Goal: Transaction & Acquisition: Purchase product/service

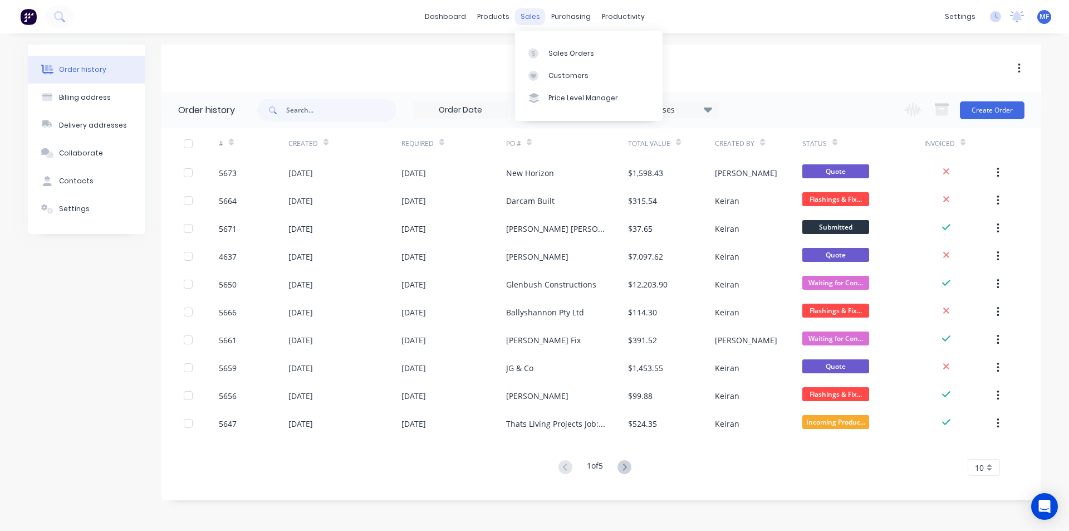
click at [529, 9] on div "sales" at bounding box center [530, 16] width 31 height 17
click at [571, 70] on link "Customers" at bounding box center [589, 76] width 148 height 22
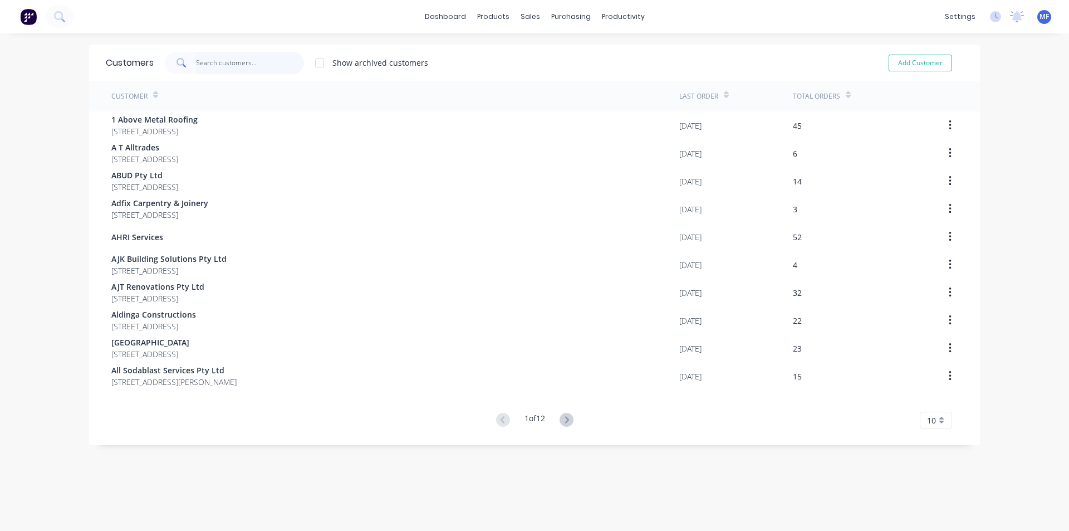
click at [223, 58] on input "text" at bounding box center [250, 63] width 109 height 22
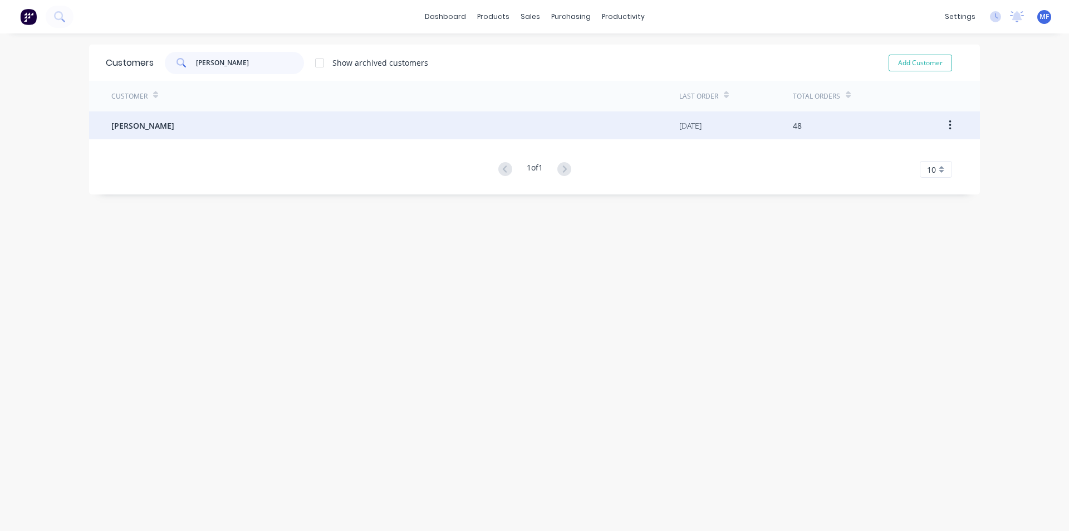
type input "TIM"
click at [143, 124] on span "Tim Vecchio" at bounding box center [142, 126] width 63 height 12
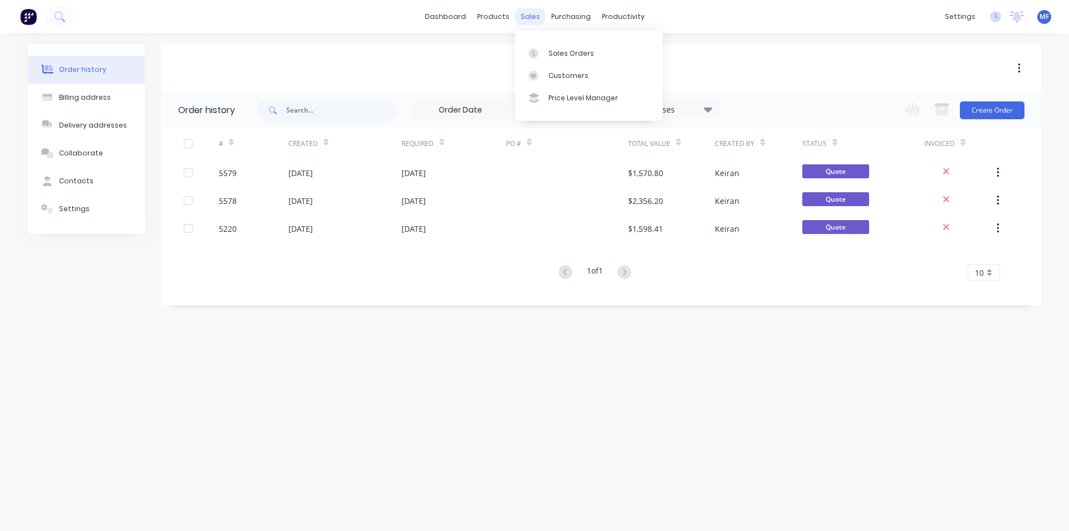
click at [532, 16] on div "sales" at bounding box center [530, 16] width 31 height 17
click at [553, 76] on div "Customers" at bounding box center [569, 76] width 40 height 10
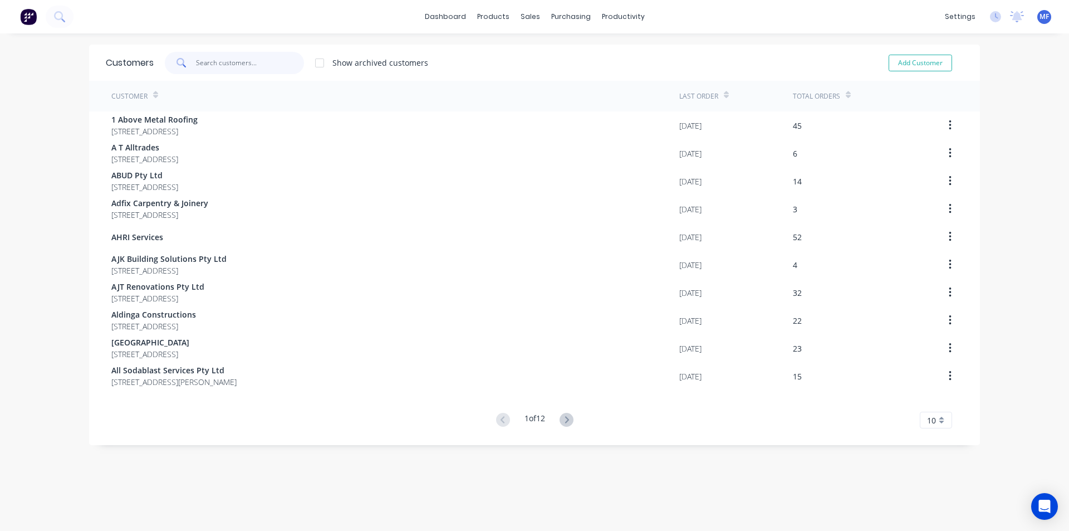
click at [223, 60] on input "text" at bounding box center [250, 63] width 109 height 22
type input "D"
click at [565, 419] on icon at bounding box center [565, 420] width 14 height 14
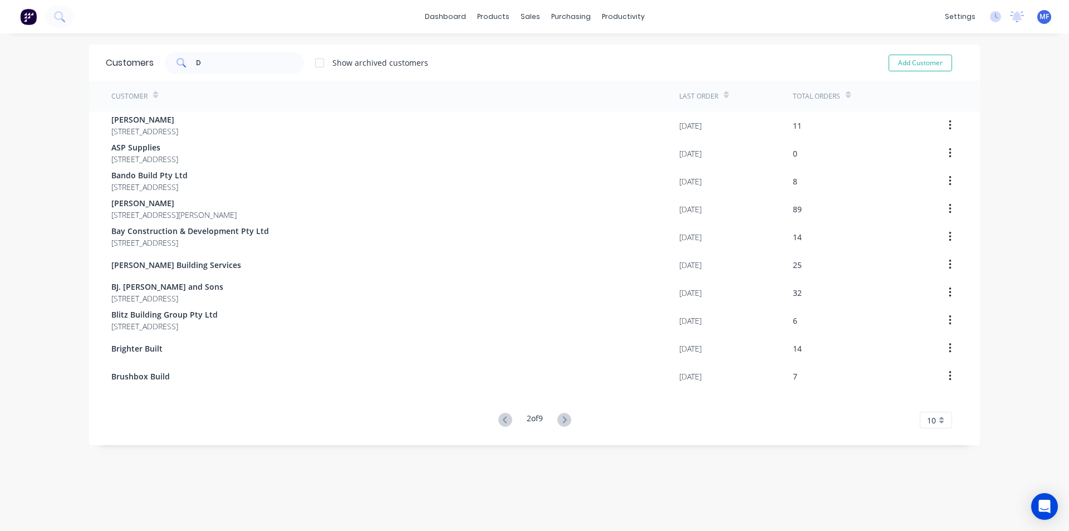
click at [565, 419] on icon at bounding box center [565, 420] width 14 height 14
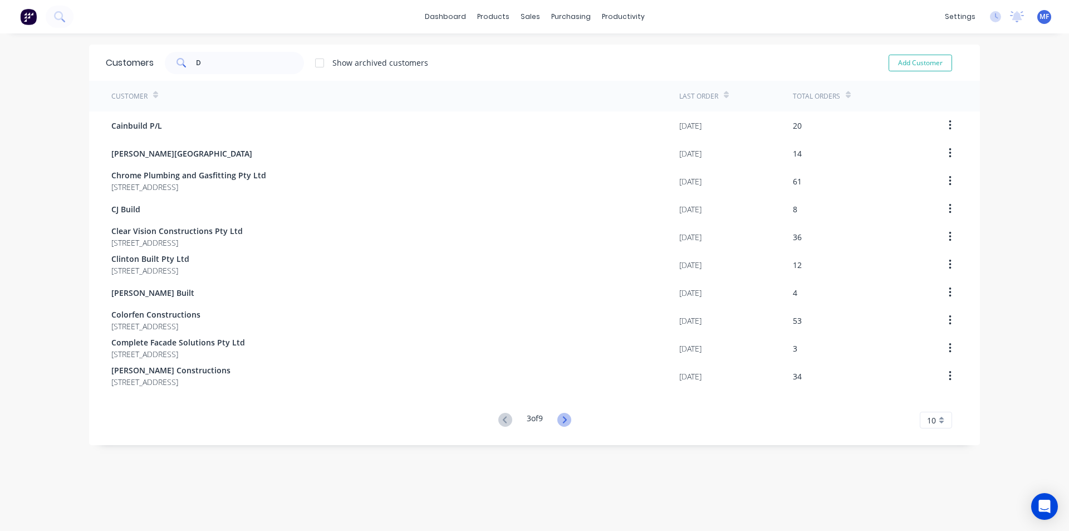
click at [565, 415] on icon at bounding box center [565, 420] width 14 height 14
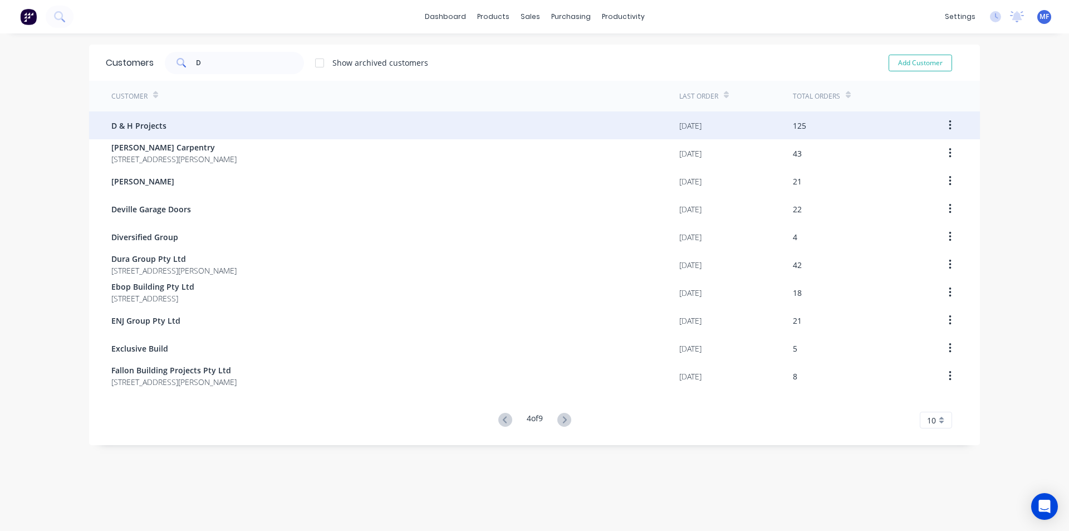
click at [135, 120] on span "D & H Projects" at bounding box center [138, 126] width 55 height 12
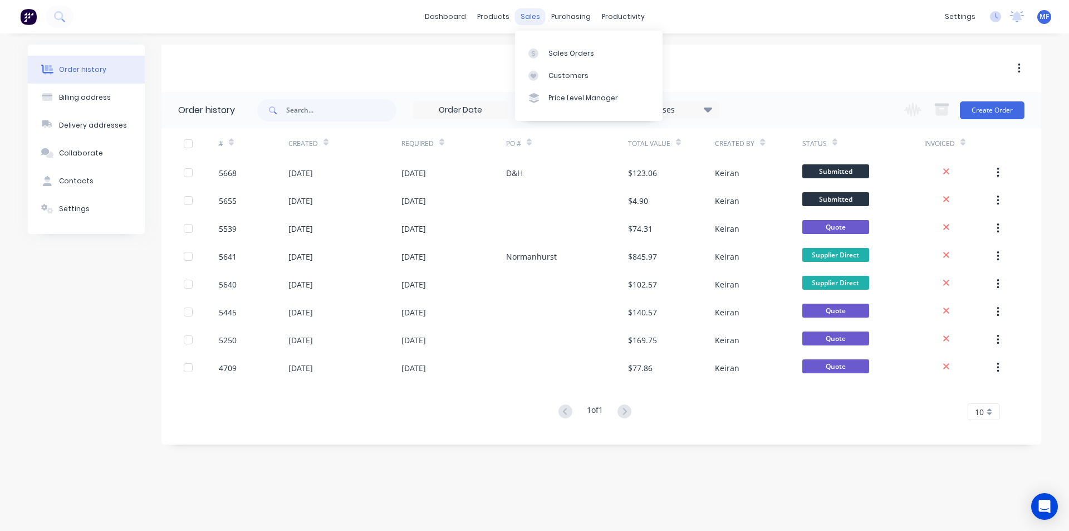
click at [536, 17] on div "sales" at bounding box center [530, 16] width 31 height 17
click at [573, 74] on div "Customers" at bounding box center [569, 76] width 40 height 10
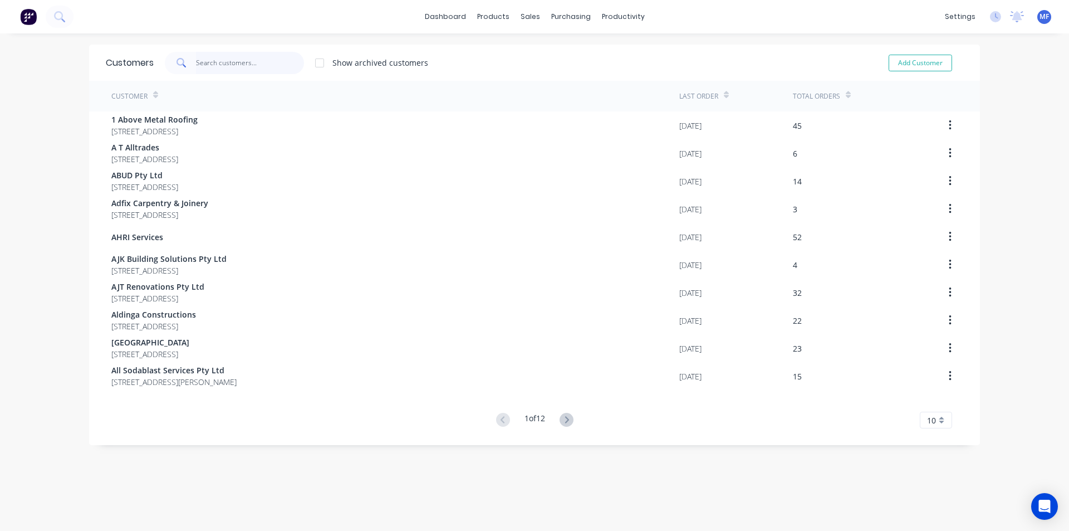
click at [231, 64] on input "text" at bounding box center [250, 63] width 109 height 22
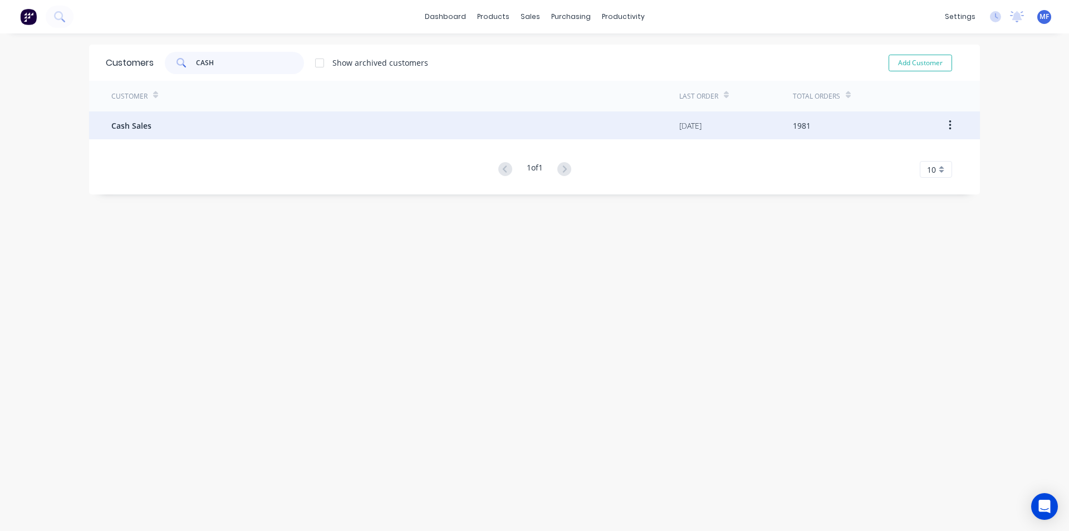
type input "CASH"
click at [138, 125] on span "Cash Sales" at bounding box center [131, 126] width 40 height 12
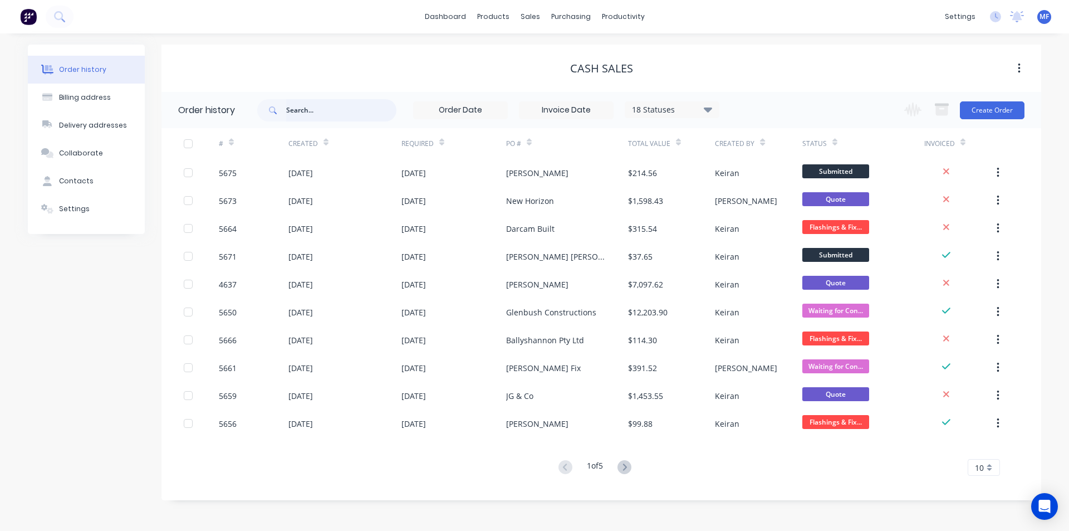
click at [310, 107] on input "text" at bounding box center [341, 110] width 110 height 22
type input "RAY"
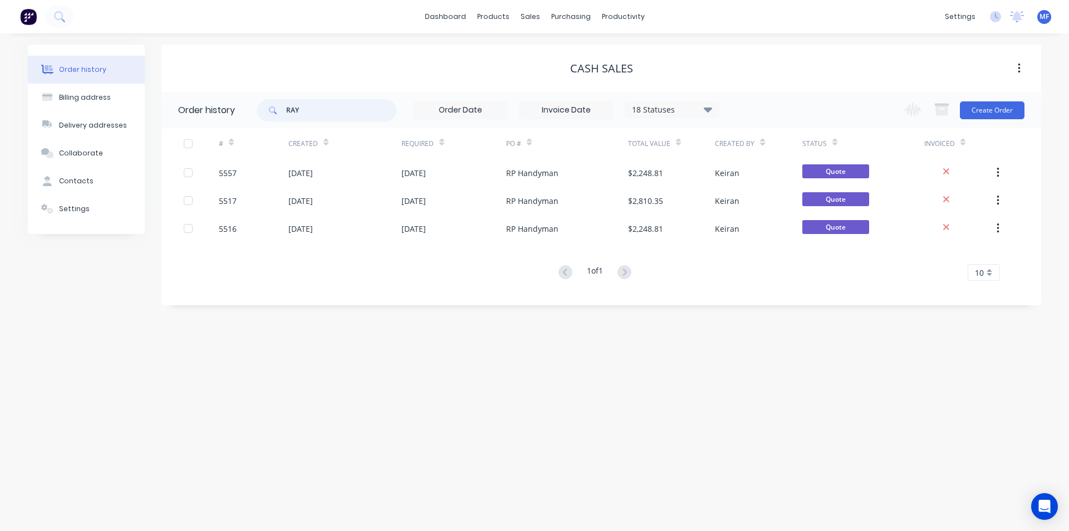
click at [306, 108] on input "RAY" at bounding box center [341, 110] width 110 height 22
type input "5557"
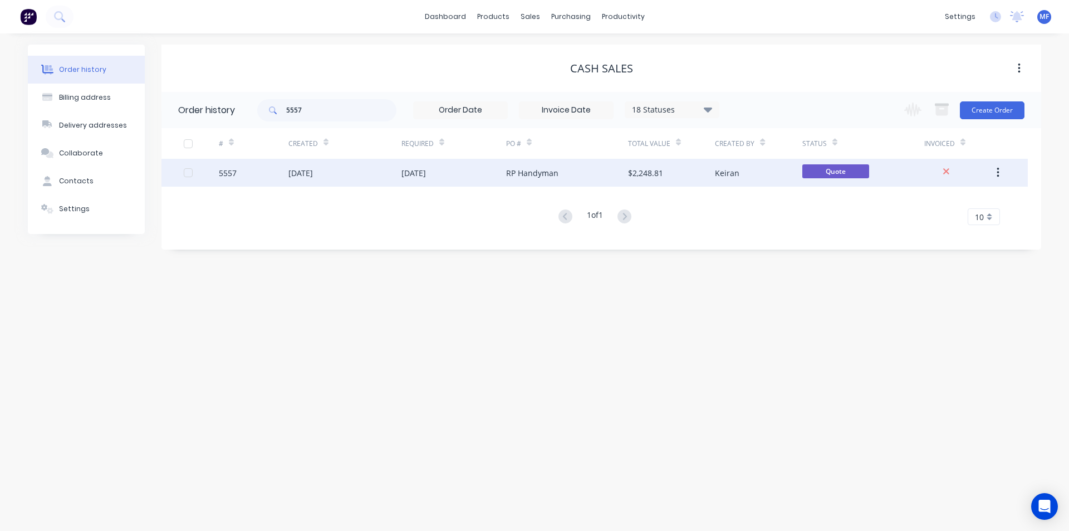
click at [525, 174] on div "RP Handyman" at bounding box center [532, 173] width 52 height 12
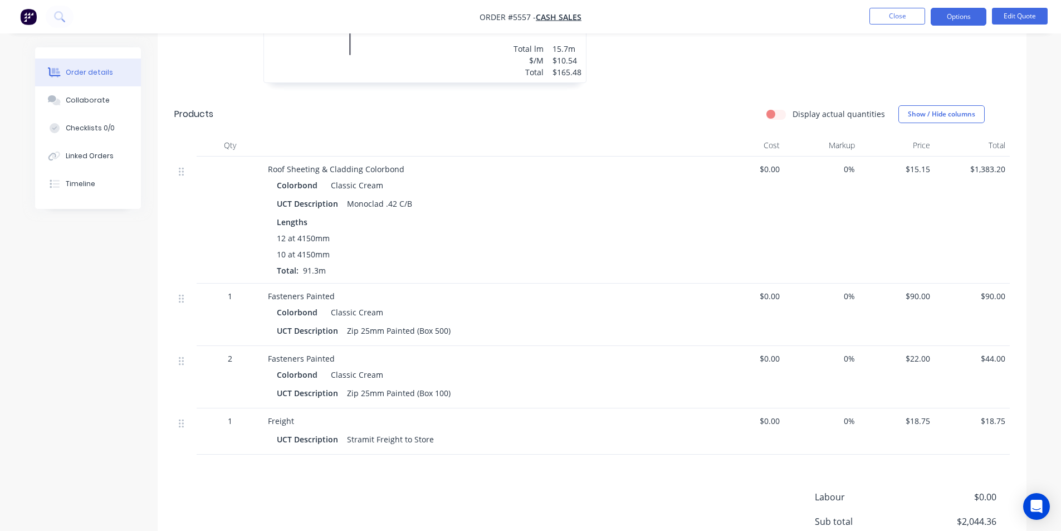
scroll to position [668, 0]
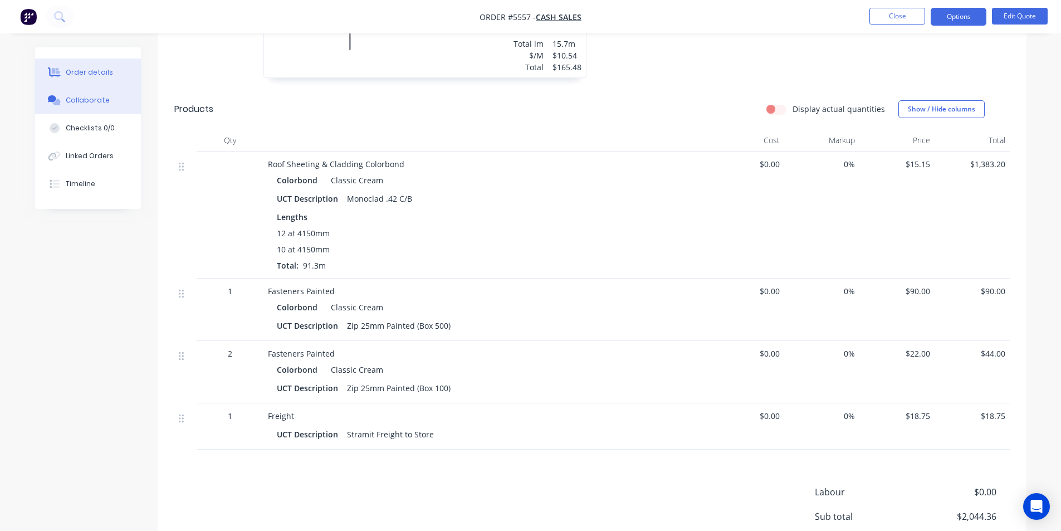
click at [52, 94] on button "Collaborate" at bounding box center [88, 100] width 106 height 28
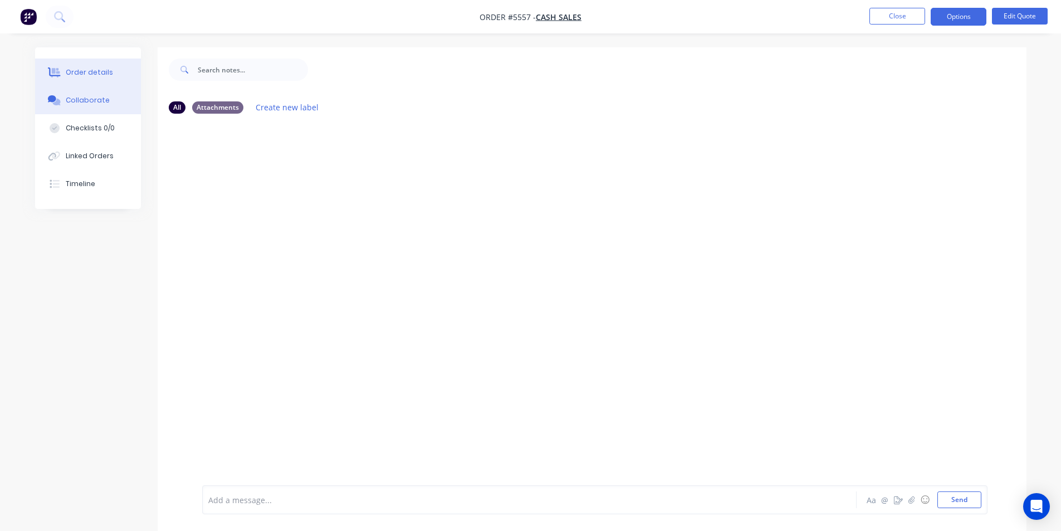
click at [97, 70] on div "Order details" at bounding box center [89, 72] width 47 height 10
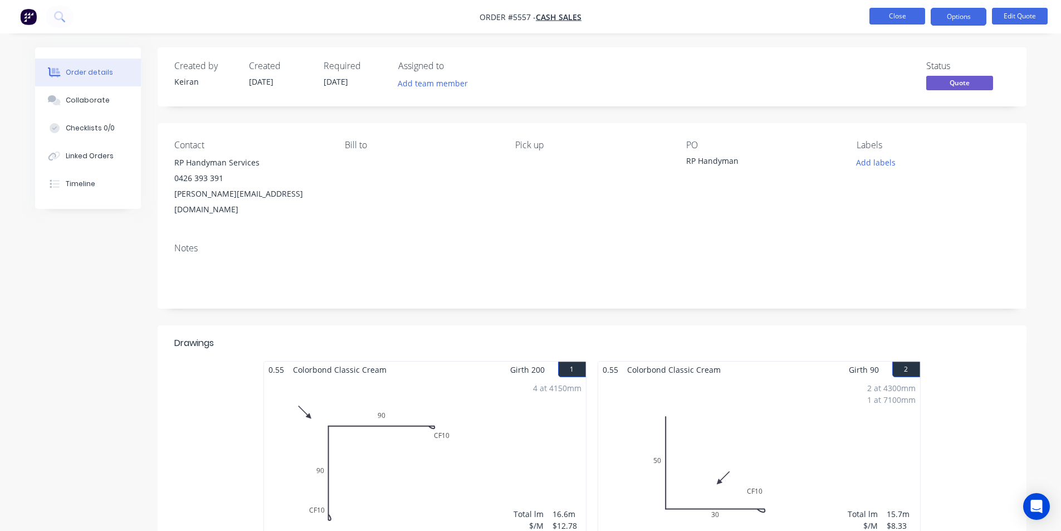
click at [897, 17] on button "Close" at bounding box center [898, 16] width 56 height 17
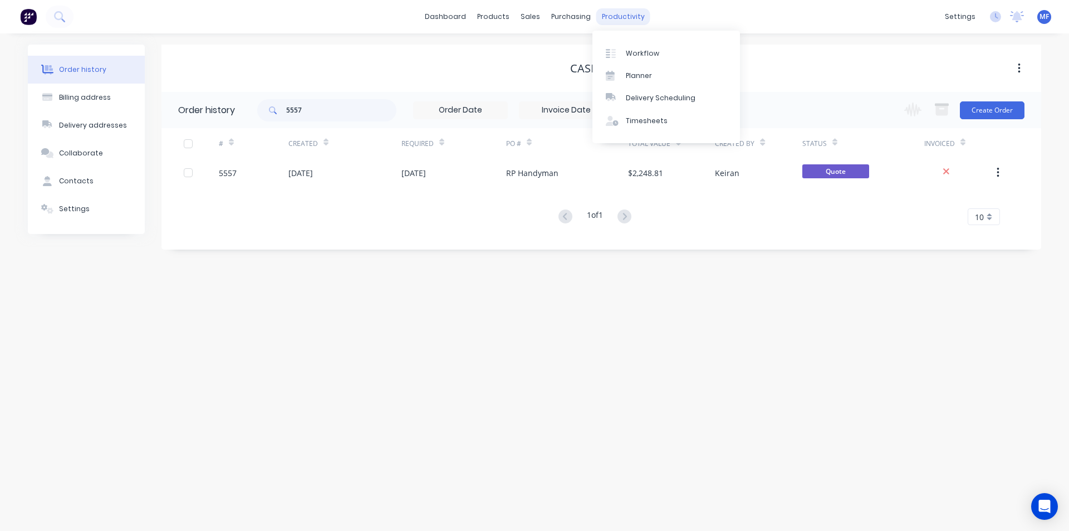
click at [626, 13] on div "productivity" at bounding box center [624, 16] width 54 height 17
click at [658, 93] on div "Delivery Scheduling" at bounding box center [661, 98] width 70 height 10
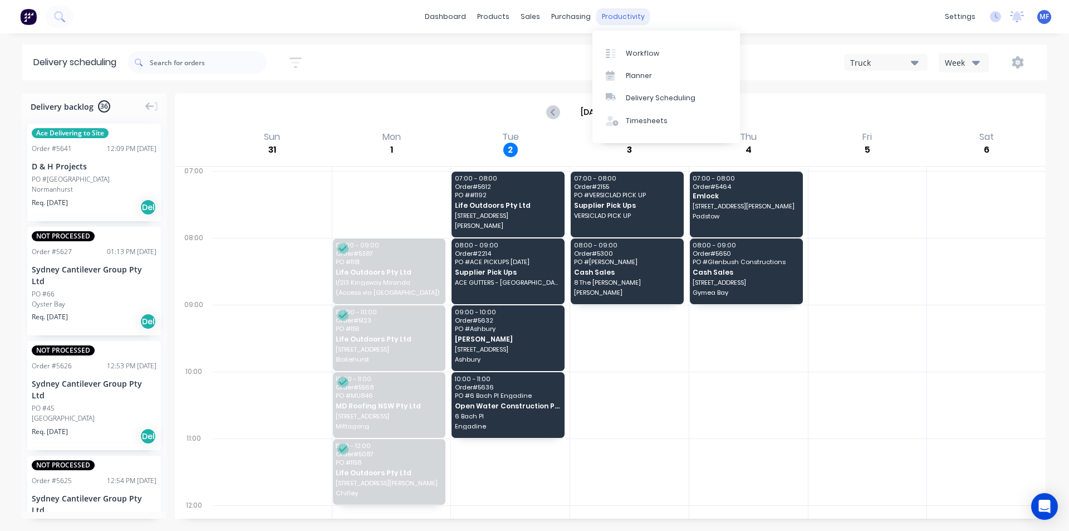
click at [624, 13] on div "productivity" at bounding box center [624, 16] width 54 height 17
click at [526, 14] on div "sales" at bounding box center [530, 16] width 31 height 17
click at [568, 73] on div "Customers" at bounding box center [569, 76] width 40 height 10
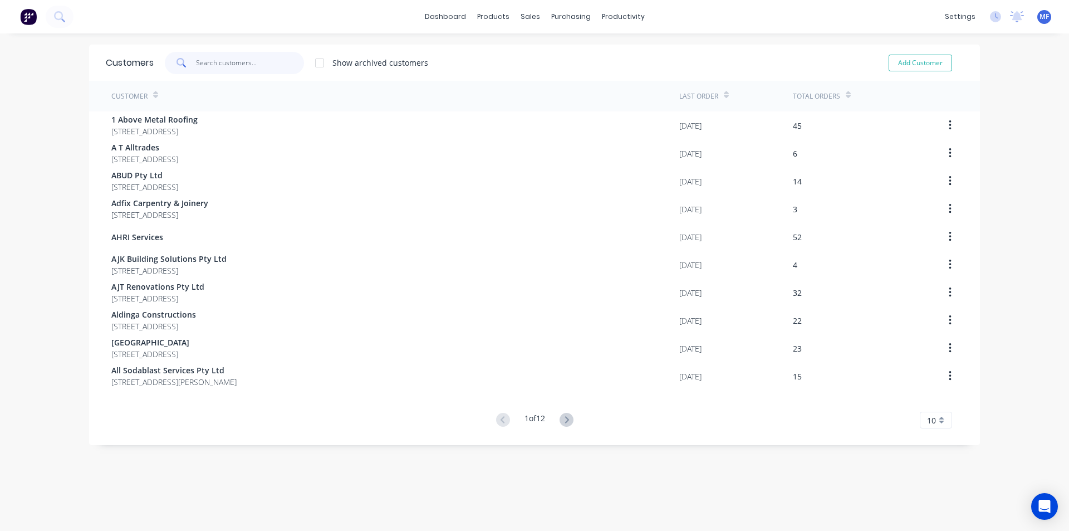
click at [223, 61] on input "text" at bounding box center [250, 63] width 109 height 22
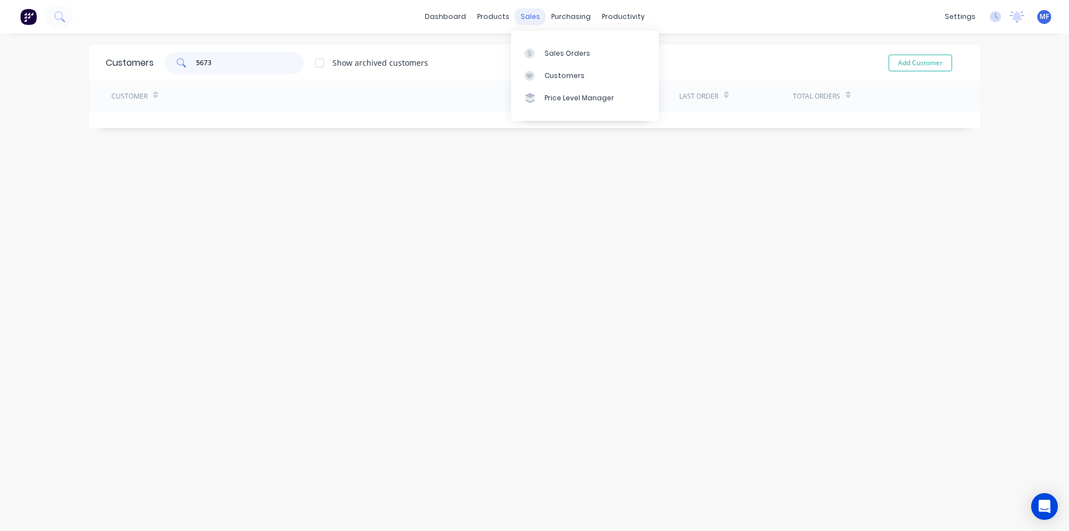
type input "5673"
click at [525, 15] on div "sales" at bounding box center [530, 16] width 31 height 17
click at [560, 53] on div "Sales Orders" at bounding box center [568, 53] width 46 height 10
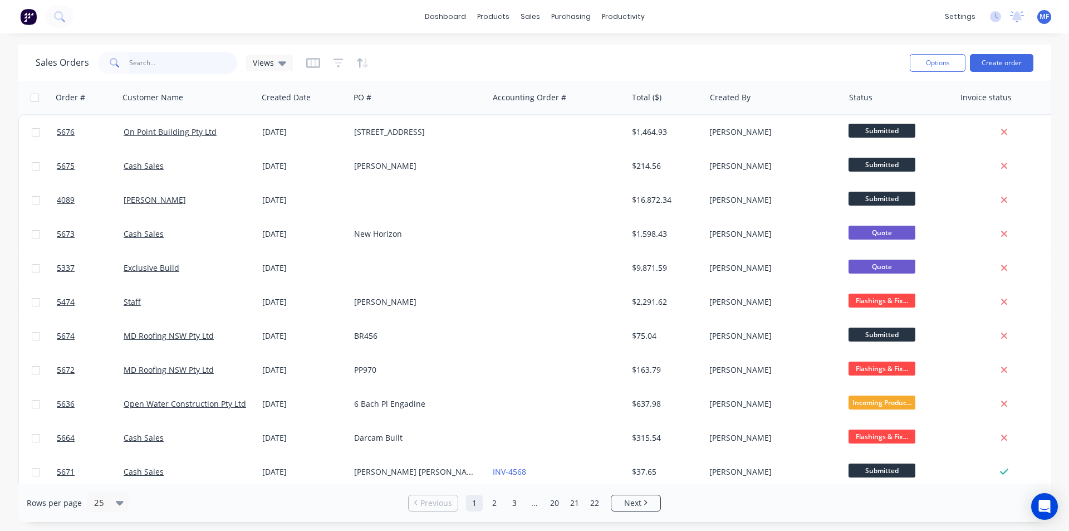
click at [140, 58] on input "text" at bounding box center [183, 63] width 109 height 22
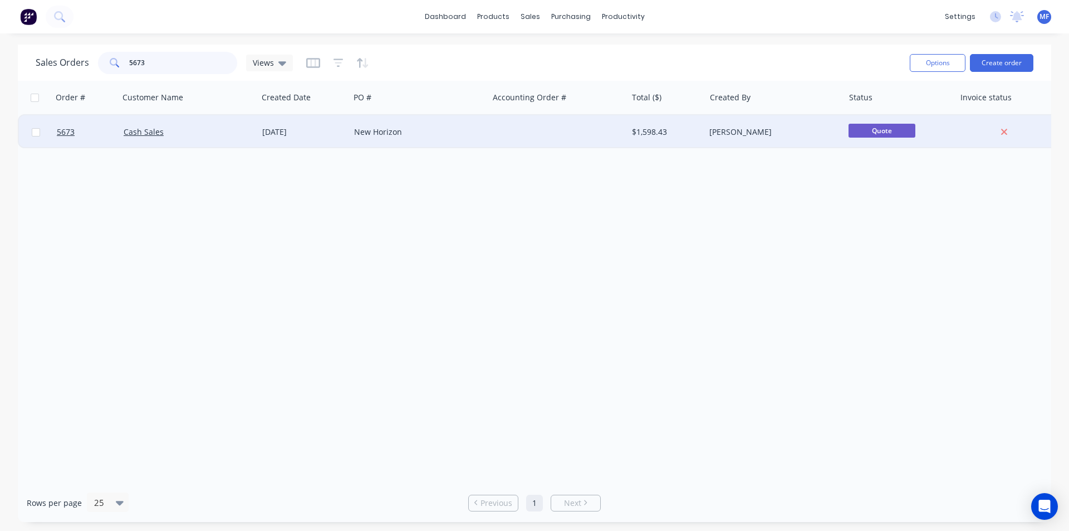
type input "5673"
click at [351, 130] on div "New Horizon" at bounding box center [419, 131] width 139 height 33
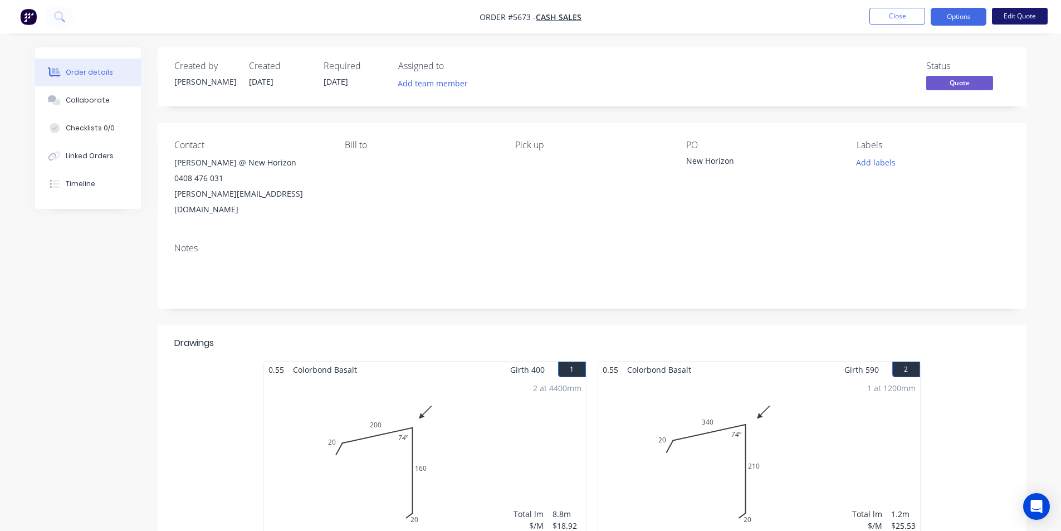
click at [1017, 19] on button "Edit Quote" at bounding box center [1020, 16] width 56 height 17
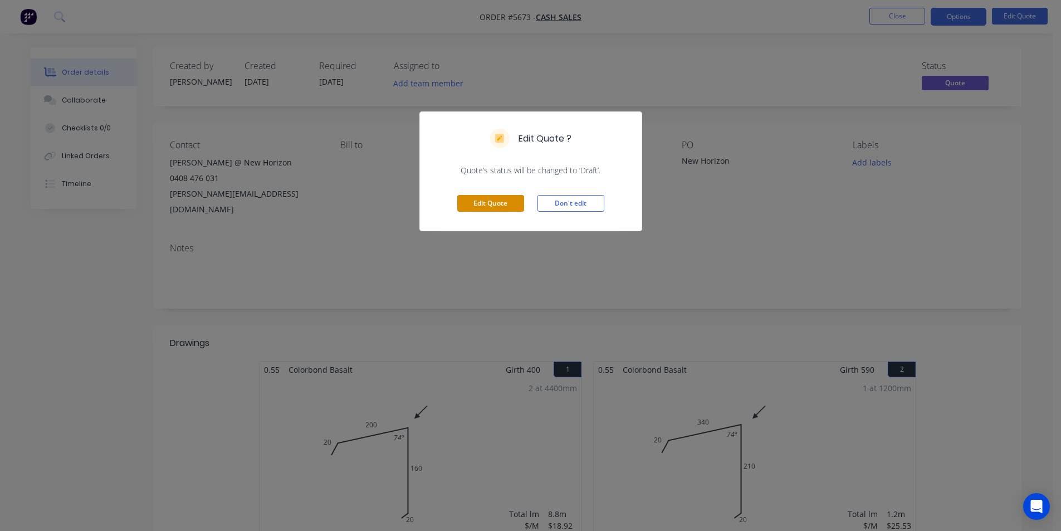
click at [482, 200] on button "Edit Quote" at bounding box center [490, 203] width 67 height 17
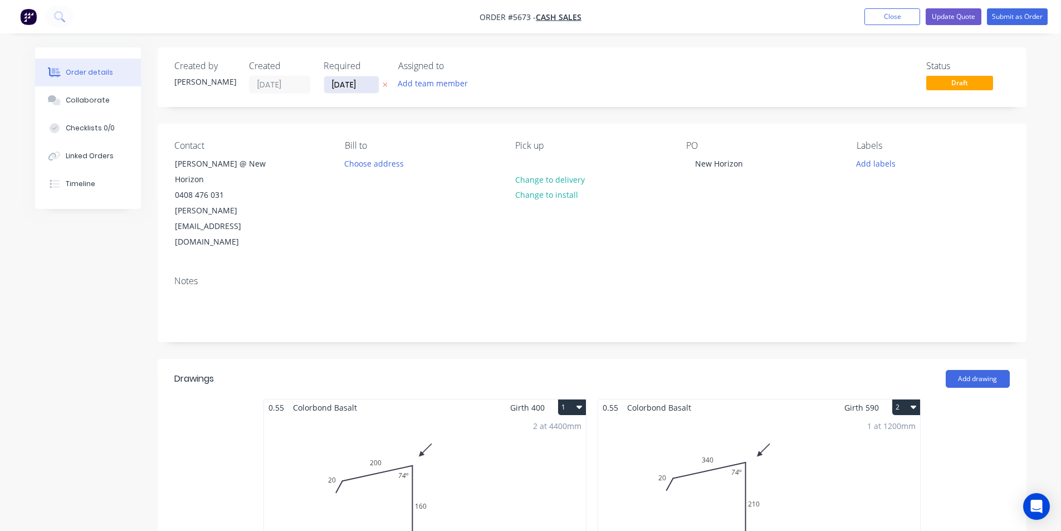
click at [355, 81] on input "04/09/25" at bounding box center [351, 84] width 55 height 17
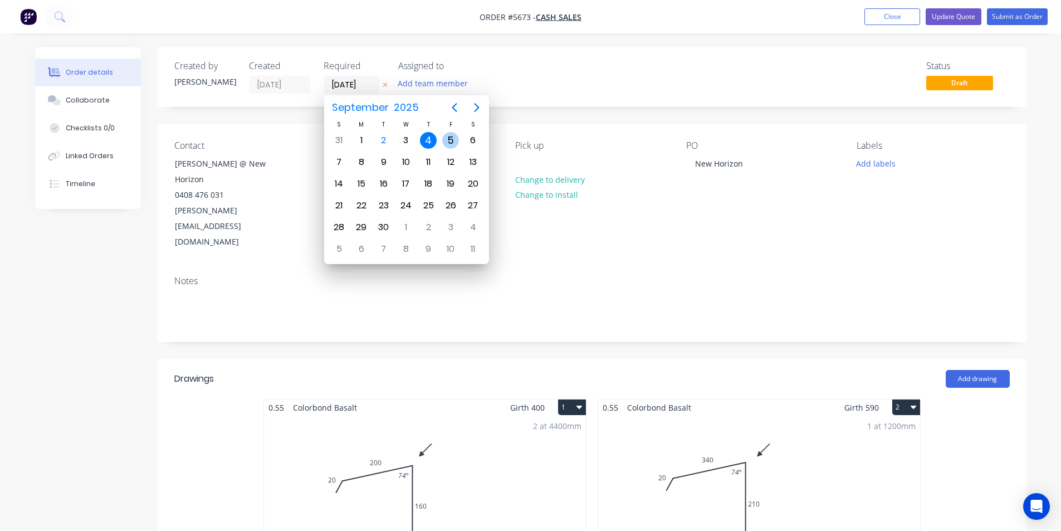
click at [452, 145] on div "5" at bounding box center [450, 140] width 17 height 17
type input "[DATE]"
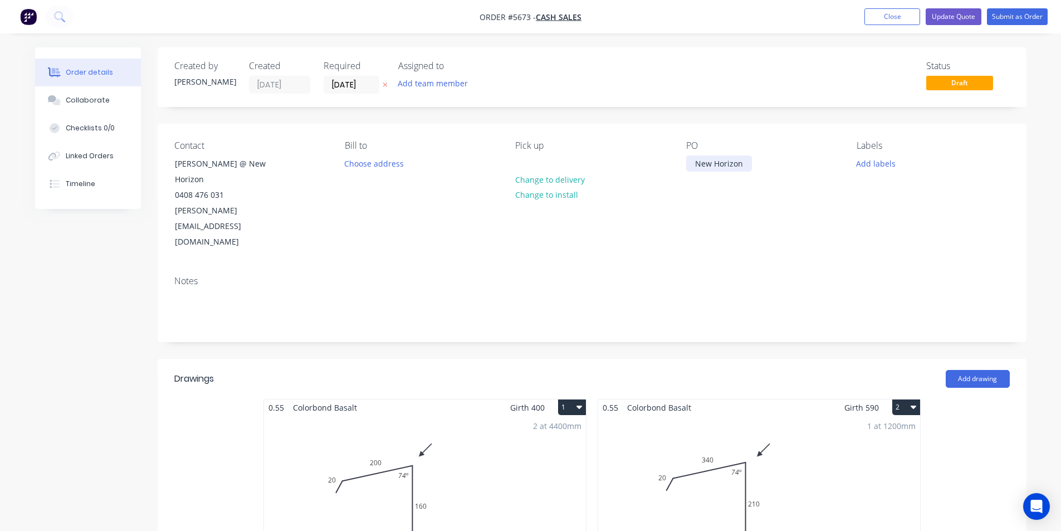
click at [730, 162] on div "New Horizon" at bounding box center [719, 163] width 66 height 16
click at [551, 182] on button "Change to delivery" at bounding box center [549, 179] width 81 height 15
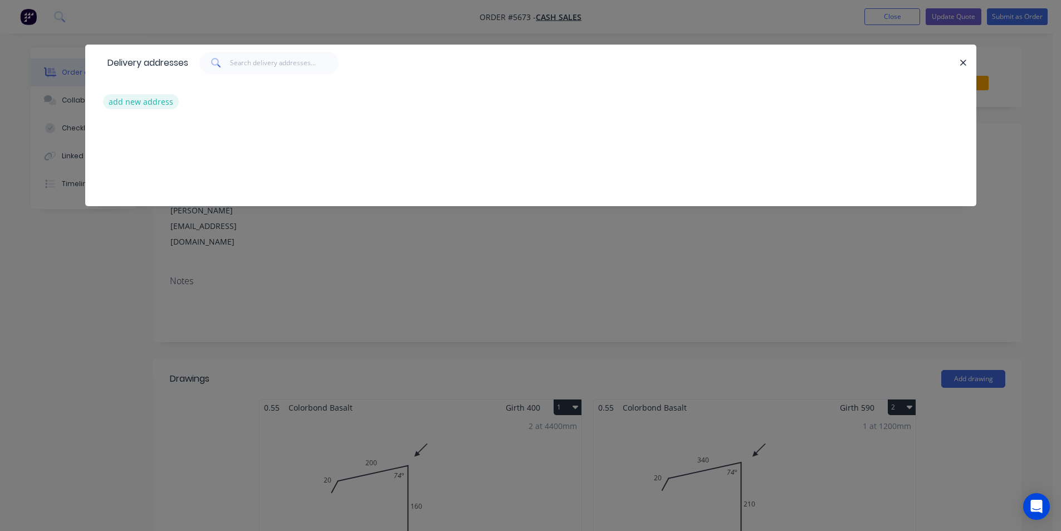
click at [139, 101] on button "add new address" at bounding box center [141, 101] width 76 height 15
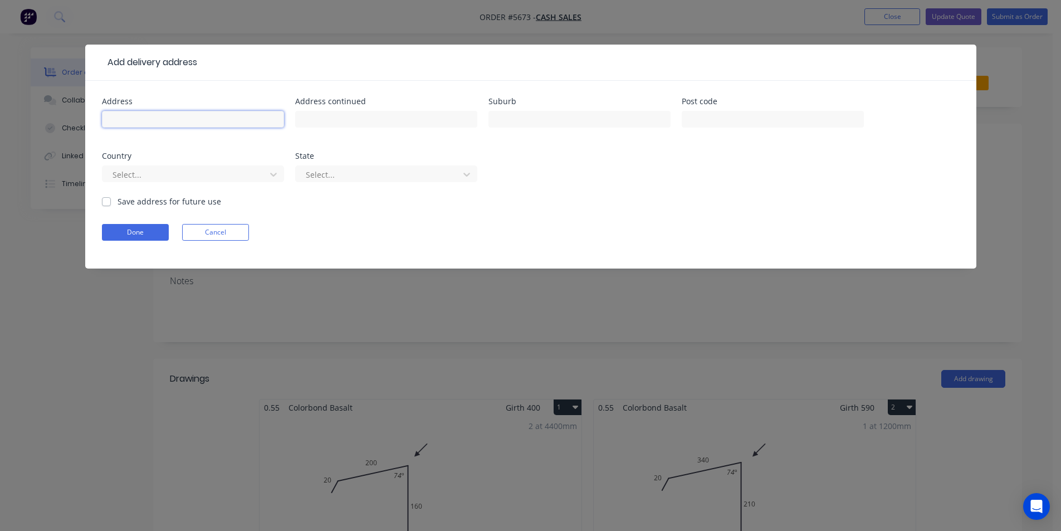
click at [124, 117] on input "text" at bounding box center [193, 119] width 182 height 17
click at [184, 123] on input "text" at bounding box center [193, 119] width 182 height 17
type input "[STREET_ADDRESS]"
type input "Caringbah South"
click at [220, 173] on div at bounding box center [185, 175] width 149 height 14
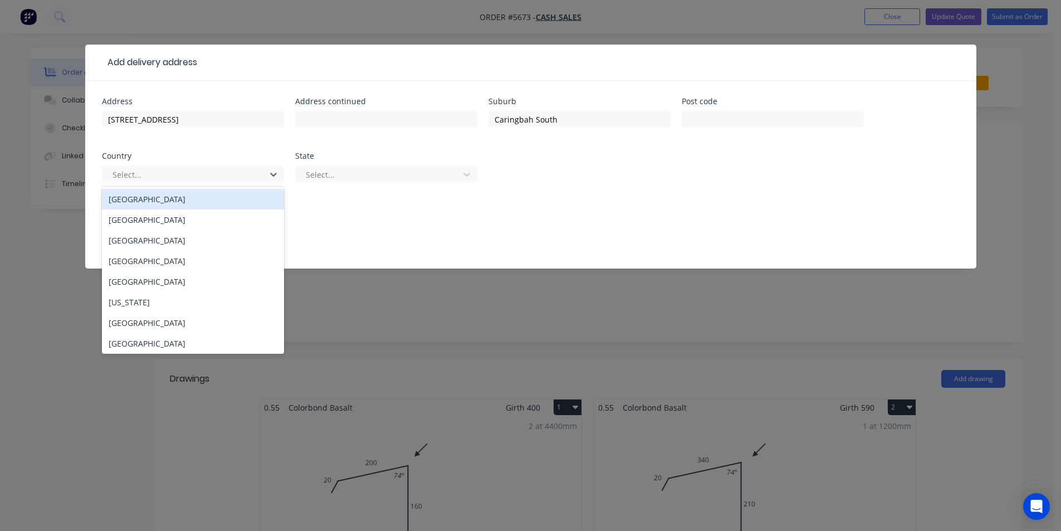
click at [512, 181] on div "Address 289 Willarong Road Address continued Suburb Caringbah South Post code C…" at bounding box center [531, 146] width 858 height 98
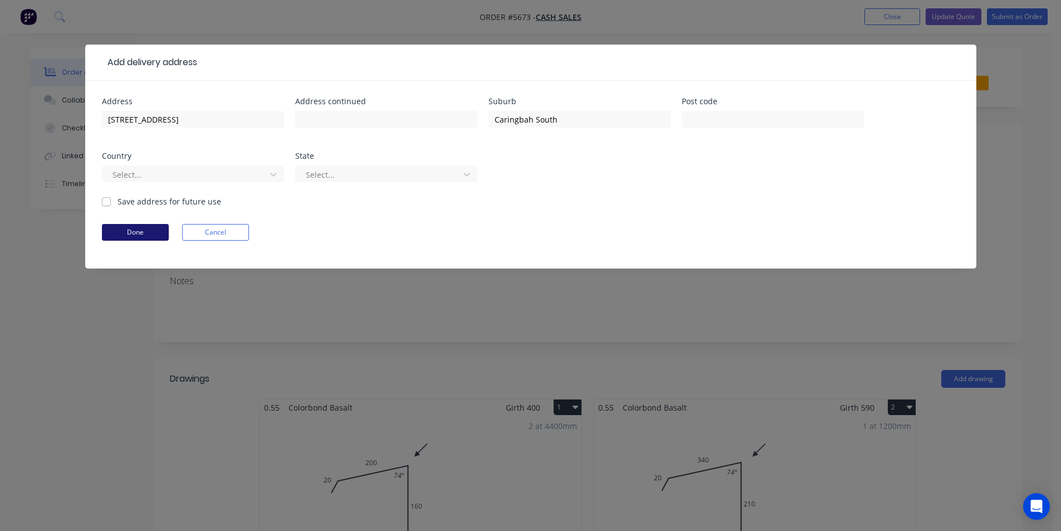
click at [131, 232] on button "Done" at bounding box center [135, 232] width 67 height 17
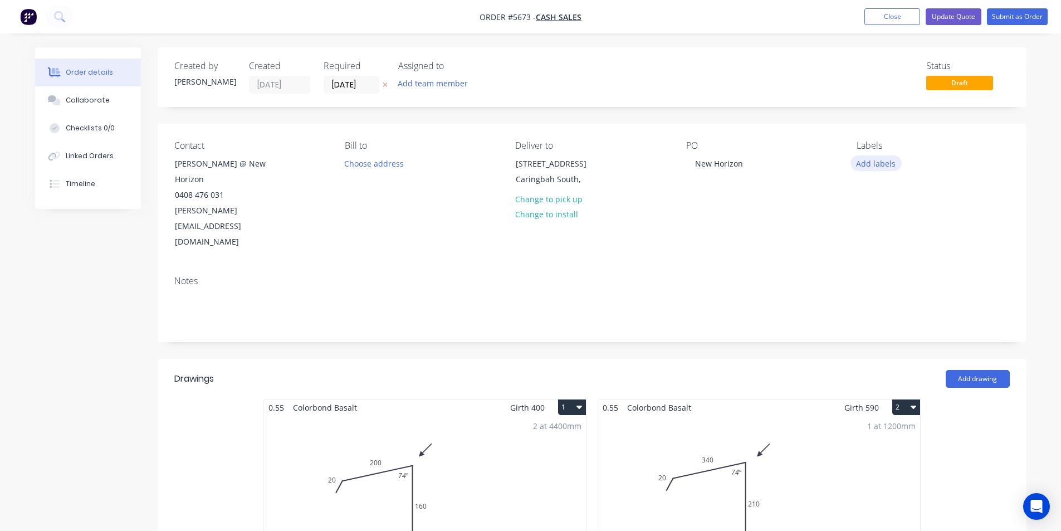
click at [889, 165] on button "Add labels" at bounding box center [876, 162] width 51 height 15
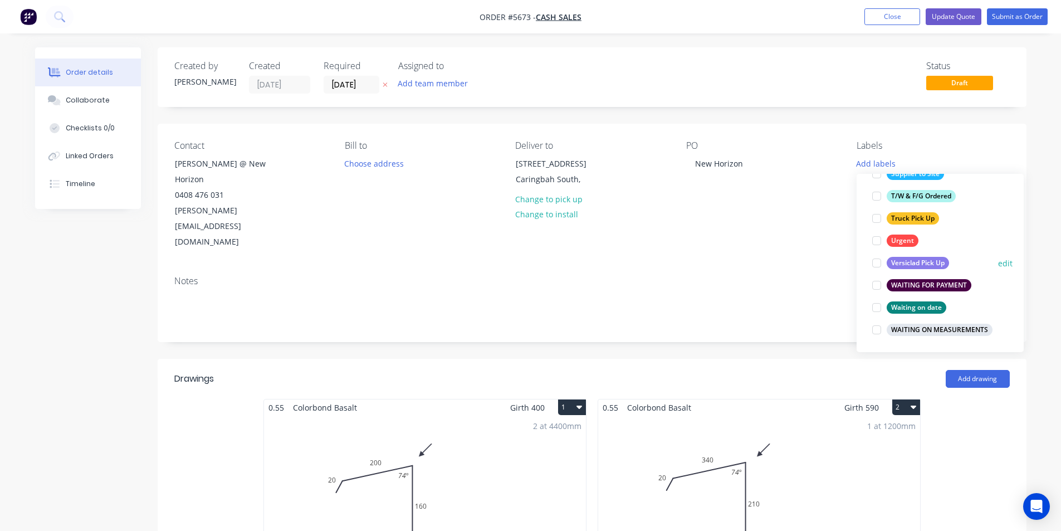
scroll to position [524, 0]
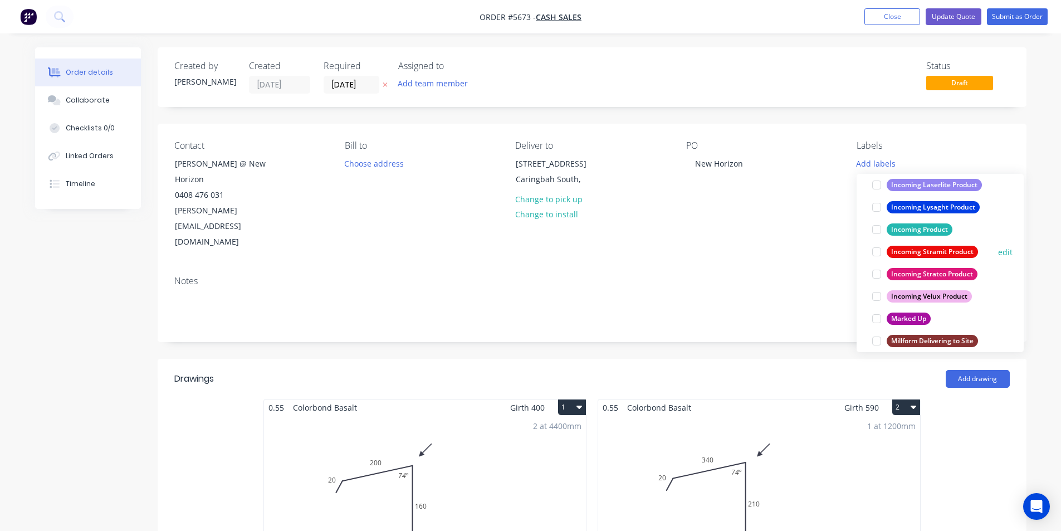
click at [879, 251] on div at bounding box center [877, 252] width 22 height 22
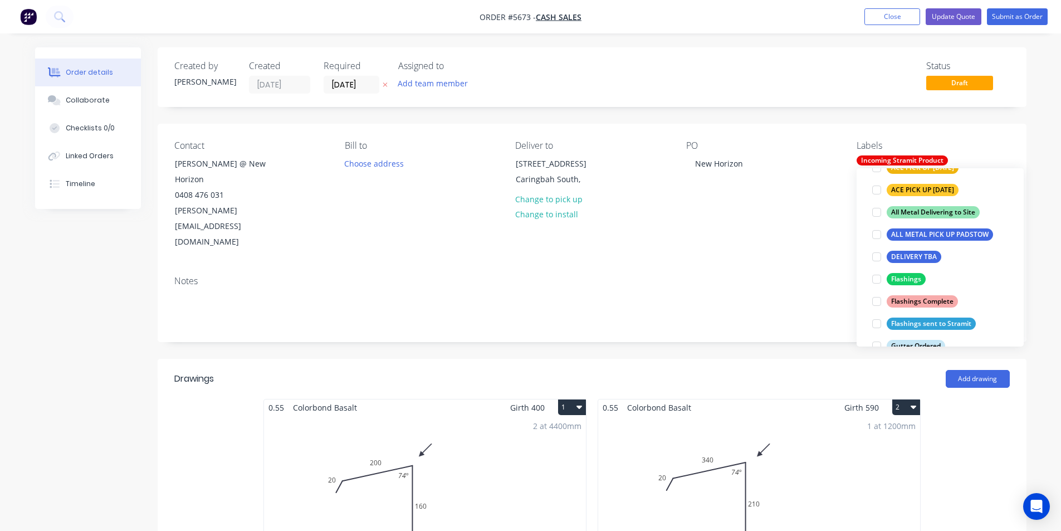
scroll to position [223, 0]
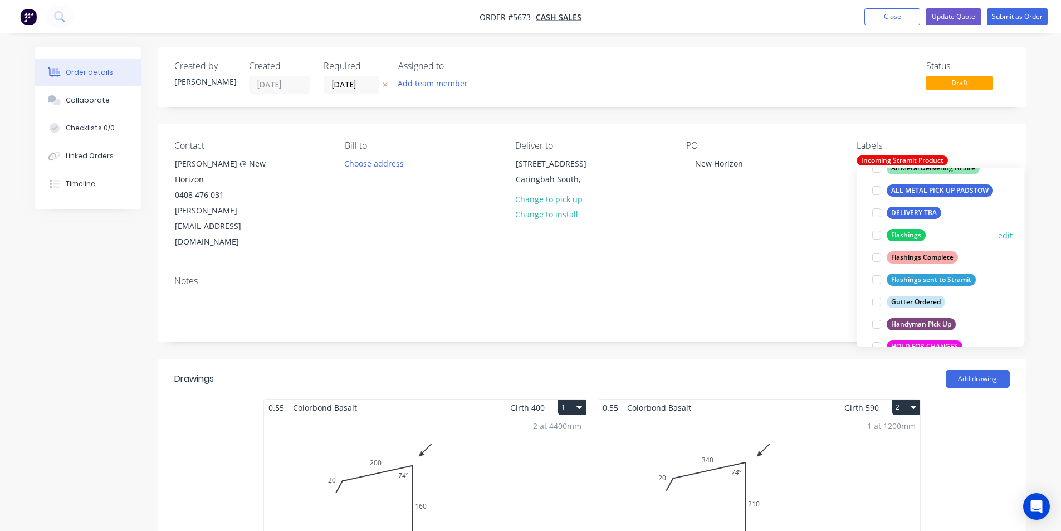
drag, startPoint x: 877, startPoint y: 237, endPoint x: 899, endPoint y: 238, distance: 22.3
click at [877, 236] on div at bounding box center [877, 235] width 22 height 22
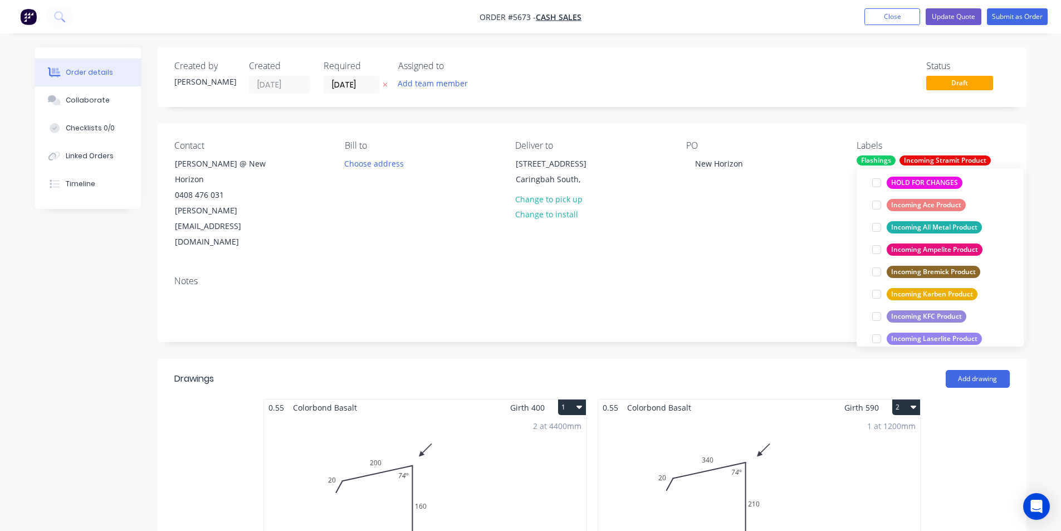
scroll to position [412, 0]
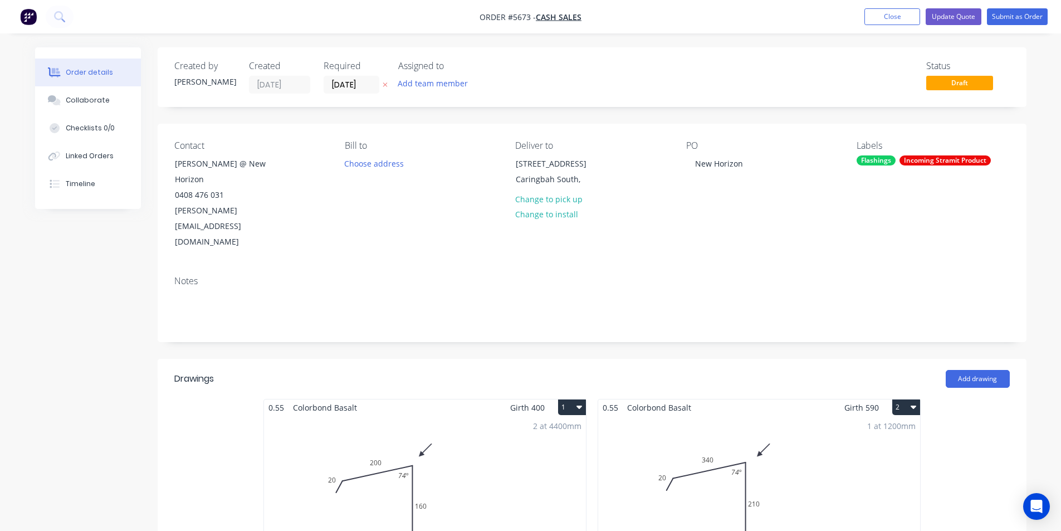
click at [793, 94] on div "Status Draft" at bounding box center [760, 77] width 500 height 33
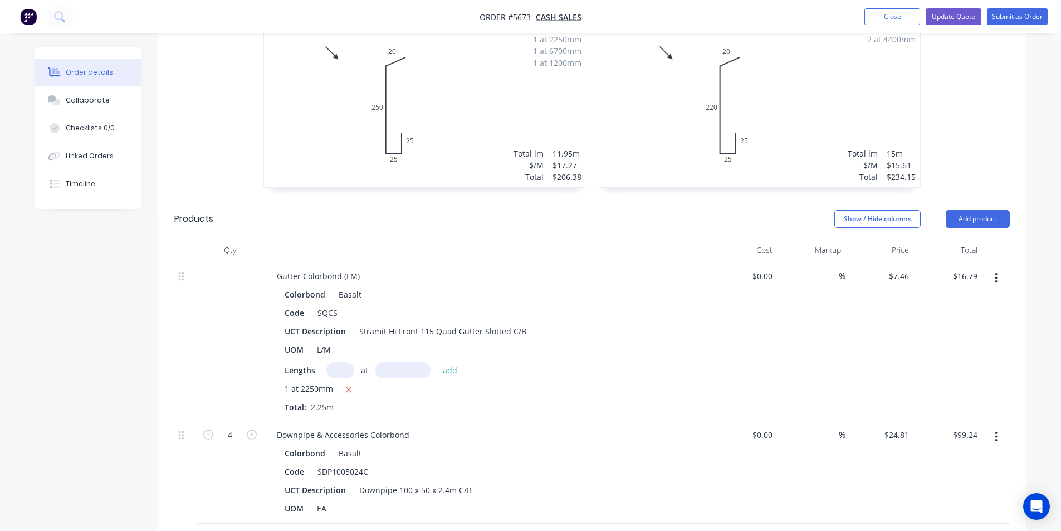
scroll to position [1003, 0]
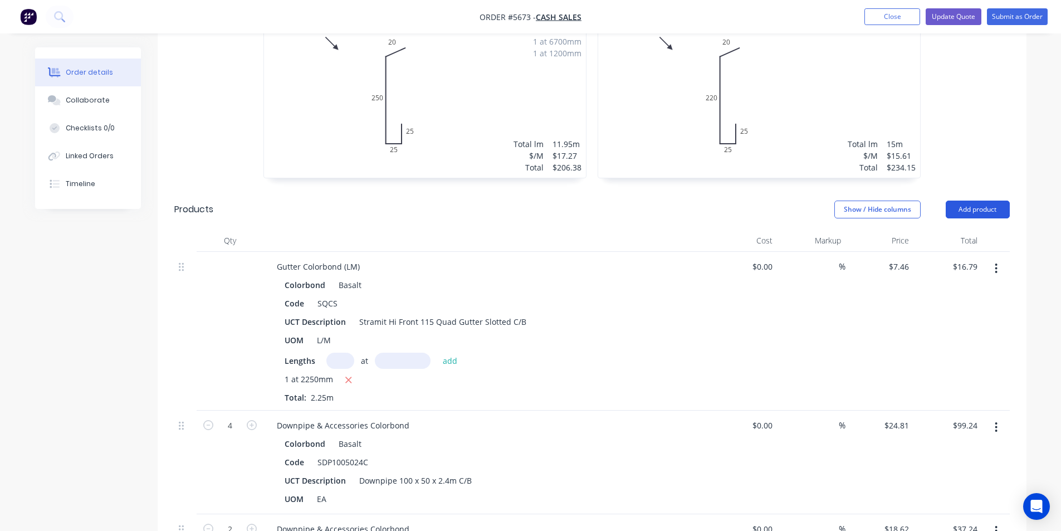
click at [974, 201] on button "Add product" at bounding box center [978, 210] width 64 height 18
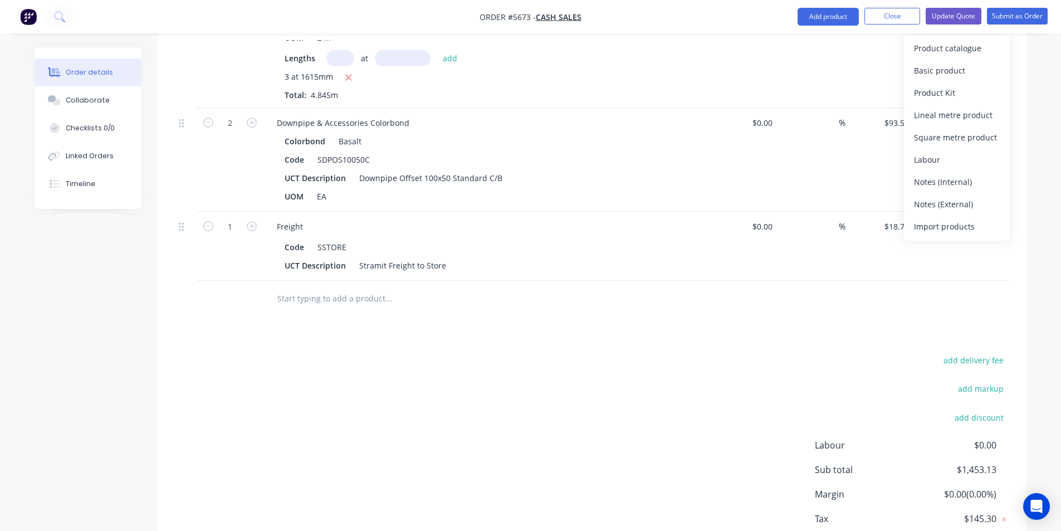
scroll to position [1694, 0]
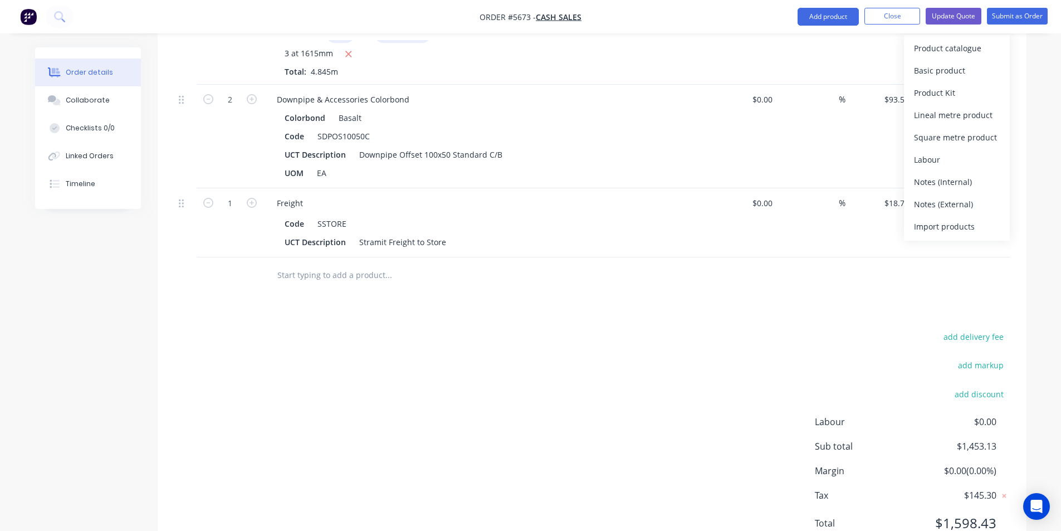
click at [343, 264] on input "text" at bounding box center [388, 275] width 223 height 22
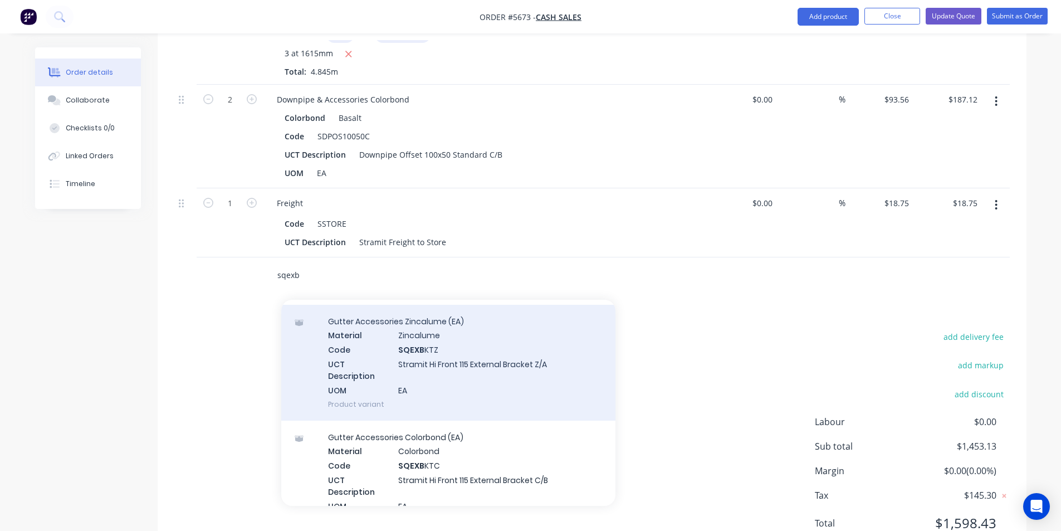
scroll to position [56, 0]
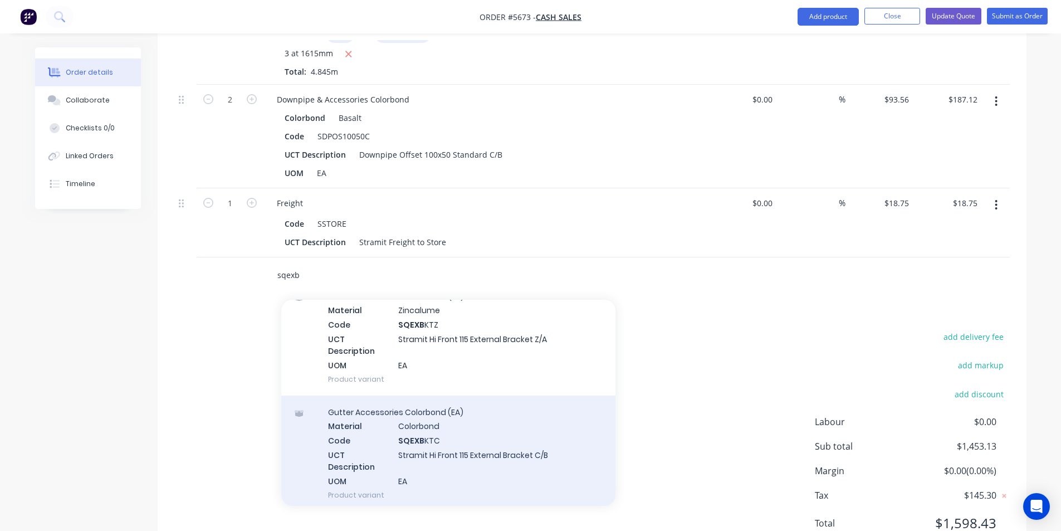
type input "sqexb"
click at [430, 403] on div "Gutter Accessories Colorbond (EA) Material Colorbond Code SQEXB KTC UCT Descrip…" at bounding box center [448, 453] width 334 height 116
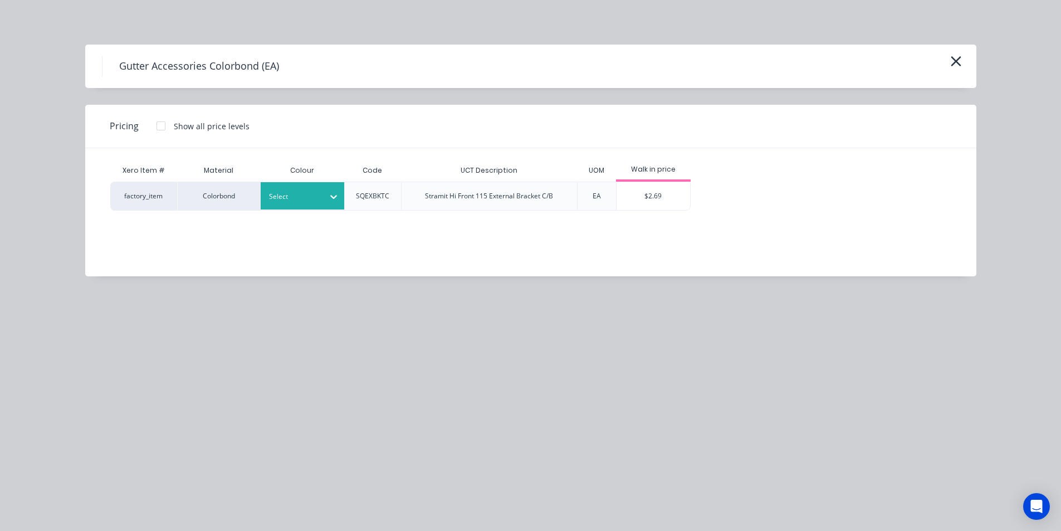
click at [312, 197] on div at bounding box center [294, 197] width 50 height 12
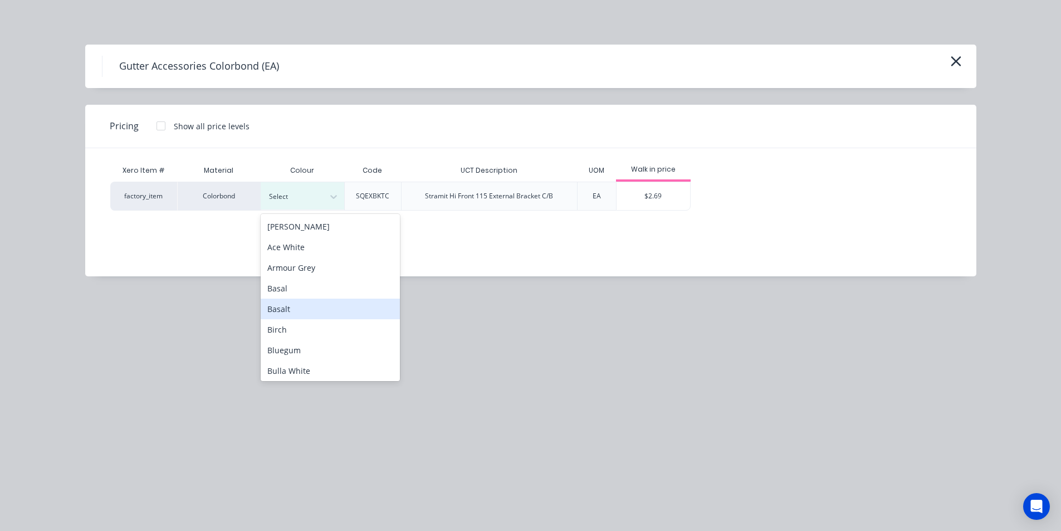
click at [290, 310] on div "Basalt" at bounding box center [330, 309] width 139 height 21
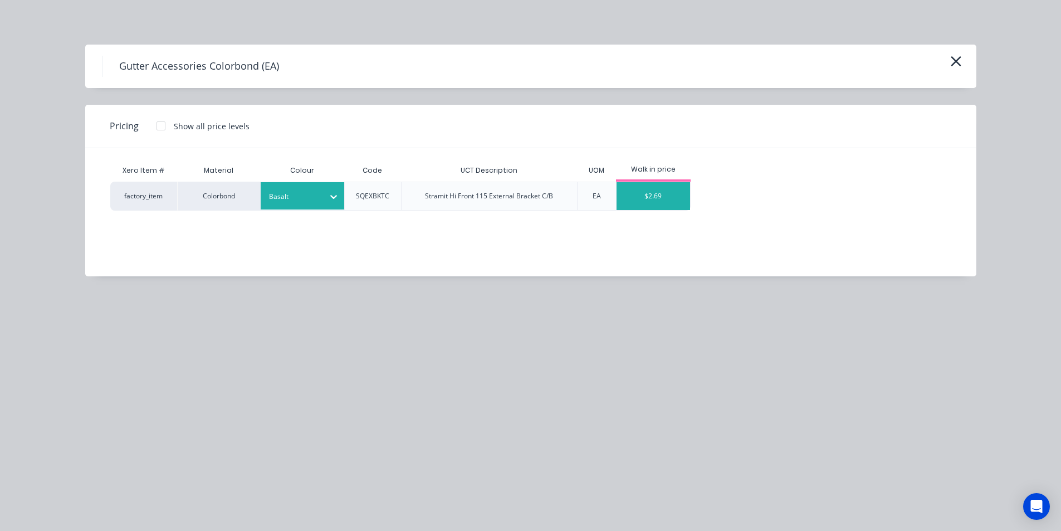
click at [642, 200] on div "$2.69" at bounding box center [654, 196] width 74 height 28
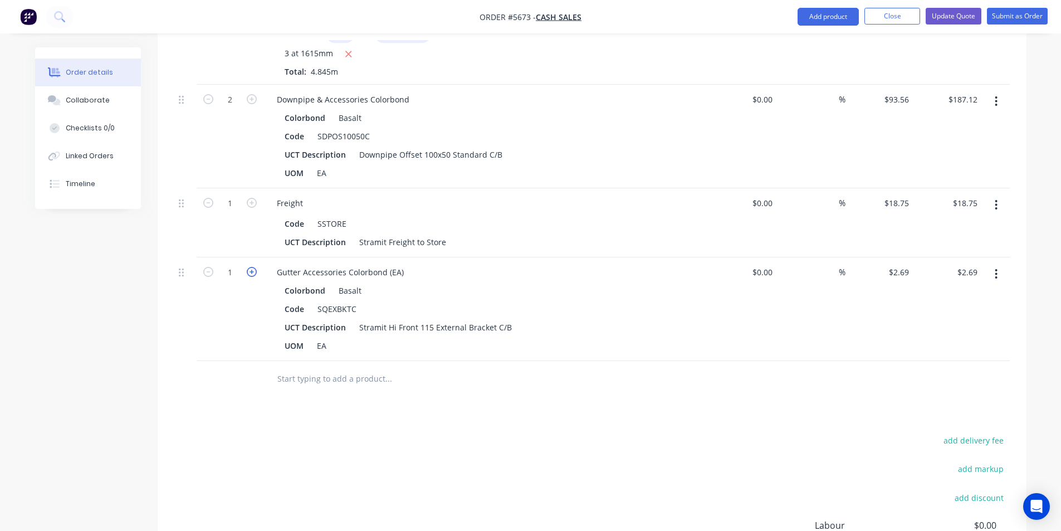
click at [253, 267] on icon "button" at bounding box center [252, 272] width 10 height 10
type input "2"
type input "$5.38"
click at [251, 267] on icon "button" at bounding box center [252, 272] width 10 height 10
type input "3"
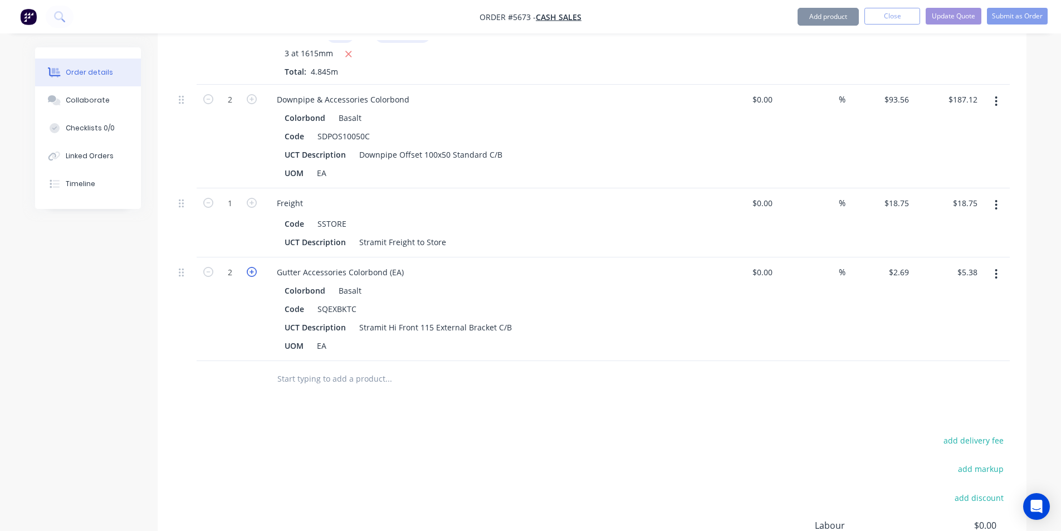
type input "$8.07"
click at [348, 368] on input "text" at bounding box center [388, 379] width 223 height 22
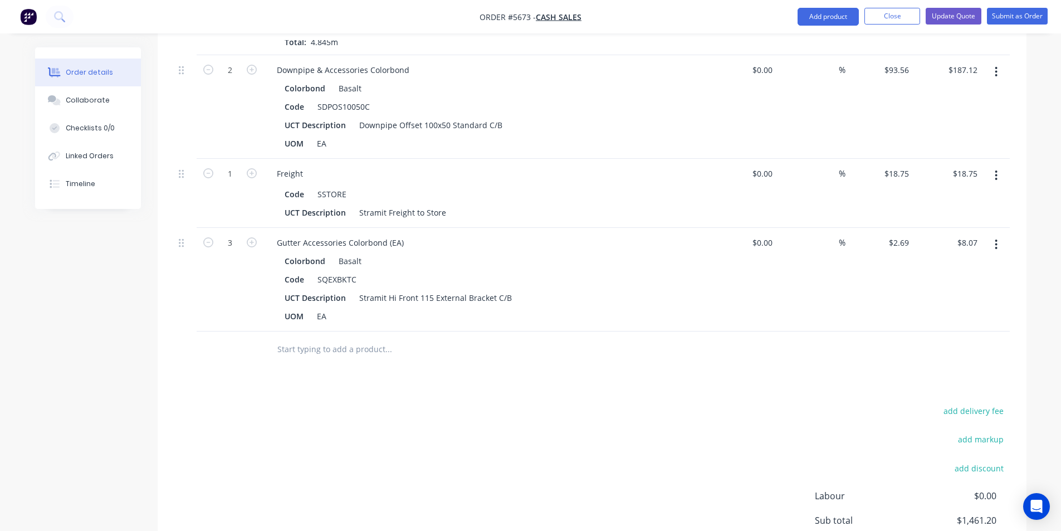
scroll to position [1750, 0]
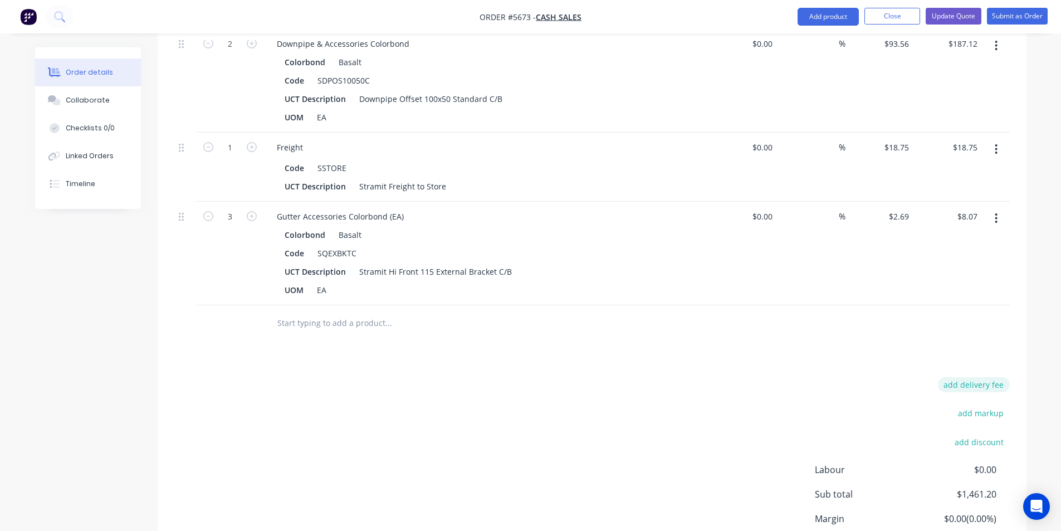
click at [973, 377] on button "add delivery fee" at bounding box center [974, 384] width 72 height 15
type input "80"
click at [916, 305] on div at bounding box center [592, 323] width 836 height 36
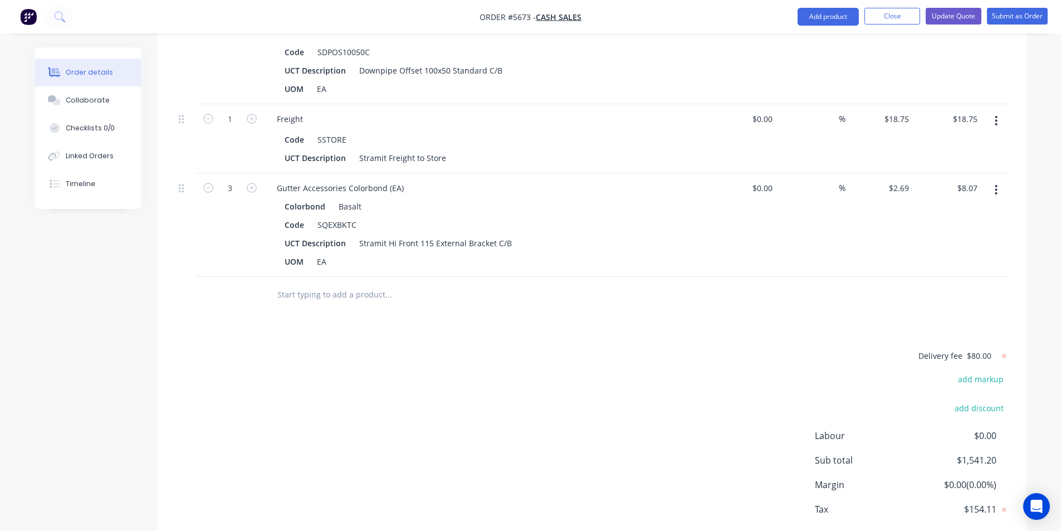
scroll to position [1793, 0]
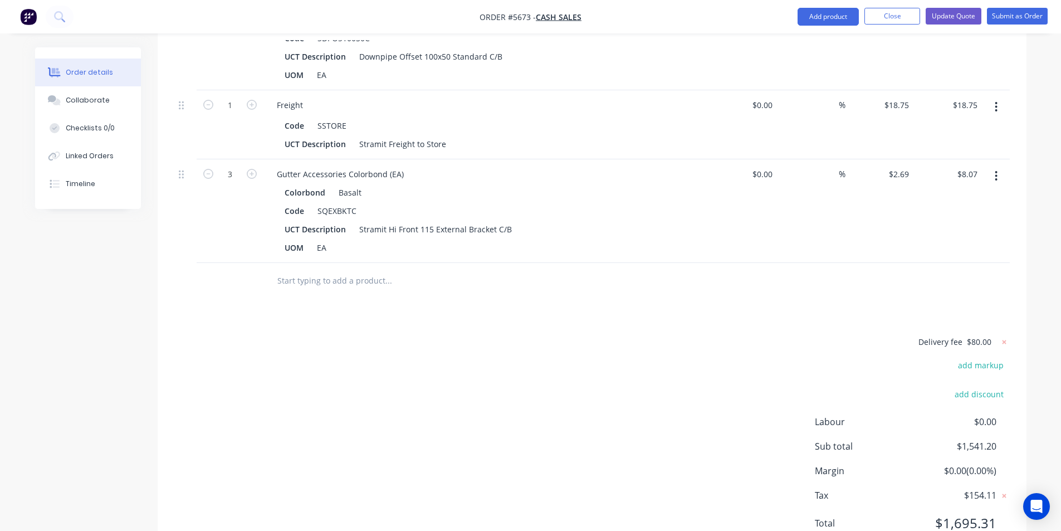
drag, startPoint x: 637, startPoint y: 350, endPoint x: 681, endPoint y: 348, distance: 43.5
click at [637, 349] on div "Delivery fee $80.00 add markup add discount Labour $0.00 Sub total $1,541.20 Ma…" at bounding box center [592, 439] width 836 height 209
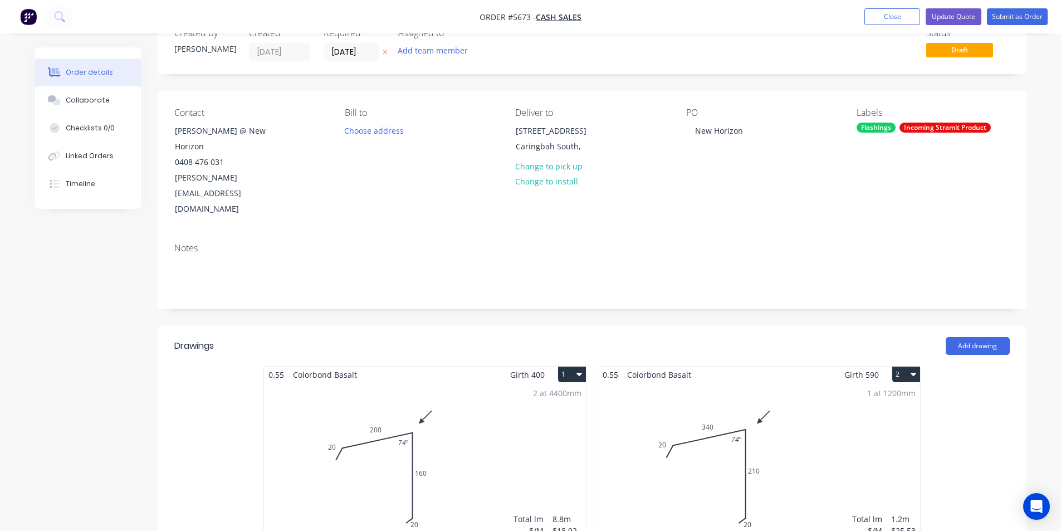
scroll to position [0, 0]
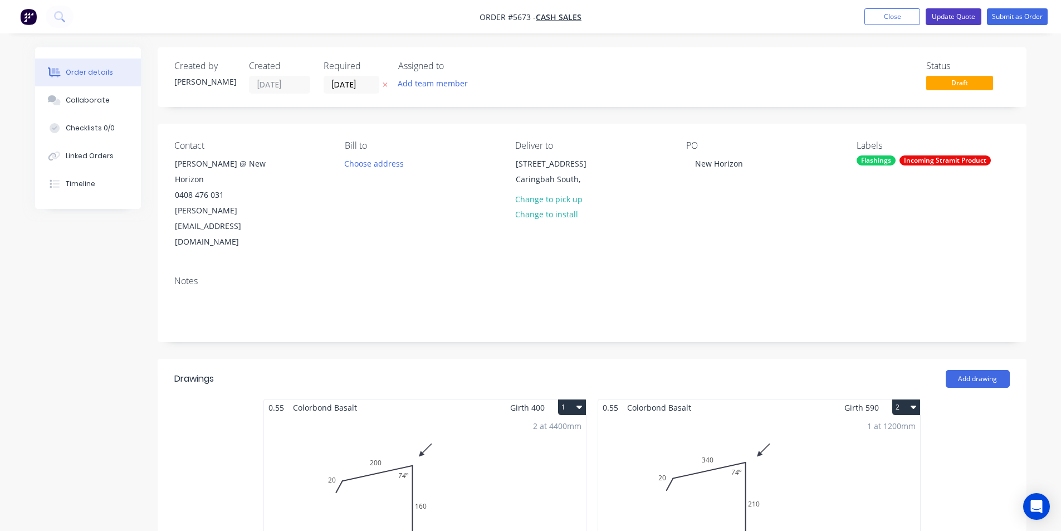
click at [949, 17] on button "Update Quote" at bounding box center [954, 16] width 56 height 17
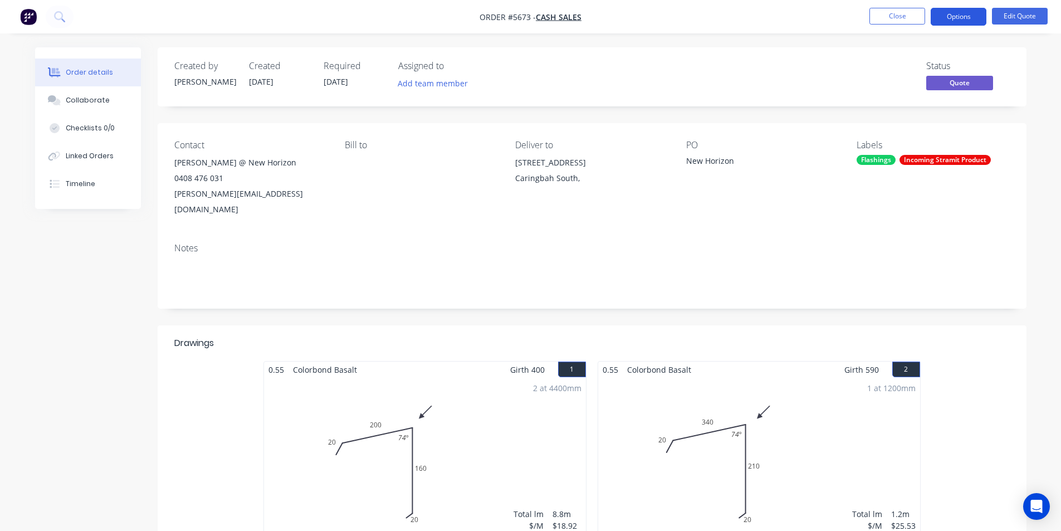
click at [960, 18] on button "Options" at bounding box center [959, 17] width 56 height 18
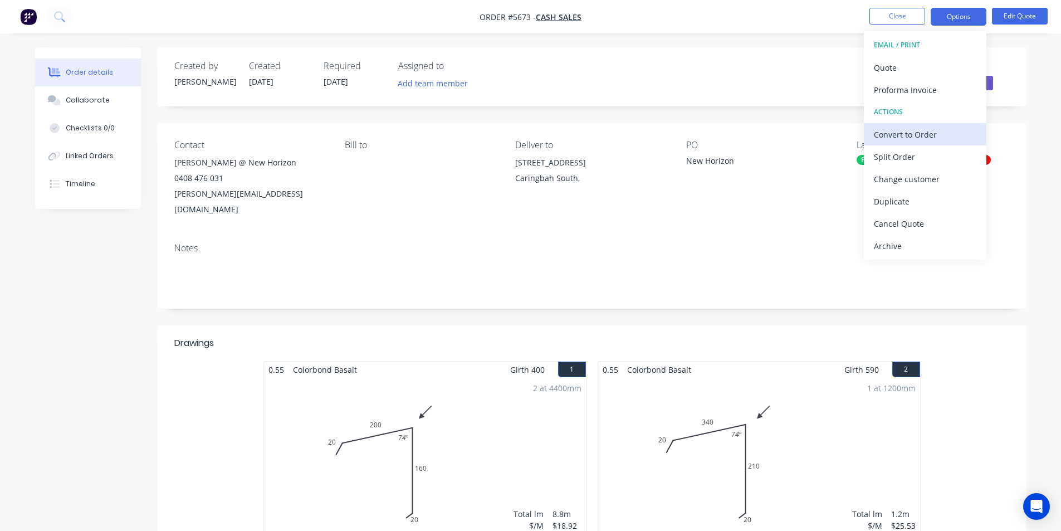
click at [907, 135] on div "Convert to Order" at bounding box center [925, 134] width 102 height 16
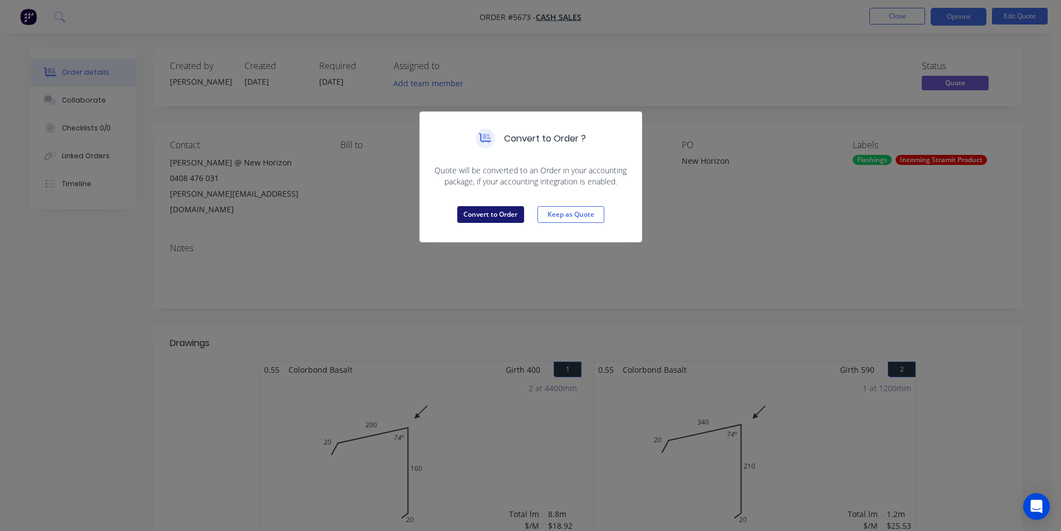
click at [485, 212] on button "Convert to Order" at bounding box center [490, 214] width 67 height 17
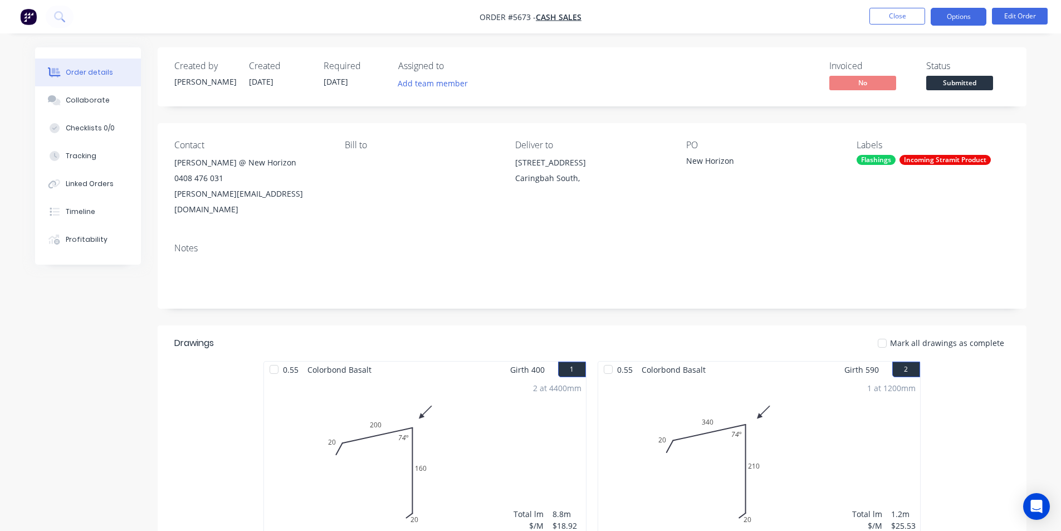
click at [965, 19] on button "Options" at bounding box center [959, 17] width 56 height 18
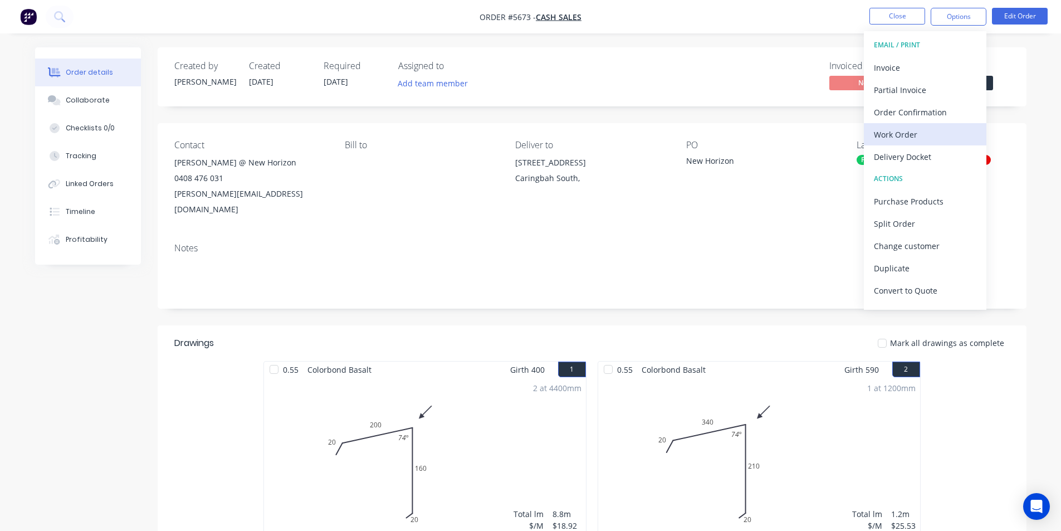
click at [908, 134] on div "Work Order" at bounding box center [925, 134] width 102 height 16
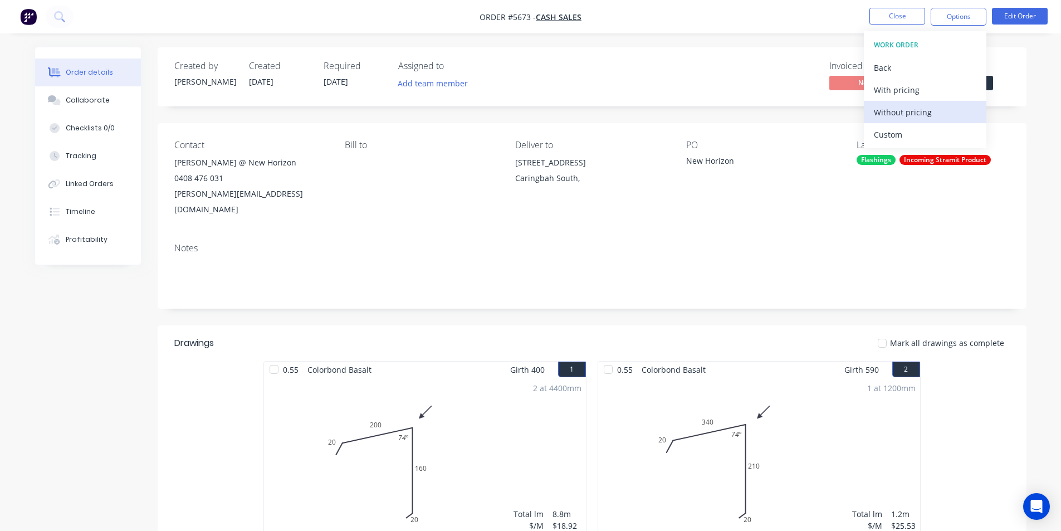
click at [903, 110] on div "Without pricing" at bounding box center [925, 112] width 102 height 16
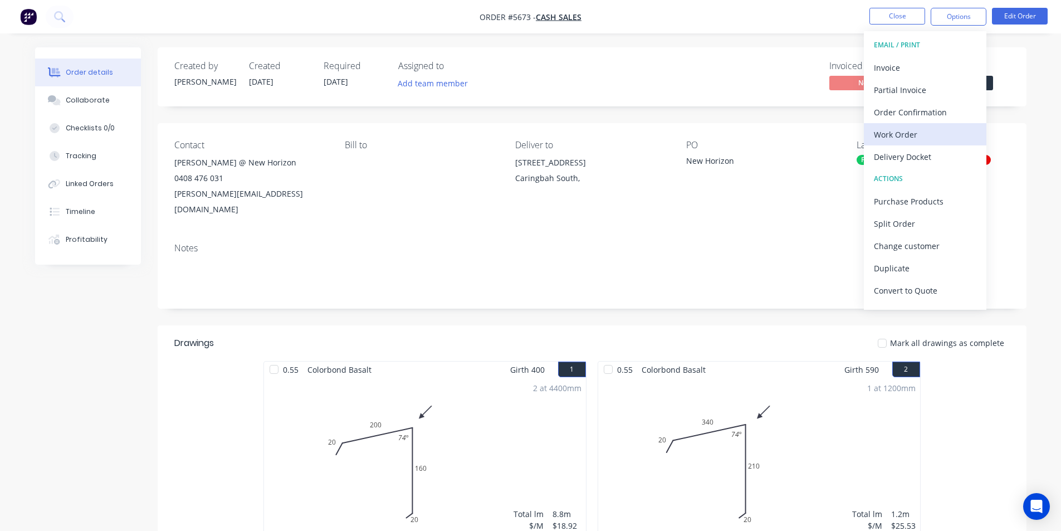
click at [902, 134] on div "Work Order" at bounding box center [925, 134] width 102 height 16
click at [890, 134] on div "Custom" at bounding box center [925, 134] width 102 height 16
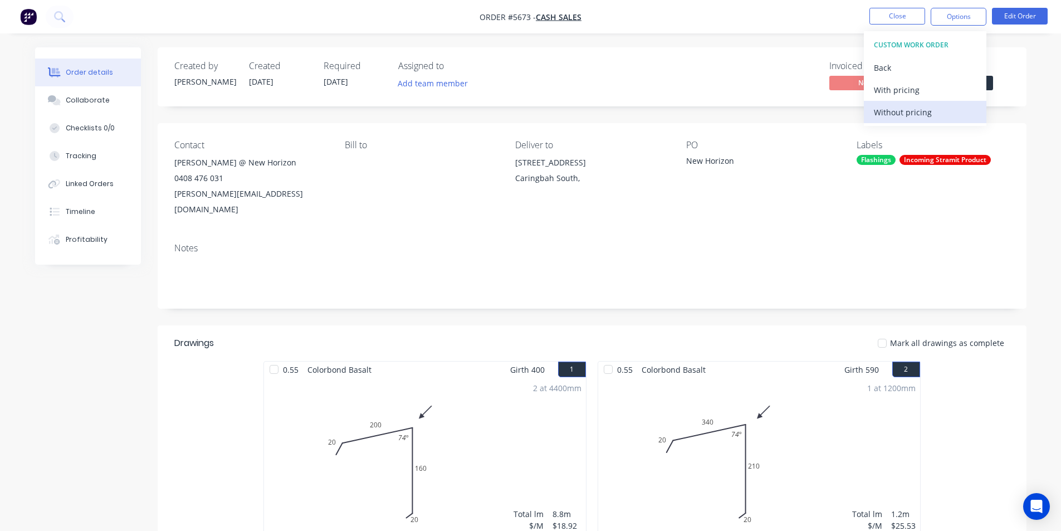
click at [898, 109] on div "Without pricing" at bounding box center [925, 112] width 102 height 16
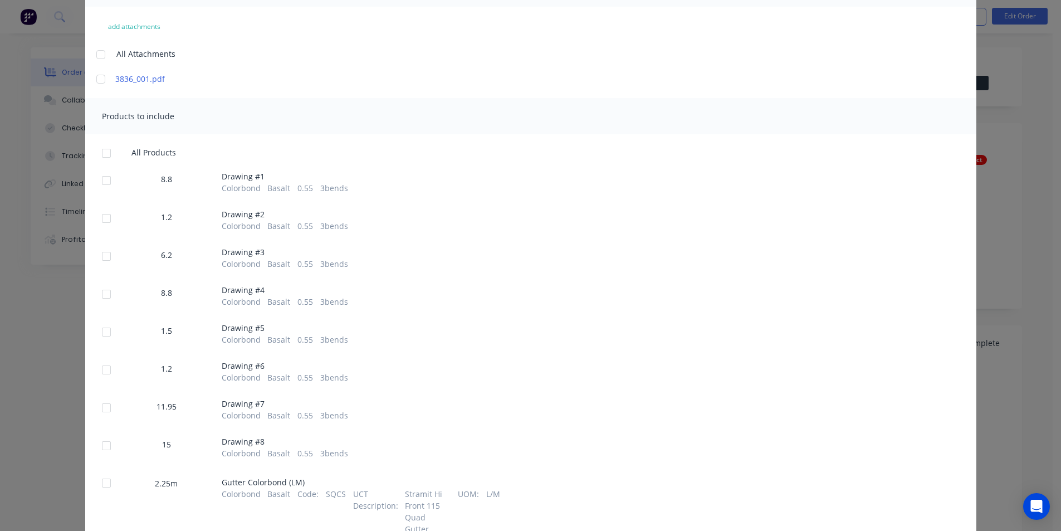
scroll to position [111, 0]
click at [100, 174] on div at bounding box center [106, 179] width 22 height 22
click at [100, 214] on div at bounding box center [106, 217] width 22 height 22
click at [102, 253] on div at bounding box center [106, 255] width 22 height 22
click at [100, 294] on div at bounding box center [106, 293] width 22 height 22
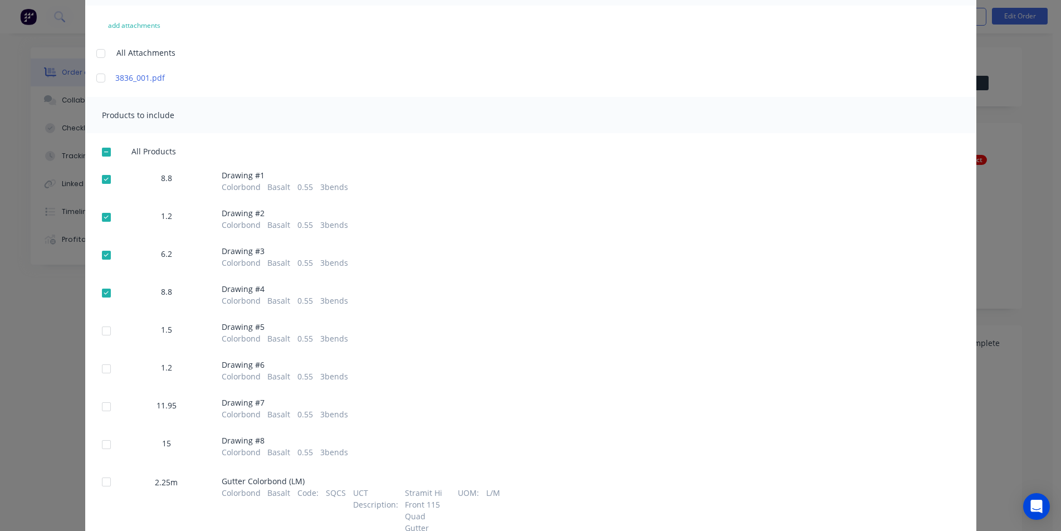
click at [100, 333] on div at bounding box center [106, 331] width 22 height 22
click at [105, 367] on div at bounding box center [106, 369] width 22 height 22
click at [100, 405] on div at bounding box center [106, 406] width 22 height 22
click at [101, 445] on div at bounding box center [106, 444] width 22 height 22
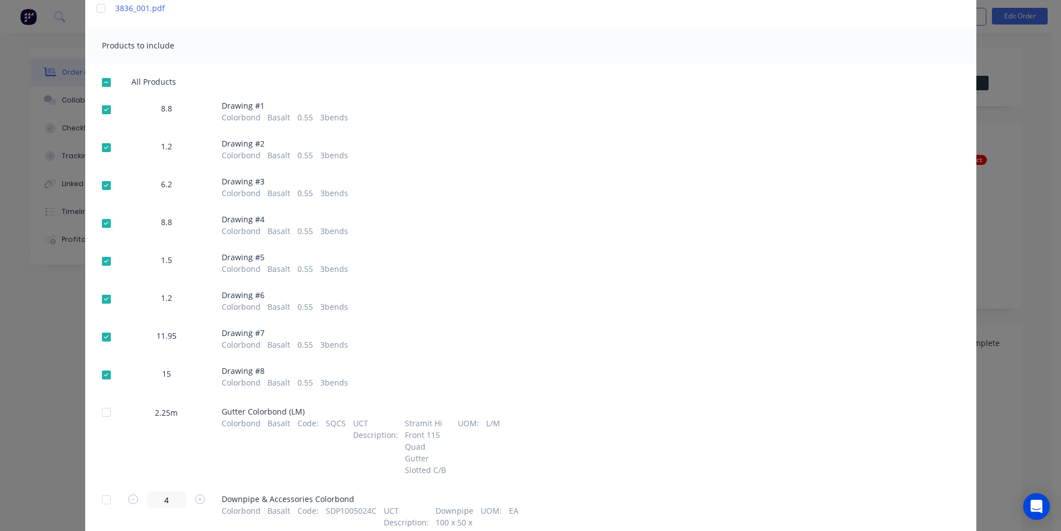
scroll to position [0, 0]
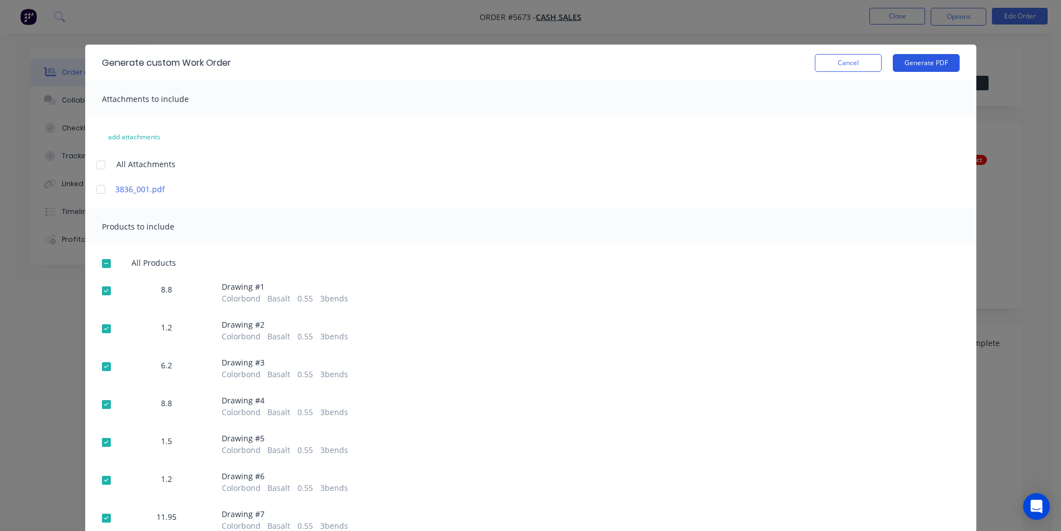
click at [928, 61] on button "Generate PDF" at bounding box center [926, 63] width 67 height 18
click at [850, 61] on button "Cancel" at bounding box center [848, 63] width 67 height 18
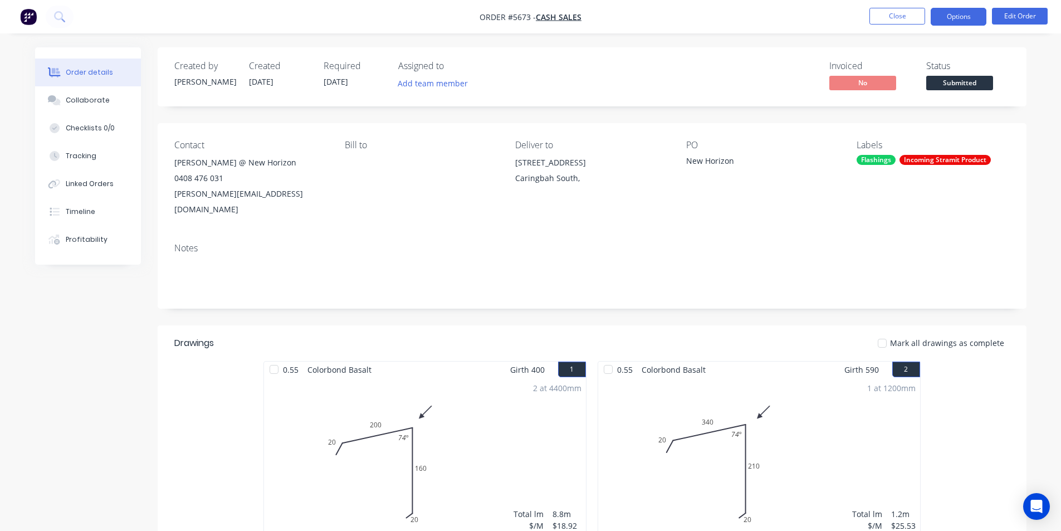
click at [971, 14] on button "Options" at bounding box center [959, 17] width 56 height 18
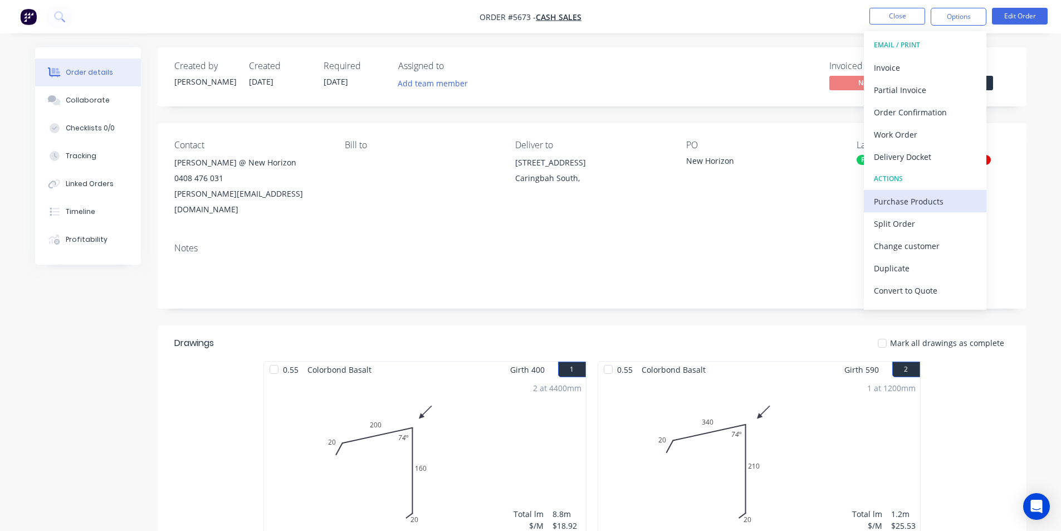
click at [917, 202] on div "Purchase Products" at bounding box center [925, 201] width 102 height 16
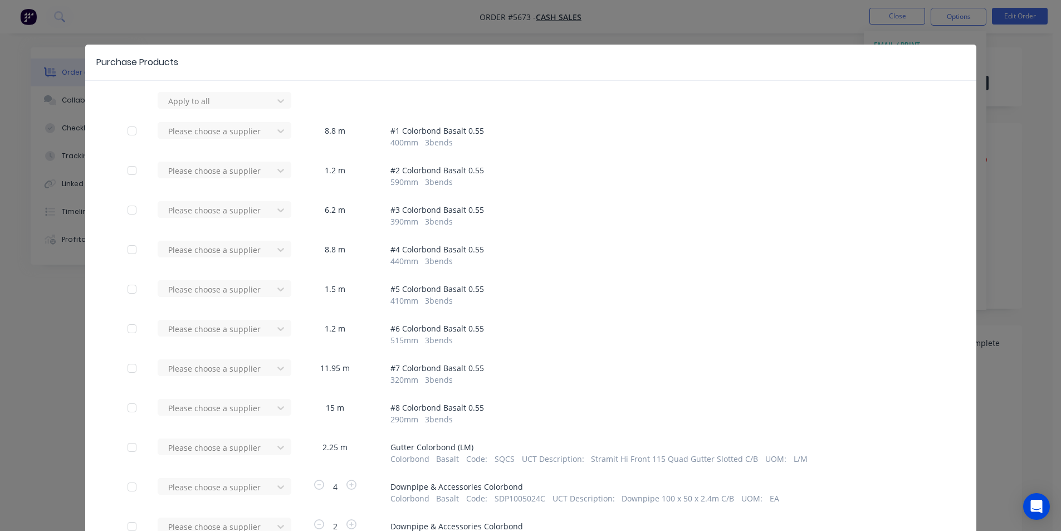
click at [122, 100] on div "Apply to all Please choose a supplier 8.8 m # 1 Colorbond Basalt 0.55 400 mm 3 …" at bounding box center [530, 432] width 891 height 680
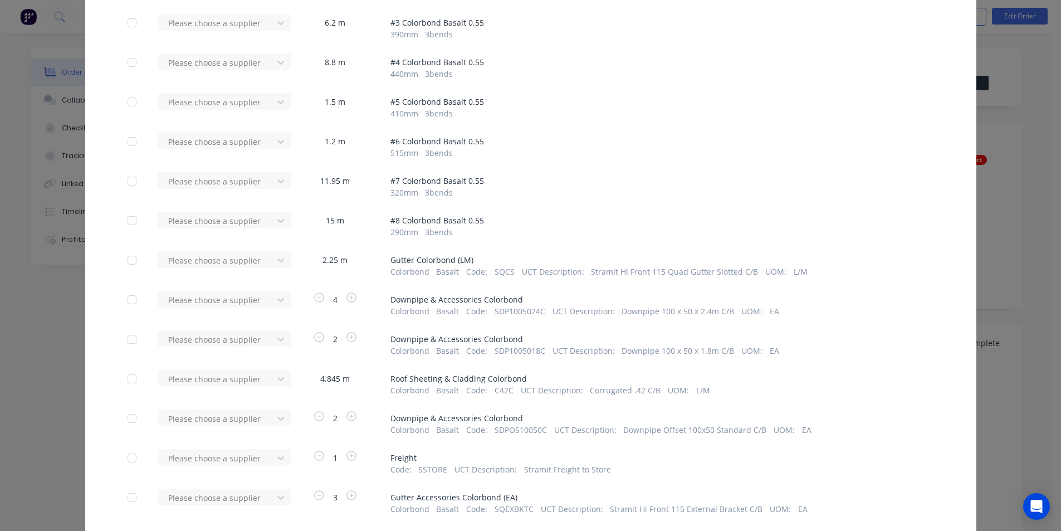
scroll to position [223, 0]
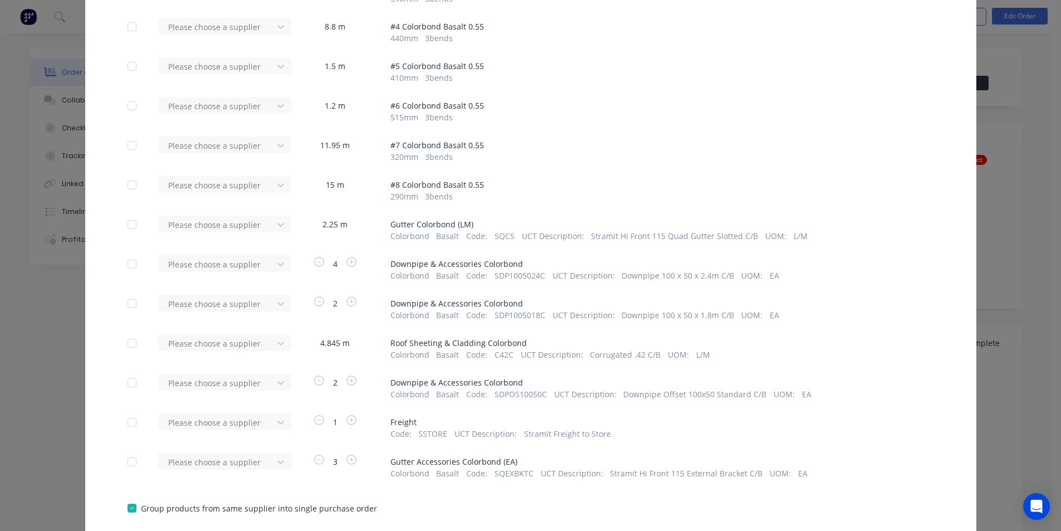
click at [128, 226] on div at bounding box center [132, 224] width 22 height 22
click at [126, 265] on div at bounding box center [132, 264] width 22 height 22
click at [125, 305] on div at bounding box center [132, 303] width 22 height 22
click at [127, 344] on div at bounding box center [132, 343] width 22 height 22
click at [126, 386] on div at bounding box center [132, 383] width 22 height 22
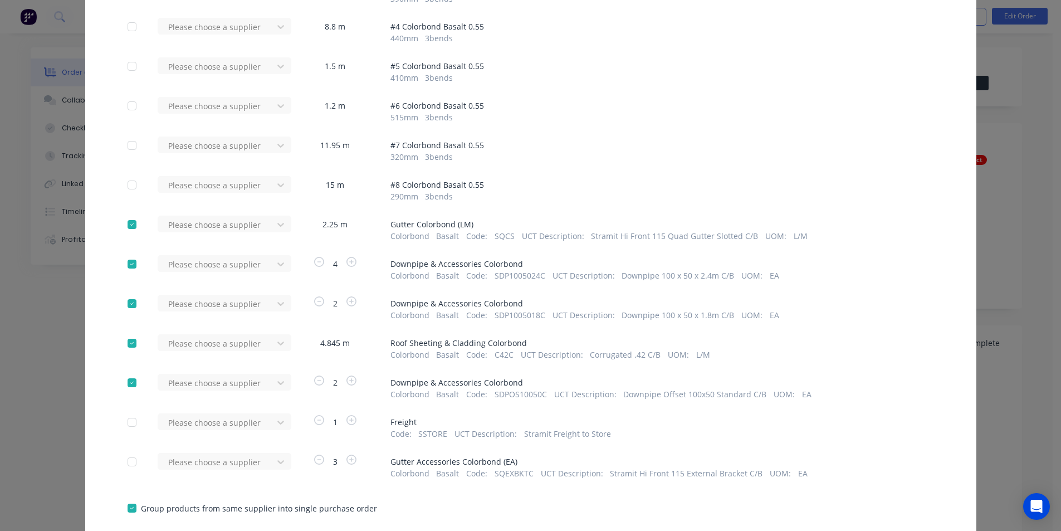
click at [130, 423] on div at bounding box center [132, 422] width 22 height 22
click at [124, 460] on div at bounding box center [132, 462] width 22 height 22
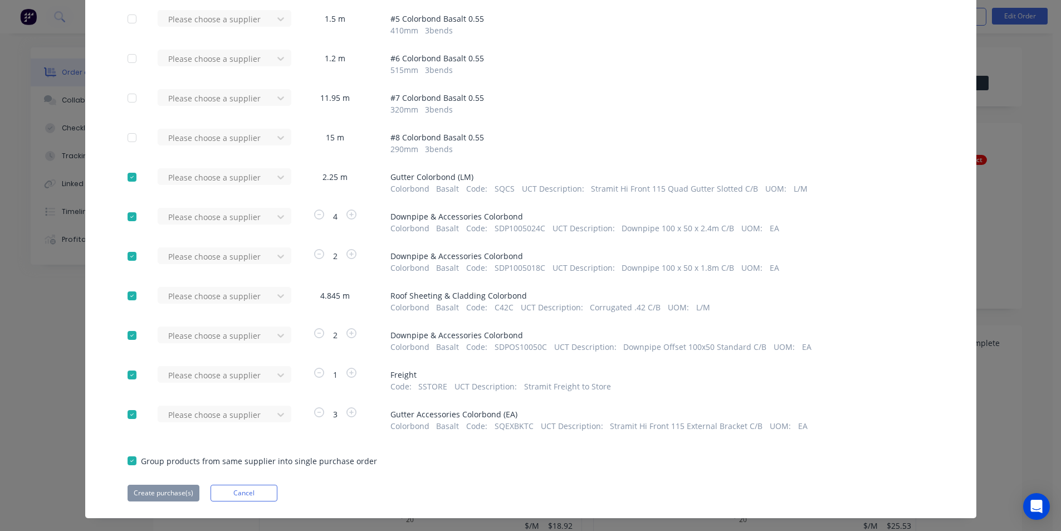
scroll to position [290, 0]
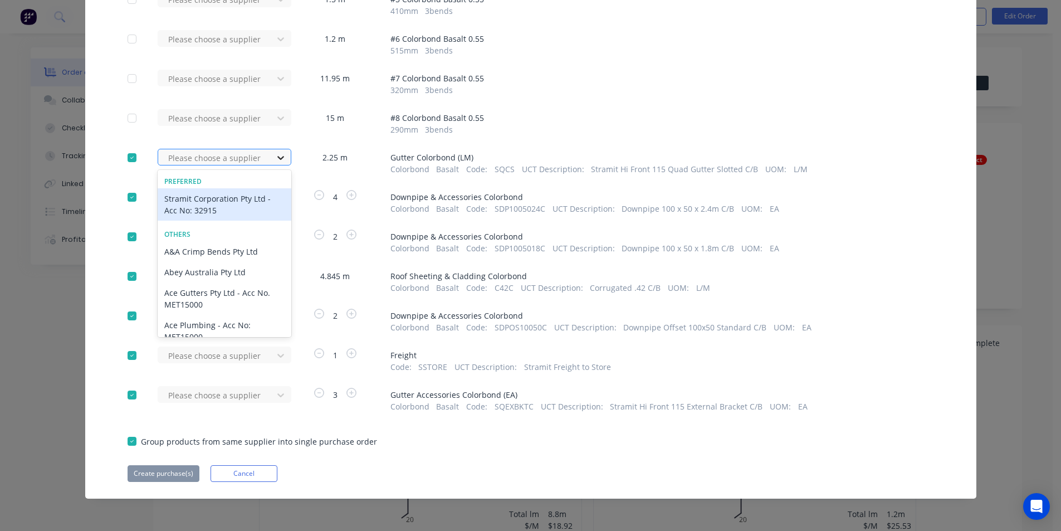
click at [276, 158] on icon at bounding box center [280, 157] width 11 height 11
click at [238, 201] on div "Stramit Corporation Pty Ltd - Acc No: 32915" at bounding box center [225, 204] width 134 height 32
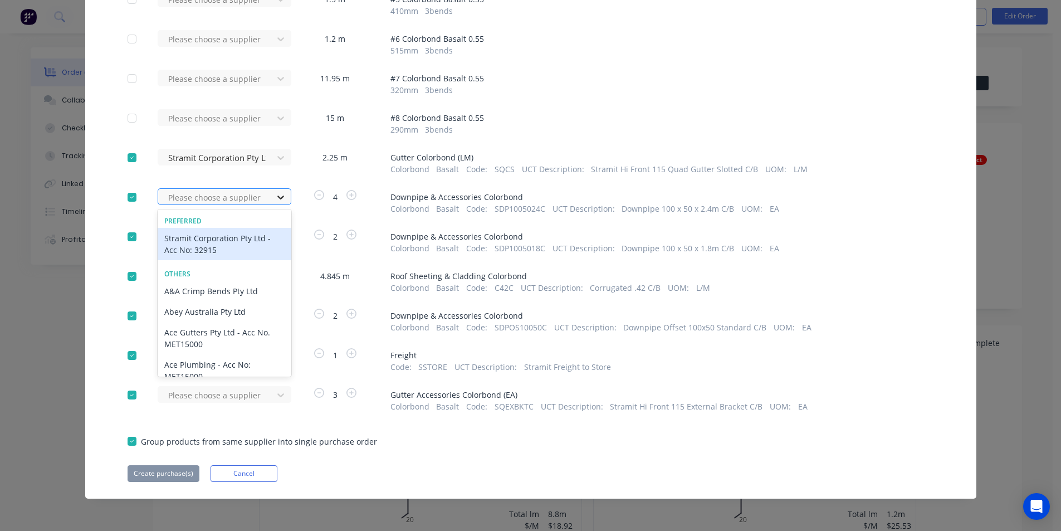
click at [275, 199] on icon at bounding box center [280, 197] width 11 height 11
click at [215, 247] on div "Stramit Corporation Pty Ltd - Acc No: 32915" at bounding box center [225, 244] width 134 height 32
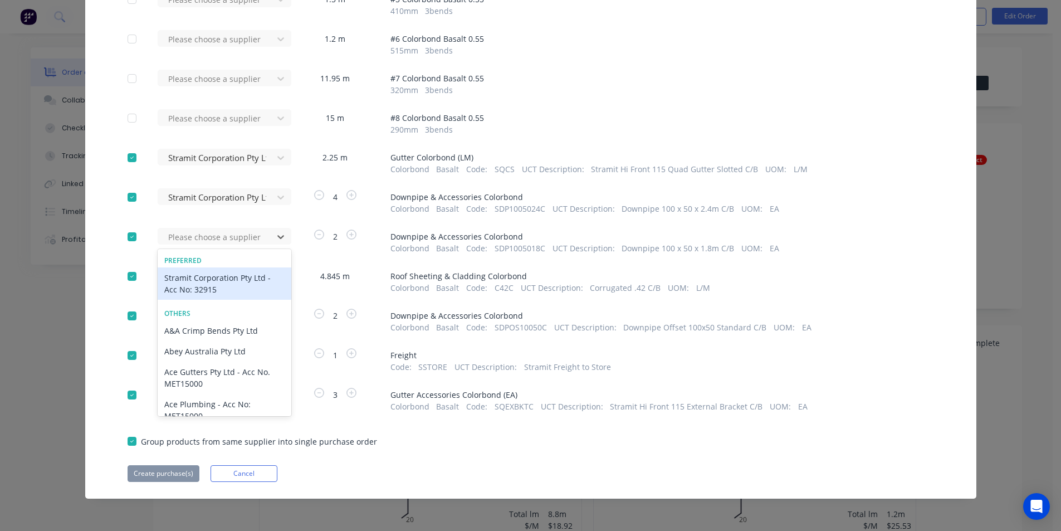
click at [237, 280] on div "Stramit Corporation Pty Ltd - Acc No: 32915" at bounding box center [225, 283] width 134 height 32
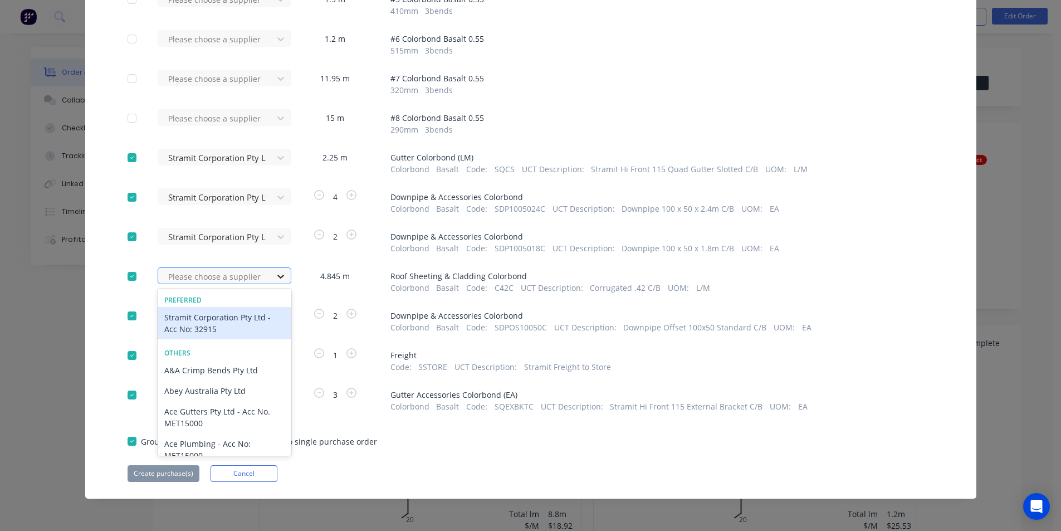
click at [279, 277] on icon at bounding box center [280, 276] width 11 height 11
click at [245, 320] on div "Stramit Corporation Pty Ltd - Acc No: 32915" at bounding box center [225, 323] width 134 height 32
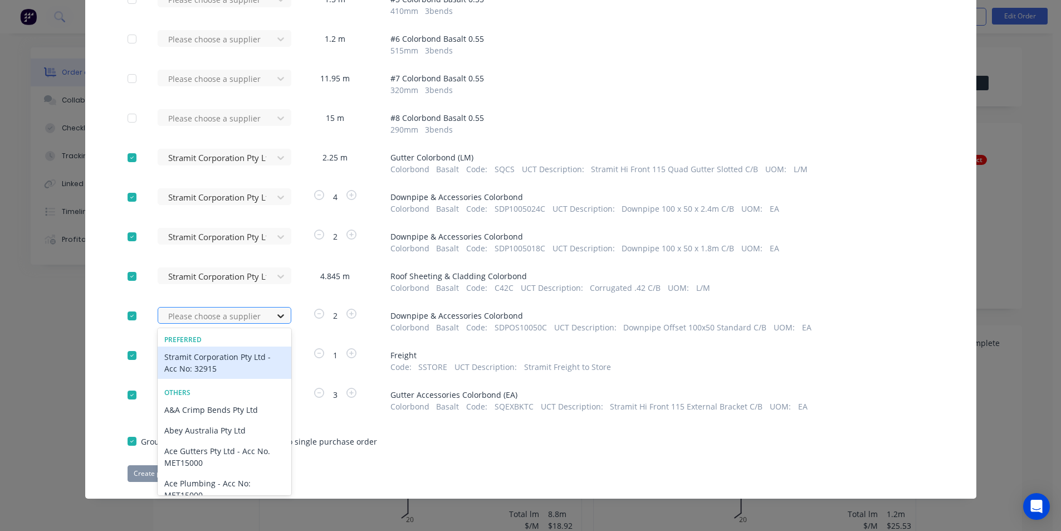
click at [276, 315] on icon at bounding box center [280, 315] width 11 height 11
click at [247, 360] on div "Stramit Corporation Pty Ltd - Acc No: 32915" at bounding box center [225, 362] width 134 height 32
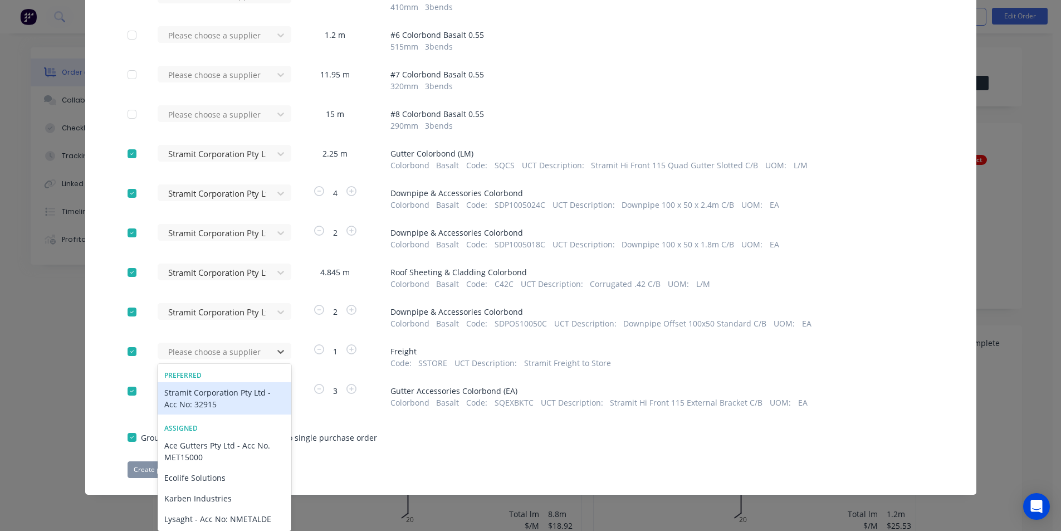
click at [237, 390] on div "Stramit Corporation Pty Ltd - Acc No: 32915" at bounding box center [225, 398] width 134 height 32
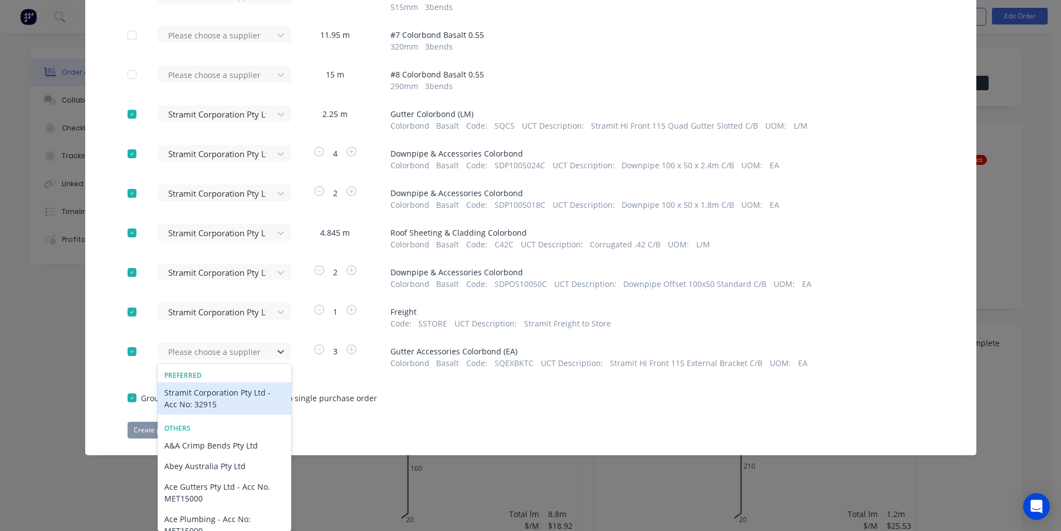
click at [237, 395] on div "Stramit Corporation Pty Ltd - Acc No: 32915" at bounding box center [225, 398] width 134 height 32
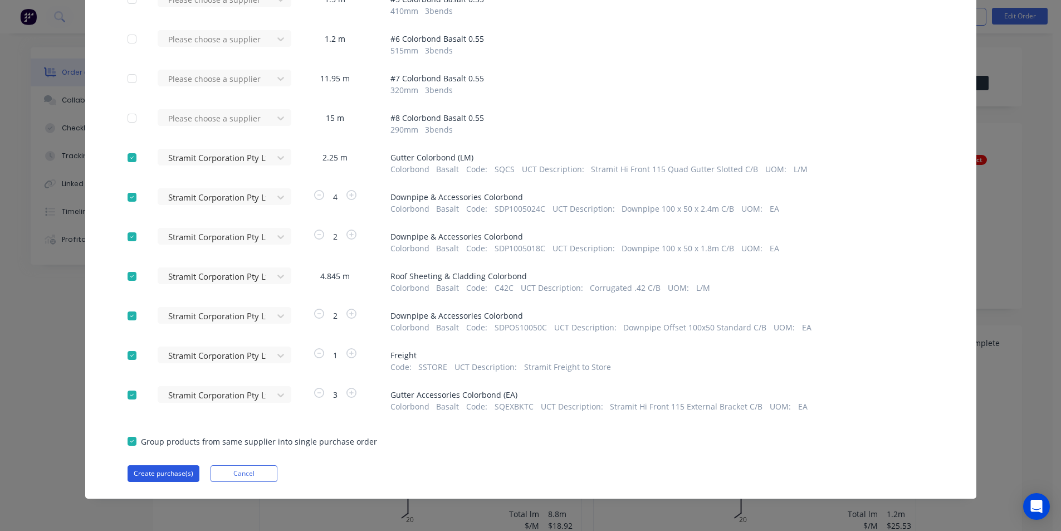
click at [167, 472] on button "Create purchase(s)" at bounding box center [164, 473] width 72 height 17
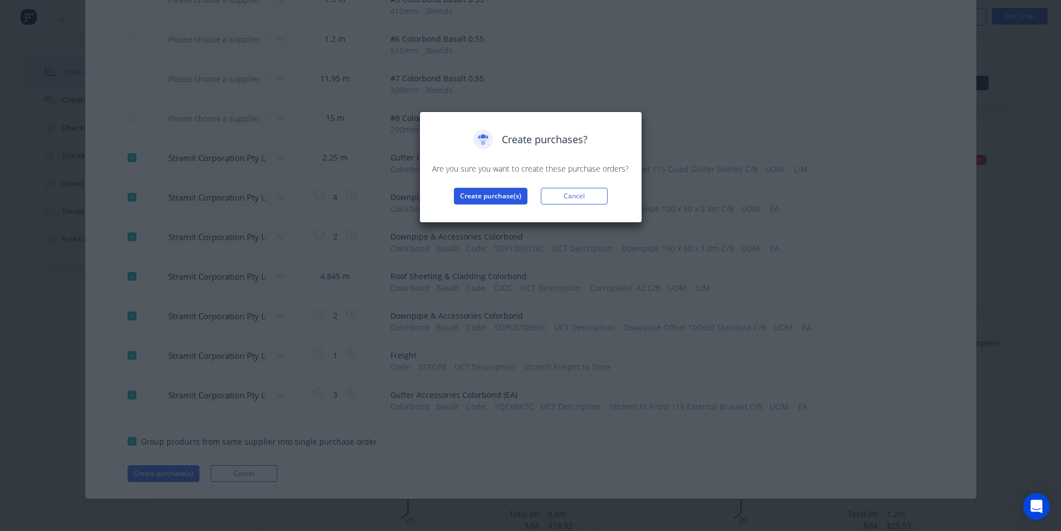
click at [482, 197] on button "Create purchase(s)" at bounding box center [491, 196] width 74 height 17
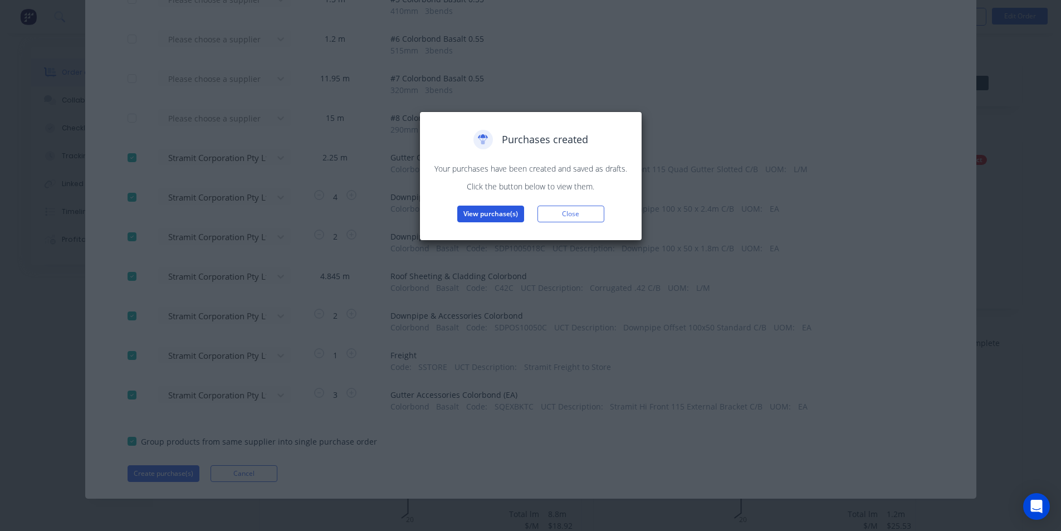
click at [490, 214] on button "View purchase(s)" at bounding box center [490, 214] width 67 height 17
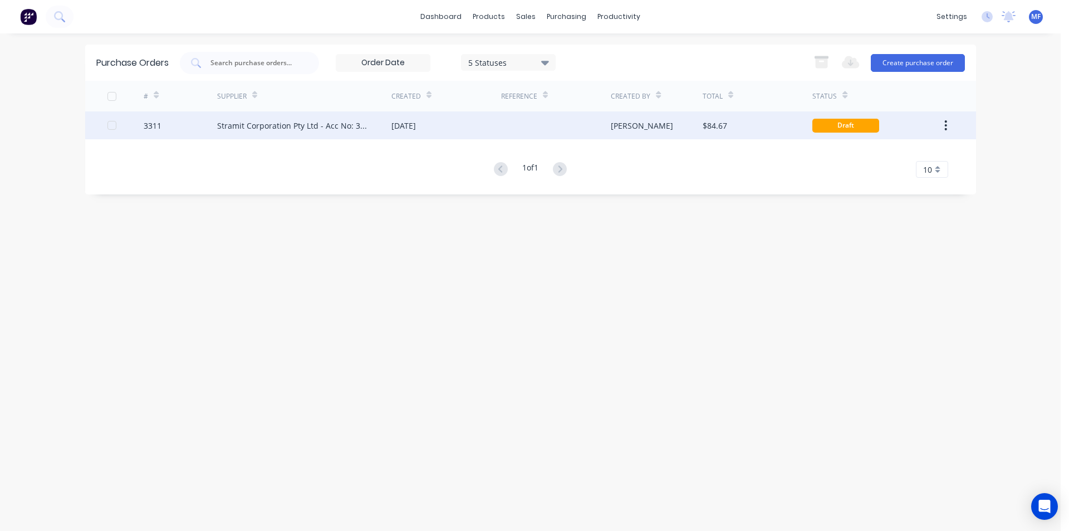
click at [279, 127] on div "Stramit Corporation Pty Ltd - Acc No: 32915" at bounding box center [293, 126] width 152 height 12
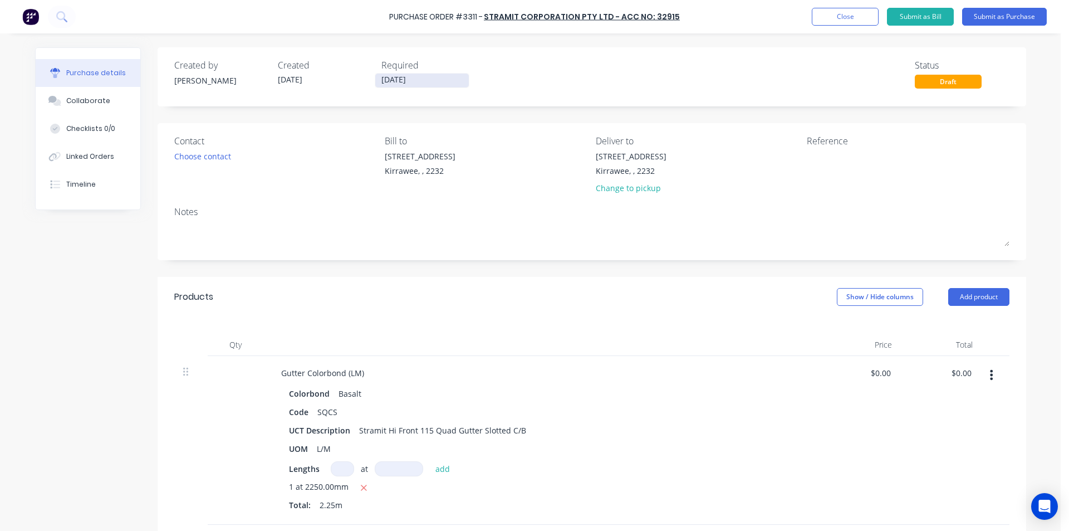
click at [391, 75] on input "02/09/25" at bounding box center [422, 81] width 94 height 14
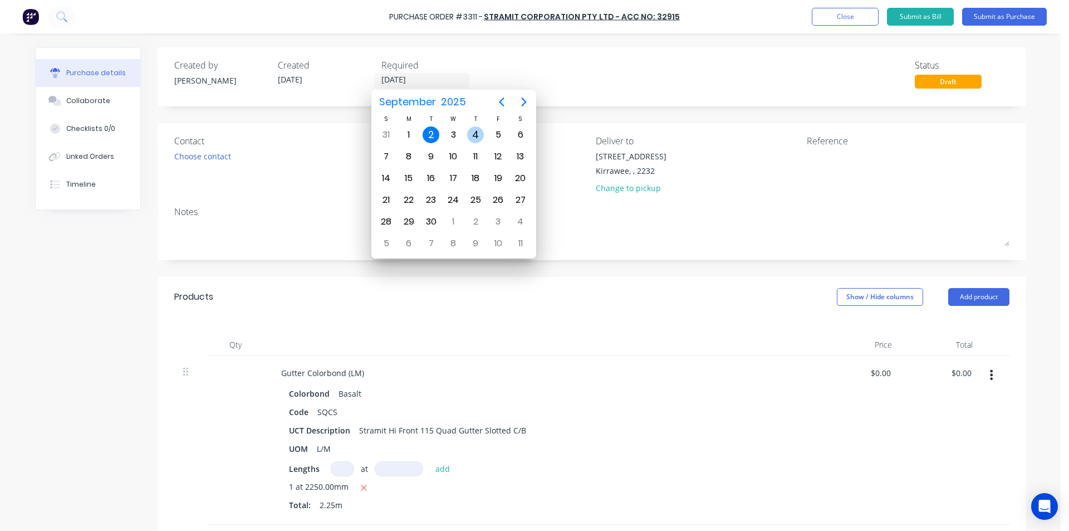
click at [475, 130] on div "4" at bounding box center [475, 134] width 17 height 17
type input "04/09/25"
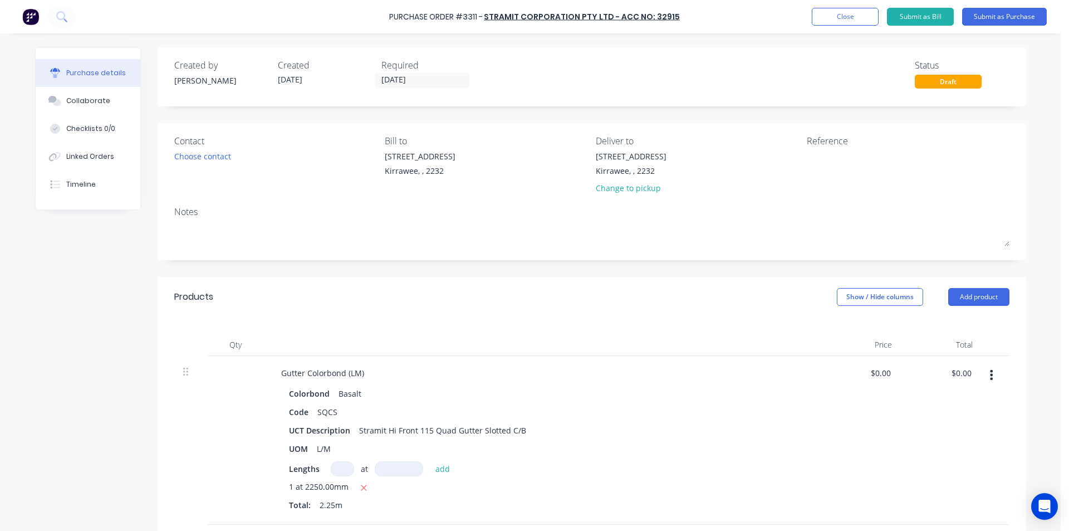
click at [595, 343] on div at bounding box center [541, 345] width 557 height 22
click at [830, 154] on textarea at bounding box center [876, 162] width 139 height 25
type textarea "New Hori"
type textarea "x"
type textarea "New Horiz"
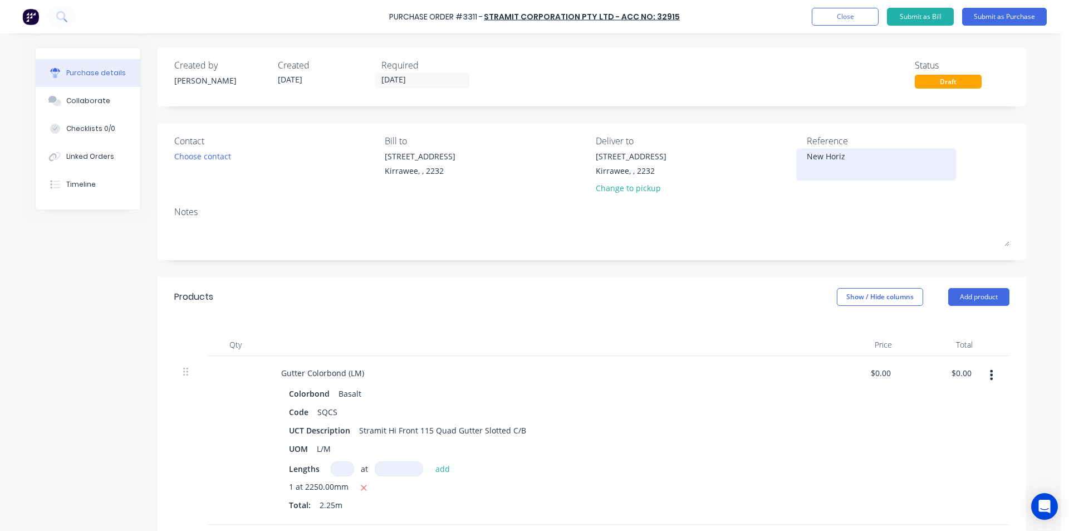
type textarea "x"
type textarea "New Horizo"
type textarea "x"
type textarea "New Horizon"
type textarea "x"
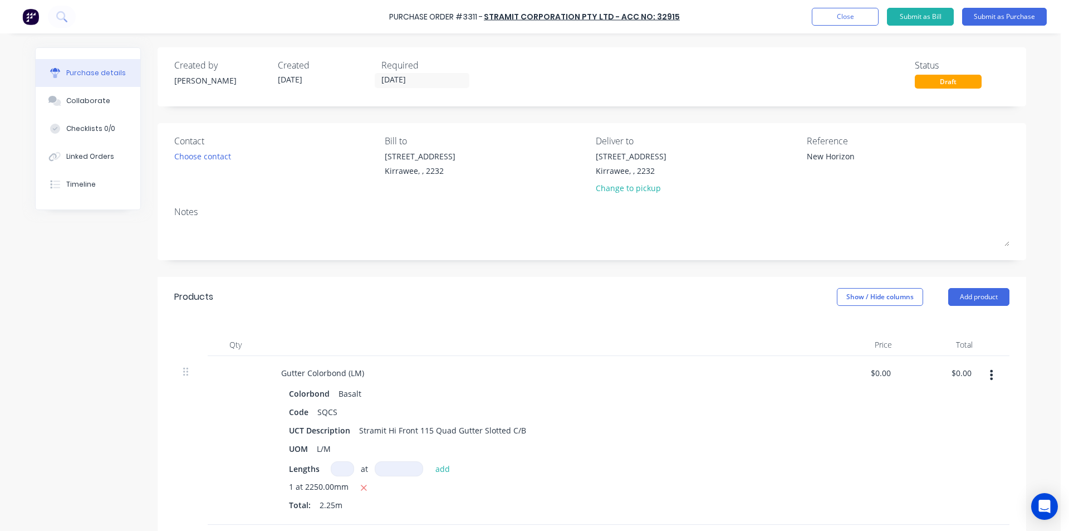
type textarea "New Horizon"
click at [592, 353] on div at bounding box center [541, 345] width 557 height 22
click at [1007, 17] on button "Submit as Purchase" at bounding box center [1005, 17] width 85 height 18
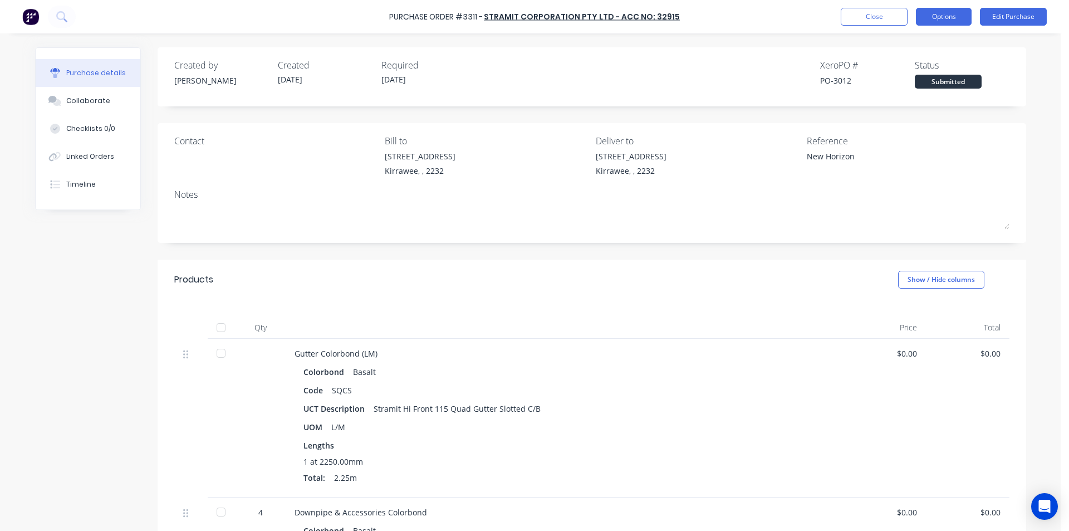
click at [950, 19] on button "Options" at bounding box center [944, 17] width 56 height 18
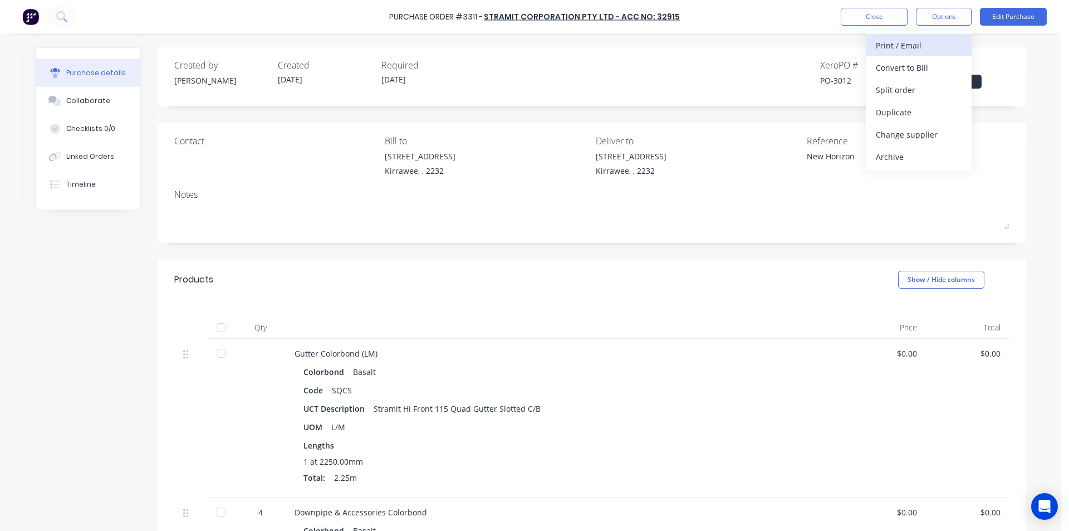
click at [900, 40] on div "Print / Email" at bounding box center [919, 45] width 86 height 16
click at [893, 90] on div "Without pricing" at bounding box center [919, 90] width 86 height 16
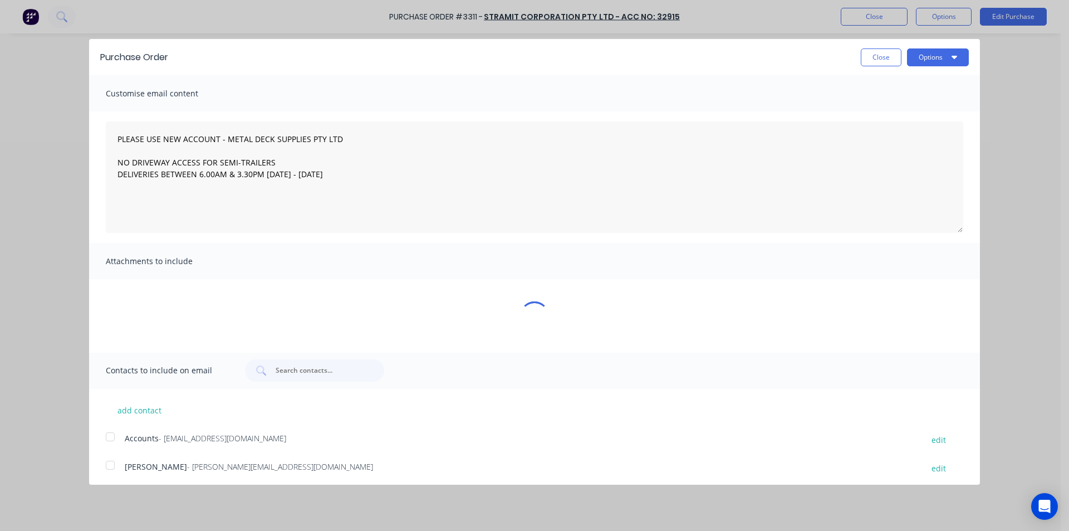
type textarea "x"
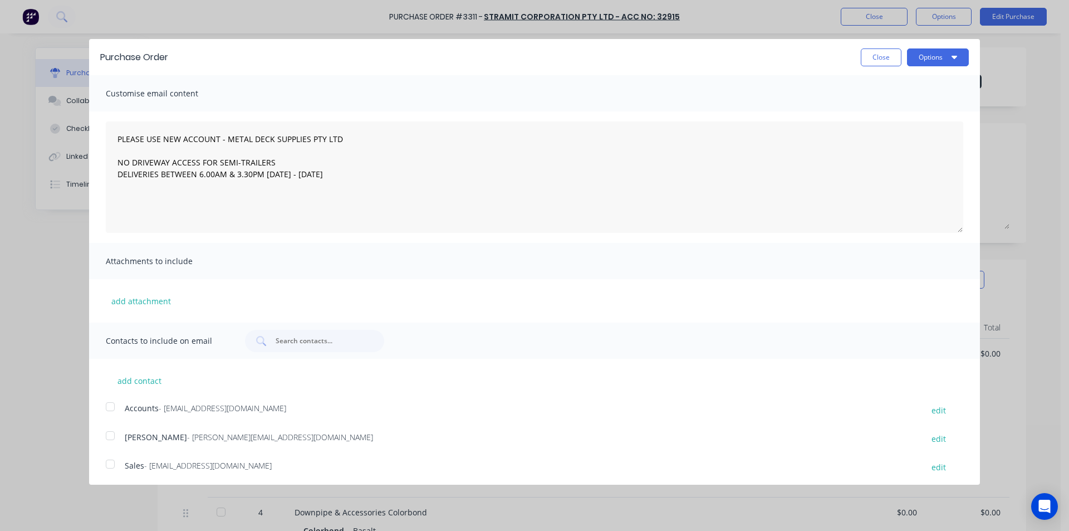
click at [111, 466] on div at bounding box center [110, 464] width 22 height 22
type textarea "PLEASE USE NEW ACCOUNT - METAL DECK SUPPLIES PTY LTD NO DRIVEWAY ACCESS FOR SEM…"
click at [932, 62] on button "Options" at bounding box center [938, 57] width 62 height 18
click at [896, 109] on div "Email" at bounding box center [916, 108] width 86 height 16
type textarea "x"
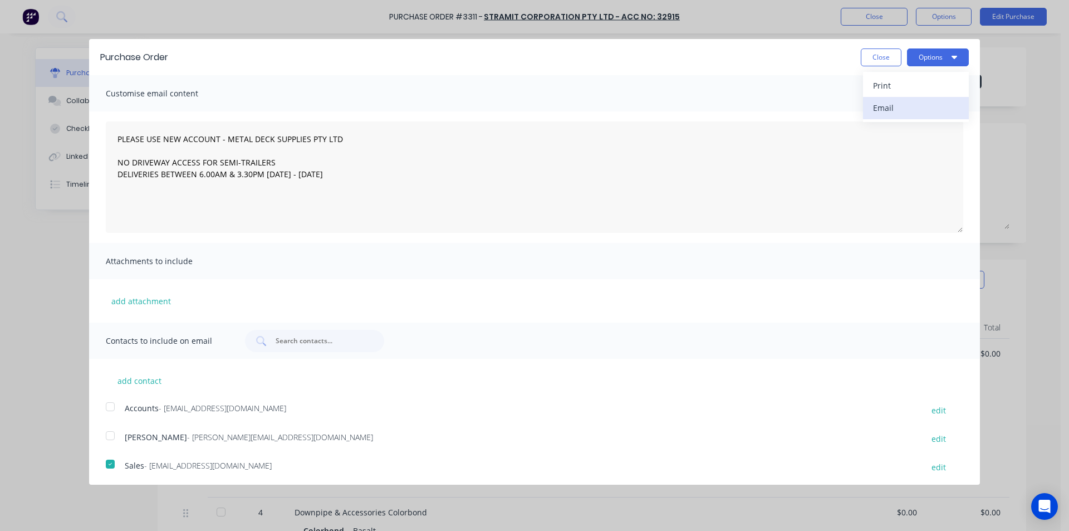
type textarea "PLEASE USE NEW ACCOUNT - METAL DECK SUPPLIES PTY LTD NO DRIVEWAY ACCESS FOR SEM…"
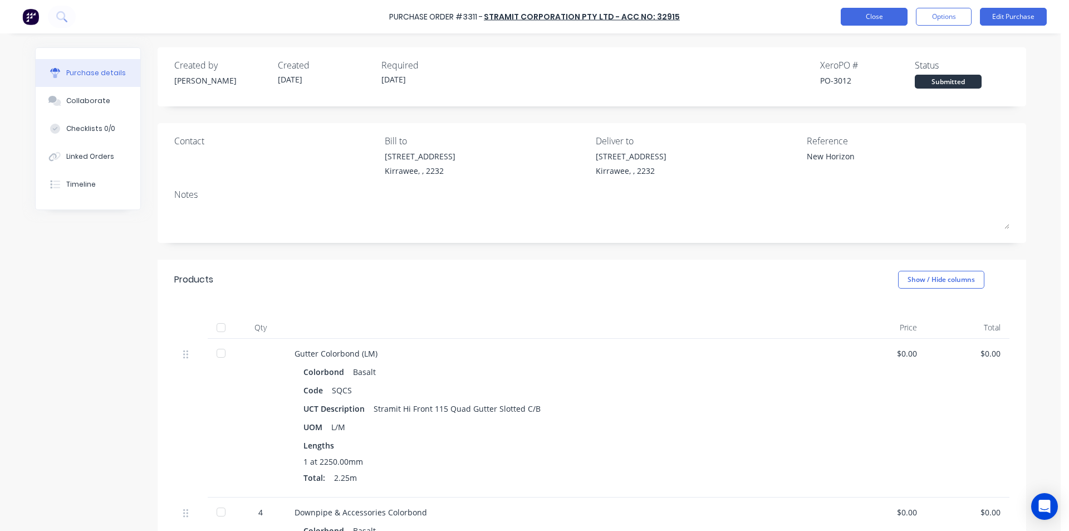
click at [875, 16] on button "Close" at bounding box center [874, 17] width 67 height 18
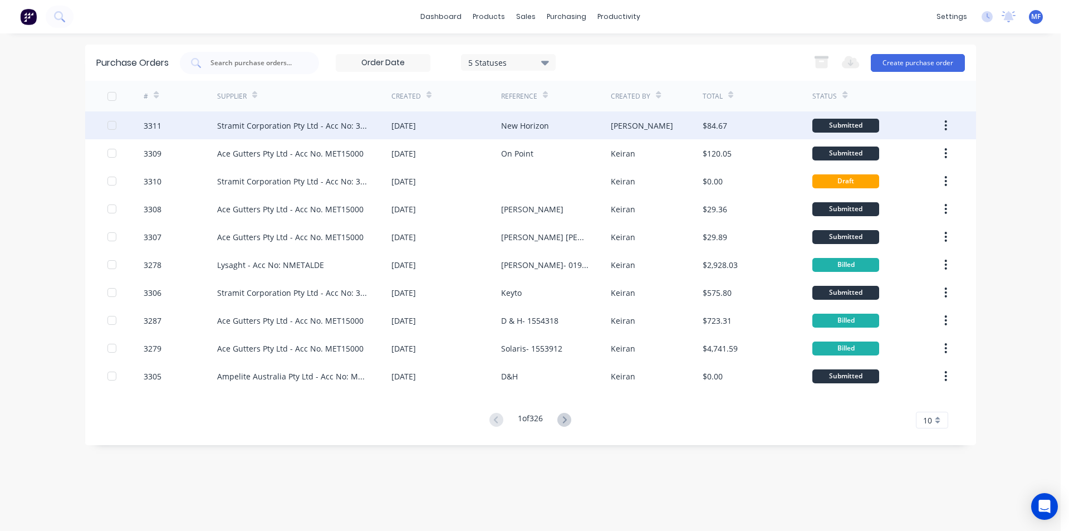
click at [719, 125] on div "$84.67" at bounding box center [715, 126] width 25 height 12
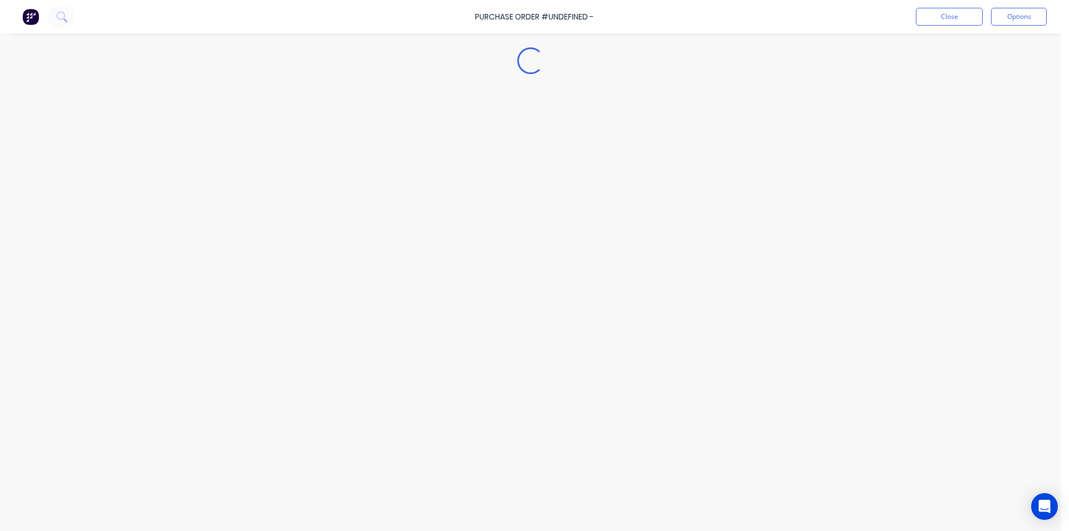
type textarea "x"
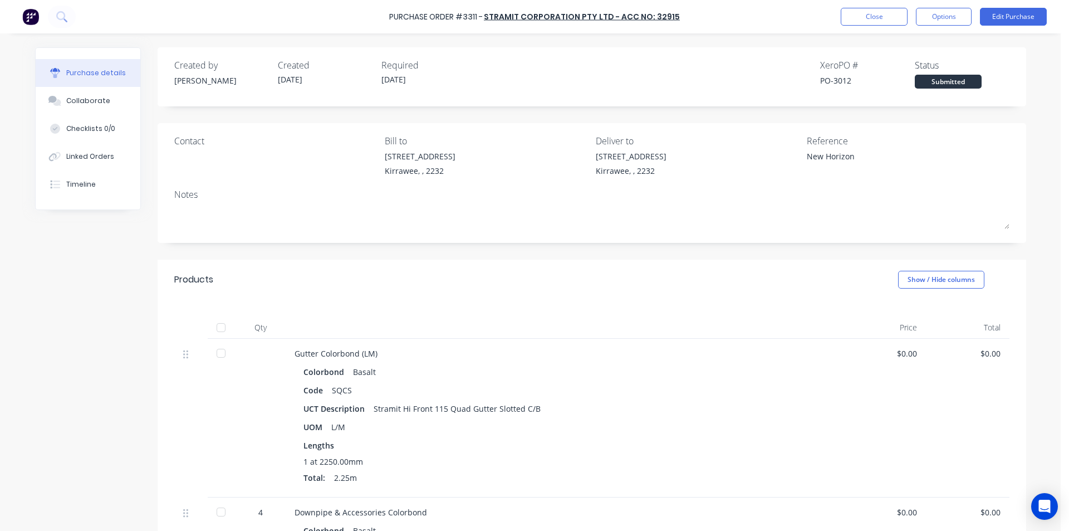
click at [958, 82] on div "Submitted" at bounding box center [948, 82] width 67 height 14
click at [948, 16] on button "Options" at bounding box center [944, 17] width 56 height 18
click at [878, 9] on button "Close" at bounding box center [874, 17] width 67 height 18
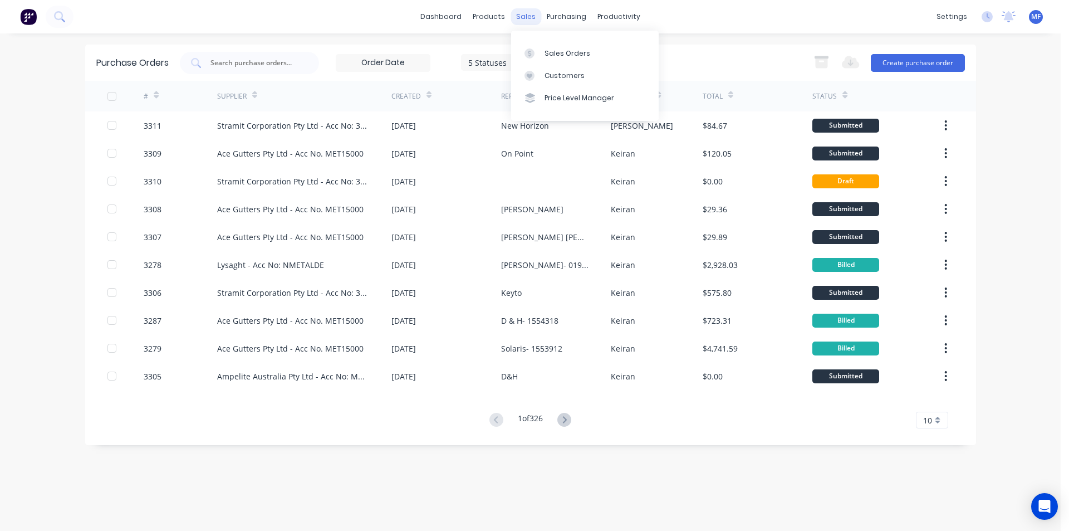
click at [522, 12] on div "sales" at bounding box center [526, 16] width 31 height 17
click at [548, 74] on div "Customers" at bounding box center [565, 76] width 40 height 10
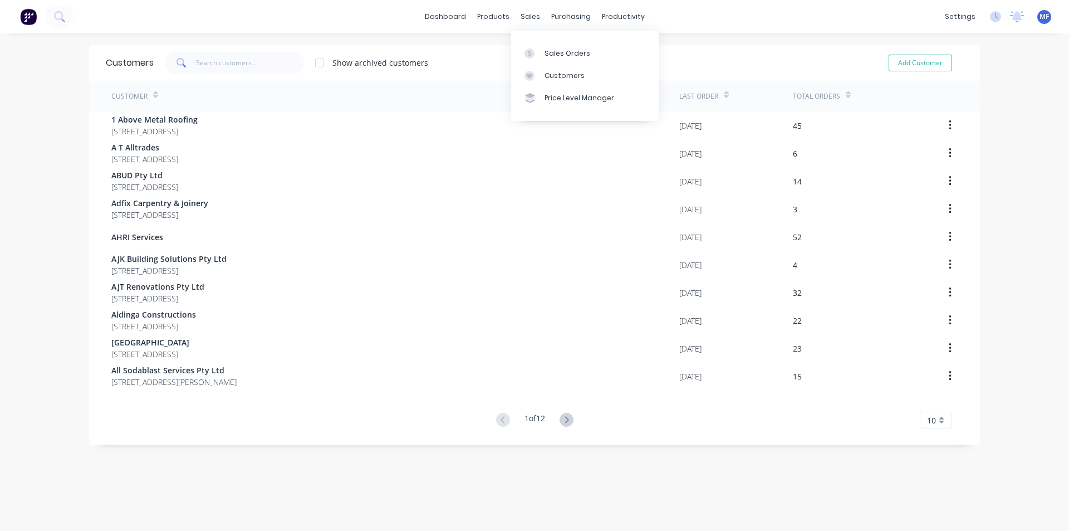
drag, startPoint x: 0, startPoint y: 0, endPoint x: 533, endPoint y: 38, distance: 533.9
click at [528, 15] on div "sales" at bounding box center [530, 16] width 31 height 17
click at [540, 51] on div at bounding box center [533, 53] width 17 height 10
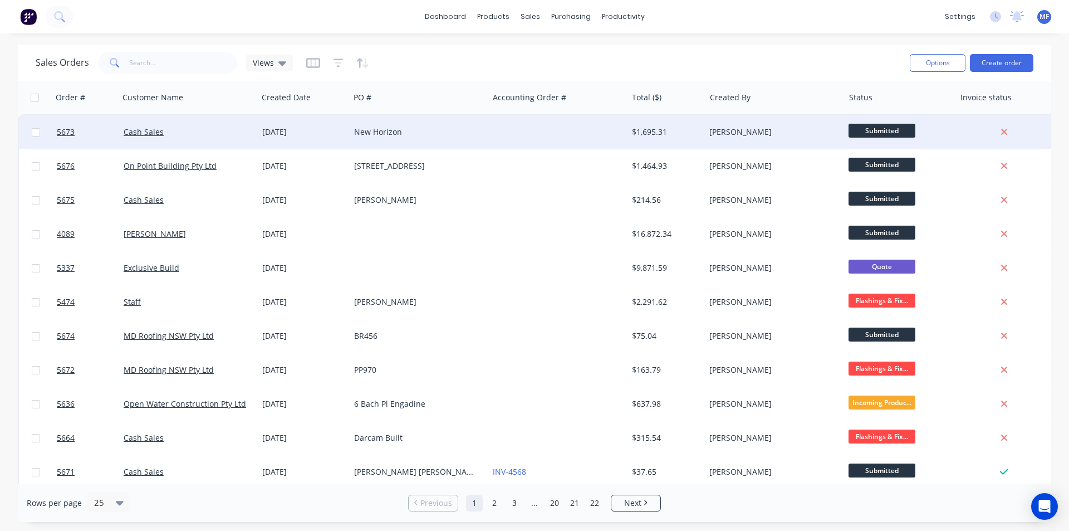
click at [380, 129] on div "New Horizon" at bounding box center [416, 131] width 124 height 11
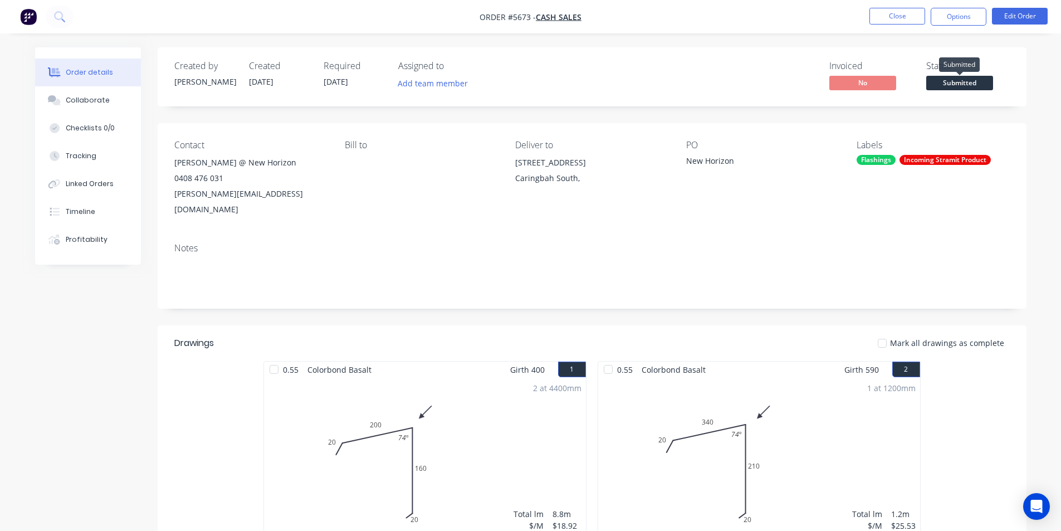
click at [953, 80] on span "Submitted" at bounding box center [959, 83] width 67 height 14
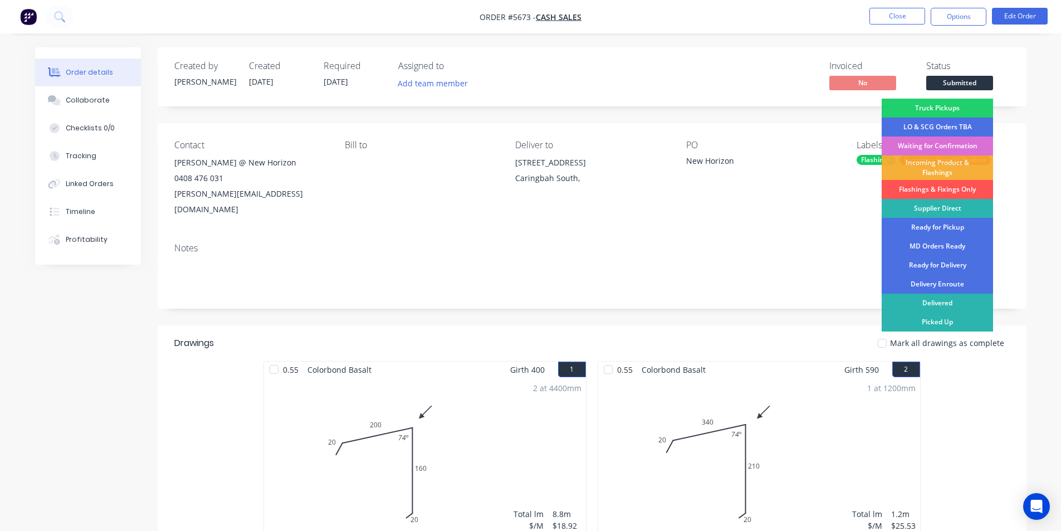
click at [943, 137] on div "Waiting for Confirmation" at bounding box center [937, 145] width 111 height 19
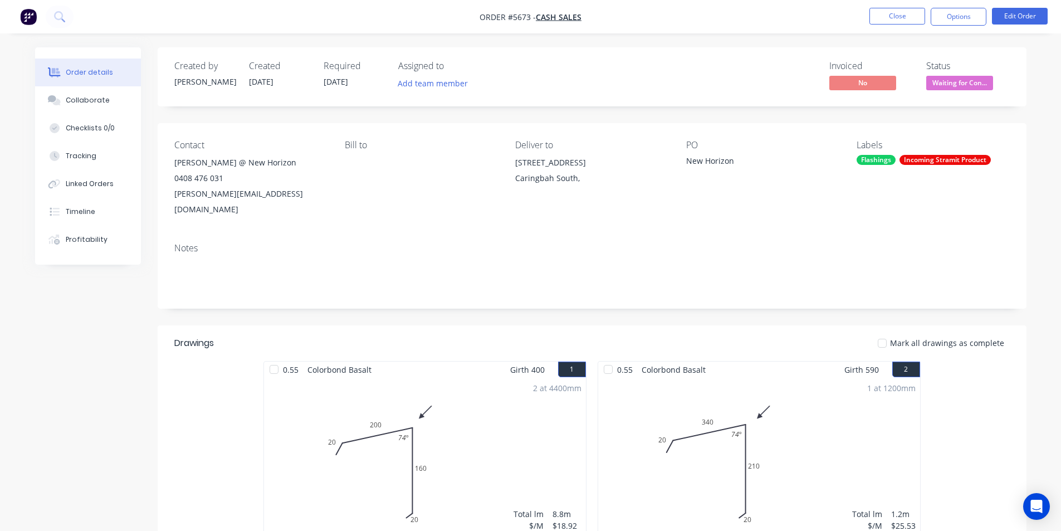
click at [900, 240] on div "Notes" at bounding box center [592, 271] width 869 height 75
click at [946, 13] on button "Options" at bounding box center [959, 17] width 56 height 18
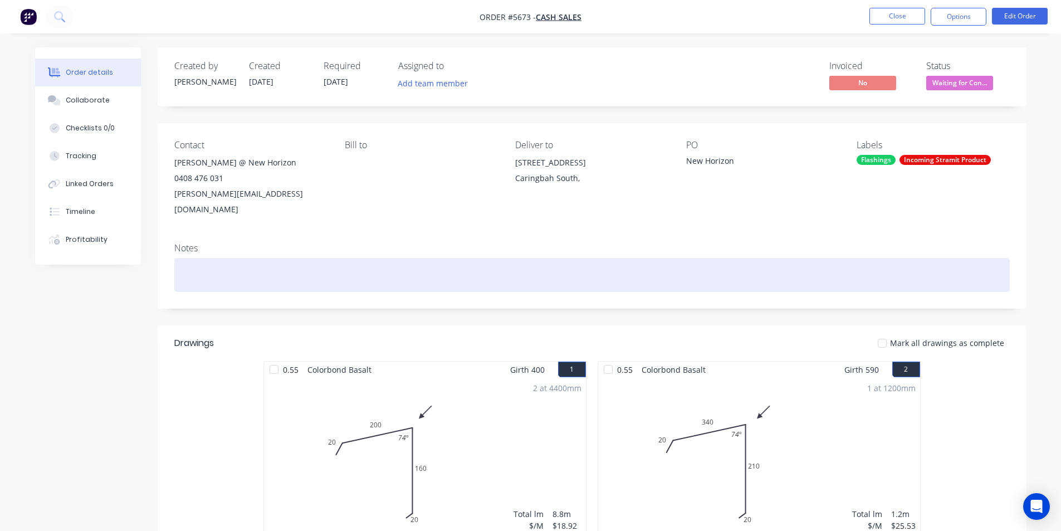
click at [761, 258] on div at bounding box center [592, 275] width 836 height 34
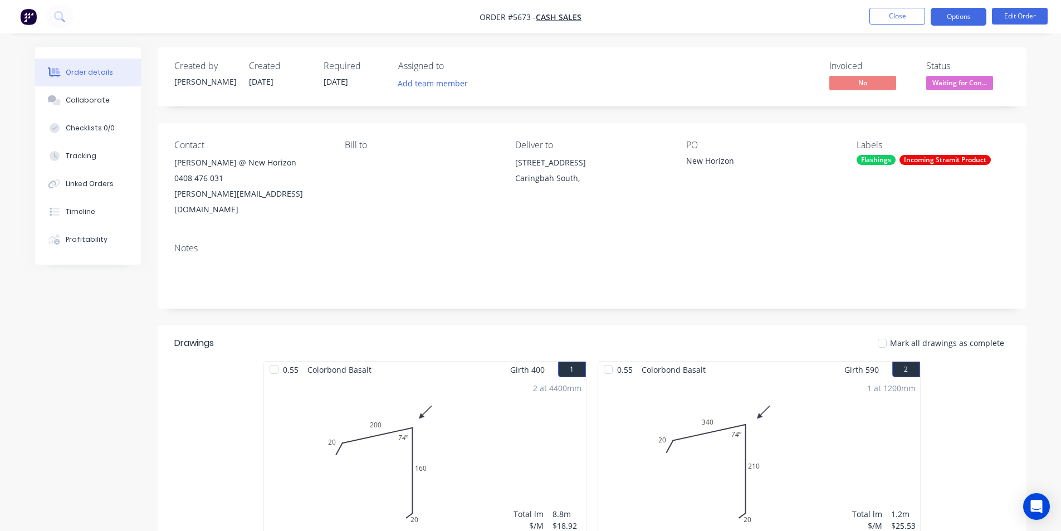
click at [968, 9] on button "Options" at bounding box center [959, 17] width 56 height 18
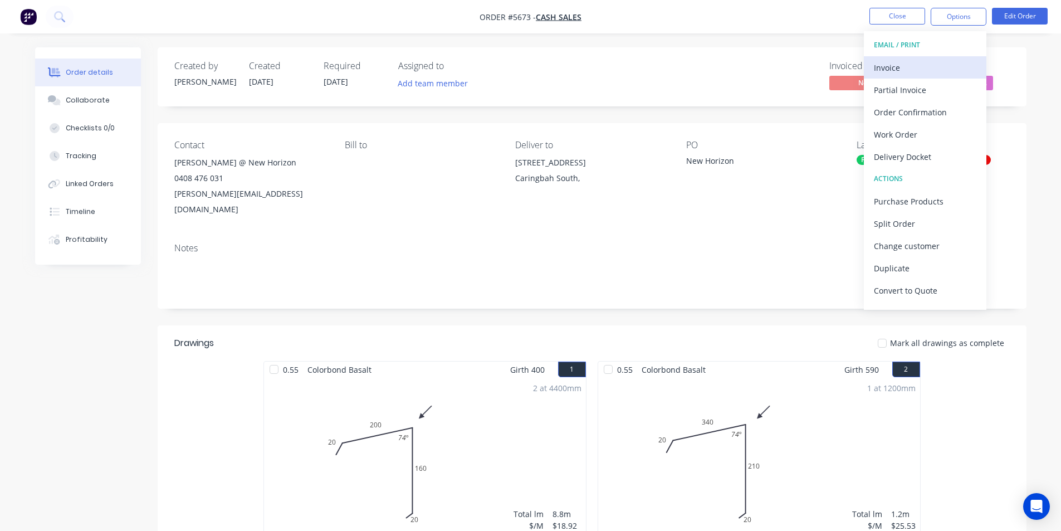
click at [897, 66] on div "Invoice" at bounding box center [925, 68] width 102 height 16
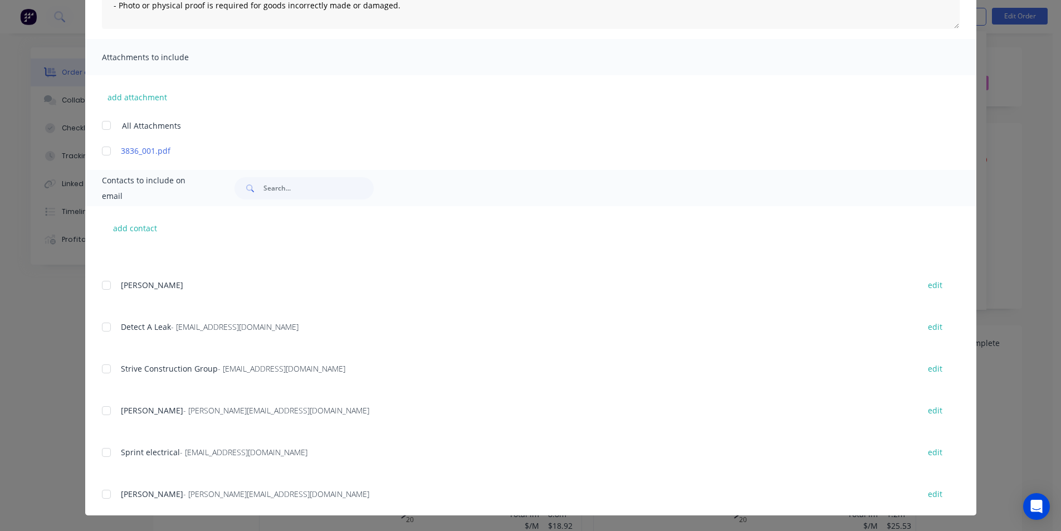
scroll to position [2492, 0]
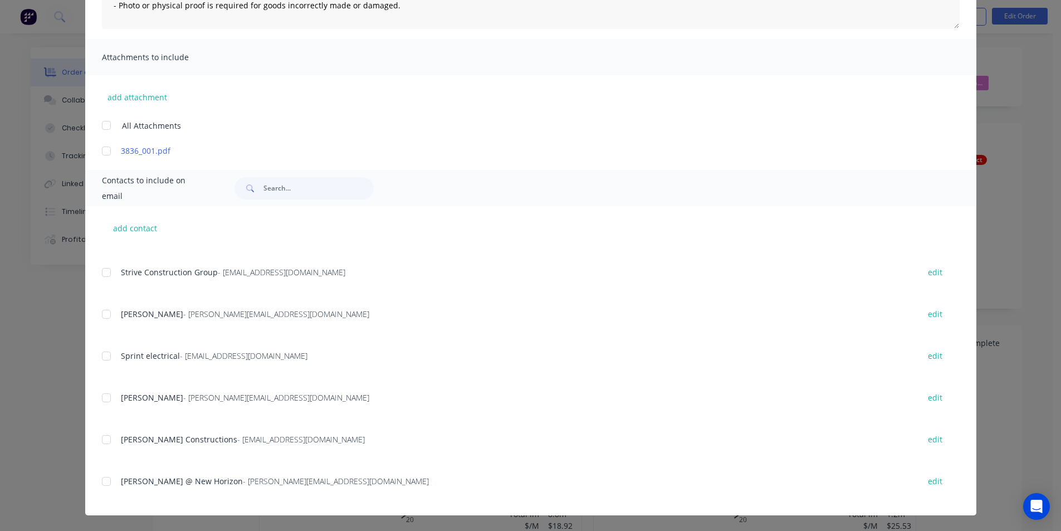
click at [103, 482] on div at bounding box center [106, 481] width 22 height 22
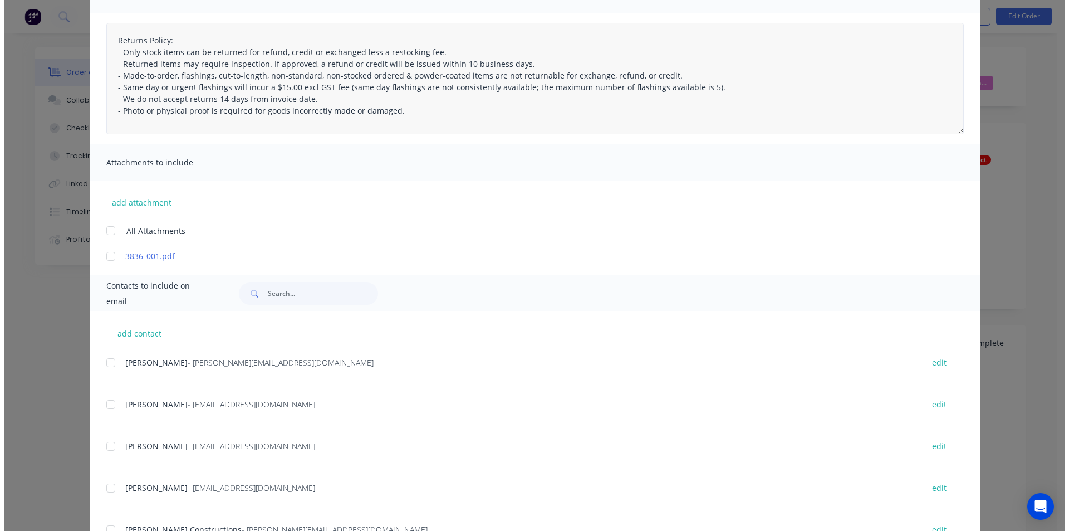
scroll to position [0, 0]
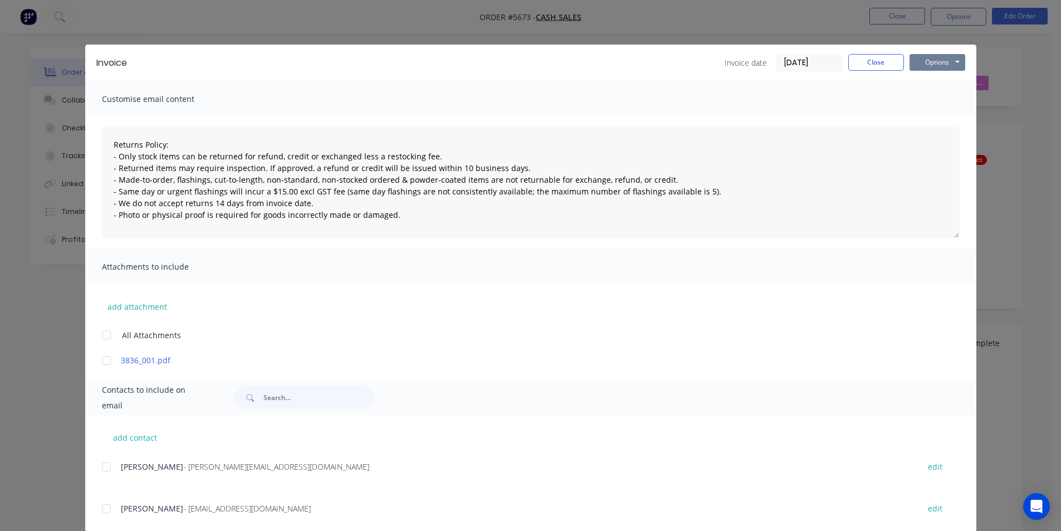
click at [936, 61] on button "Options" at bounding box center [938, 62] width 56 height 17
click at [944, 116] on button "Email" at bounding box center [945, 119] width 71 height 18
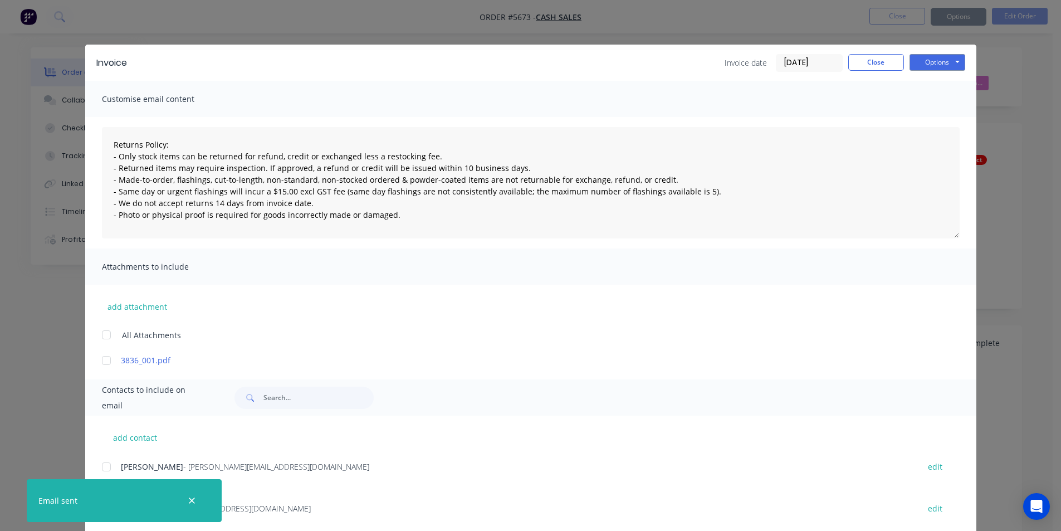
type textarea "Returns Policy: - Only stock items can be returned for refund, credit or exchan…"
click at [866, 61] on button "Close" at bounding box center [876, 62] width 56 height 17
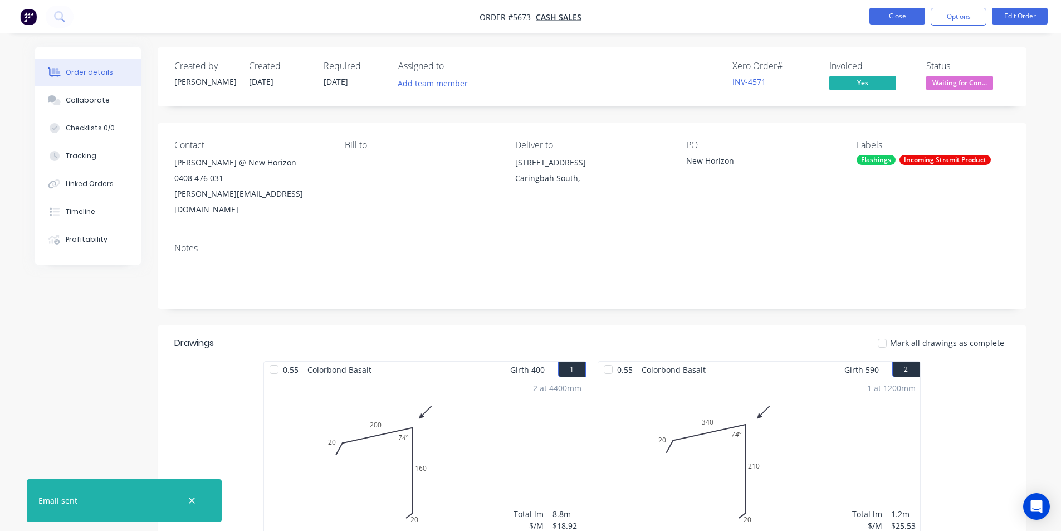
click at [891, 16] on button "Close" at bounding box center [898, 16] width 56 height 17
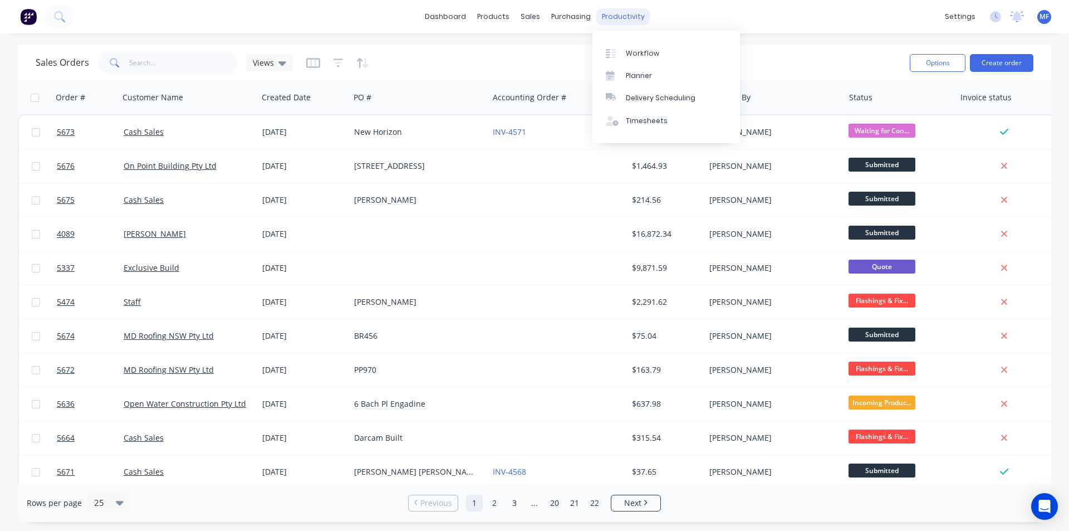
click at [625, 13] on div "productivity" at bounding box center [624, 16] width 54 height 17
click at [652, 94] on div "Delivery Scheduling" at bounding box center [661, 98] width 70 height 10
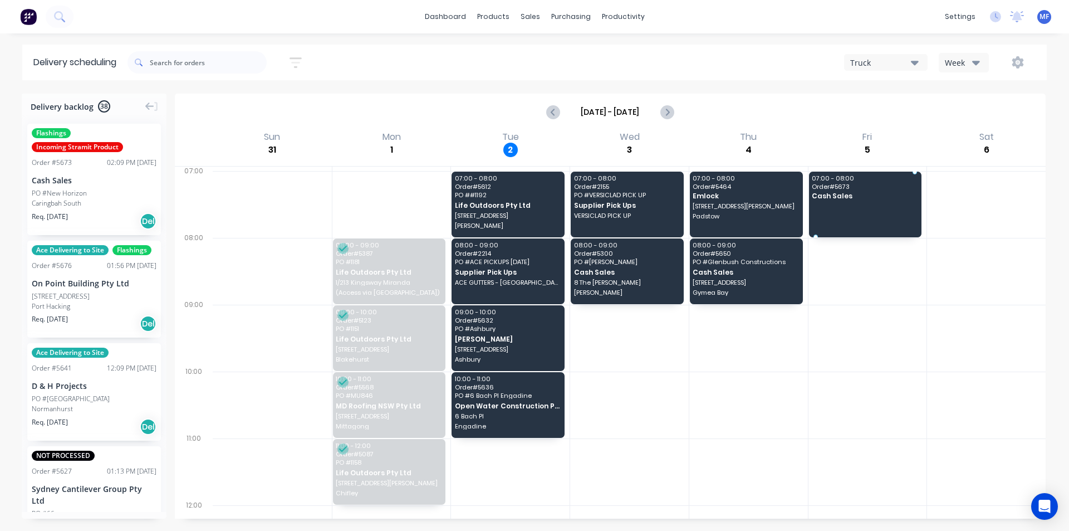
drag, startPoint x: 61, startPoint y: 185, endPoint x: 876, endPoint y: 204, distance: 815.2
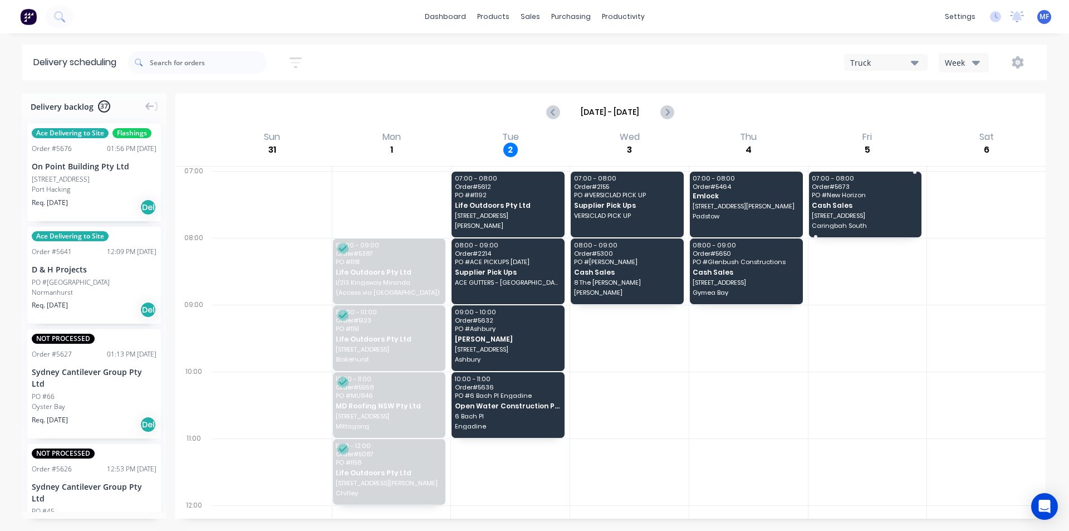
click at [856, 190] on div "07:00 - 08:00 Order # 5673 PO # New Horizon Cash Sales 289 Willarong Road Carin…" at bounding box center [865, 205] width 113 height 66
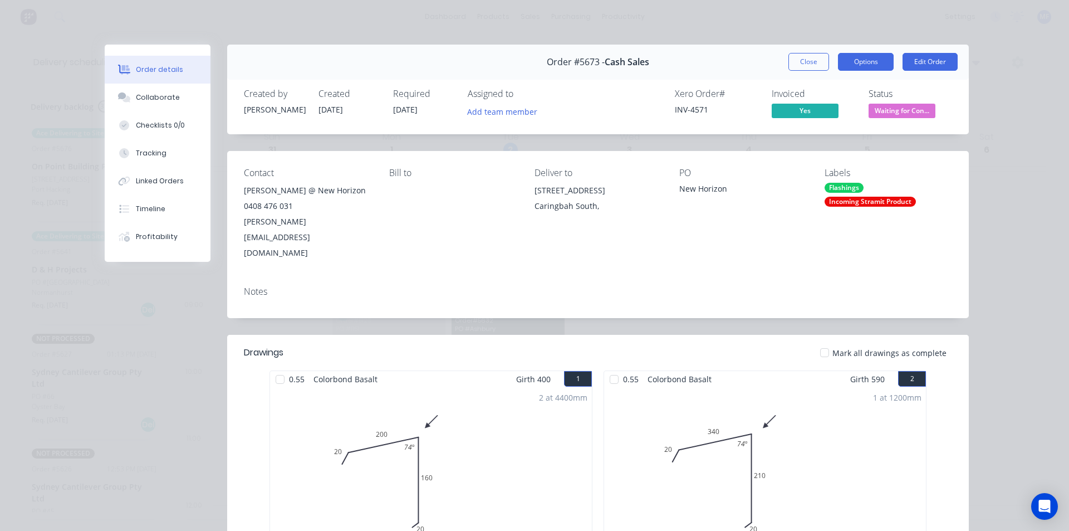
click at [862, 61] on button "Options" at bounding box center [866, 62] width 56 height 18
click at [328, 277] on div "Notes" at bounding box center [598, 297] width 742 height 41
click at [320, 286] on div "Notes" at bounding box center [598, 291] width 709 height 11
click at [863, 60] on button "Options" at bounding box center [866, 62] width 56 height 18
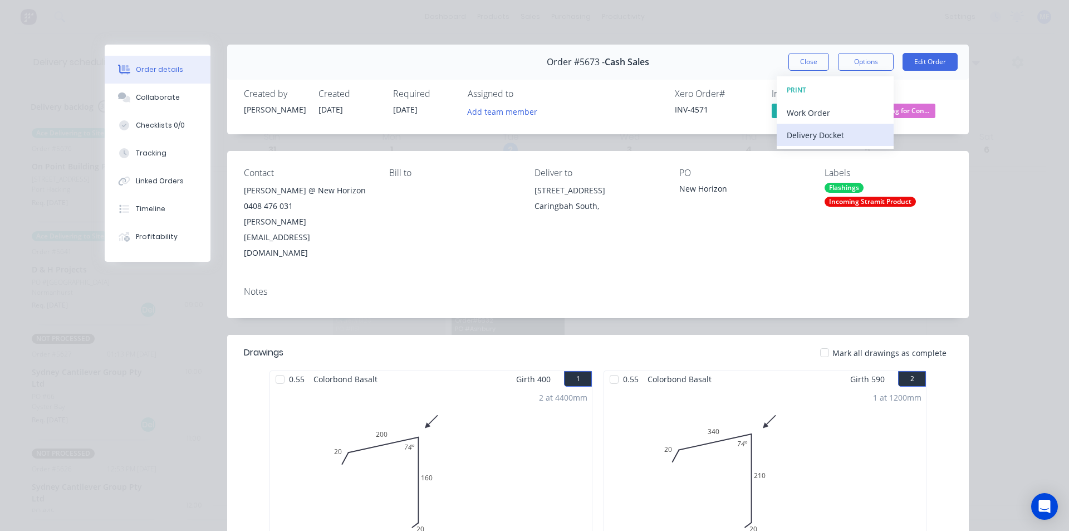
click at [830, 135] on div "Delivery Docket" at bounding box center [835, 135] width 97 height 16
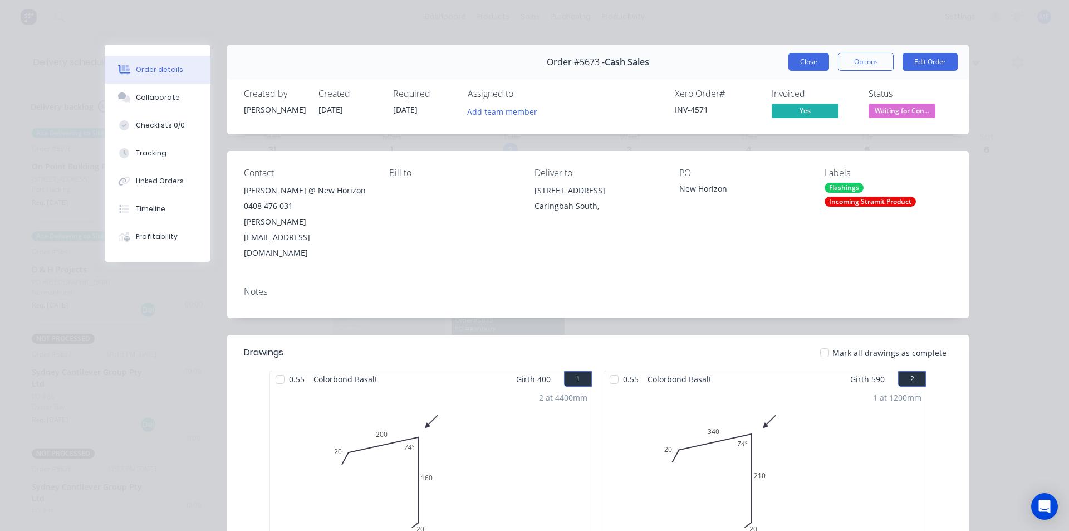
click at [798, 65] on button "Close" at bounding box center [809, 62] width 41 height 18
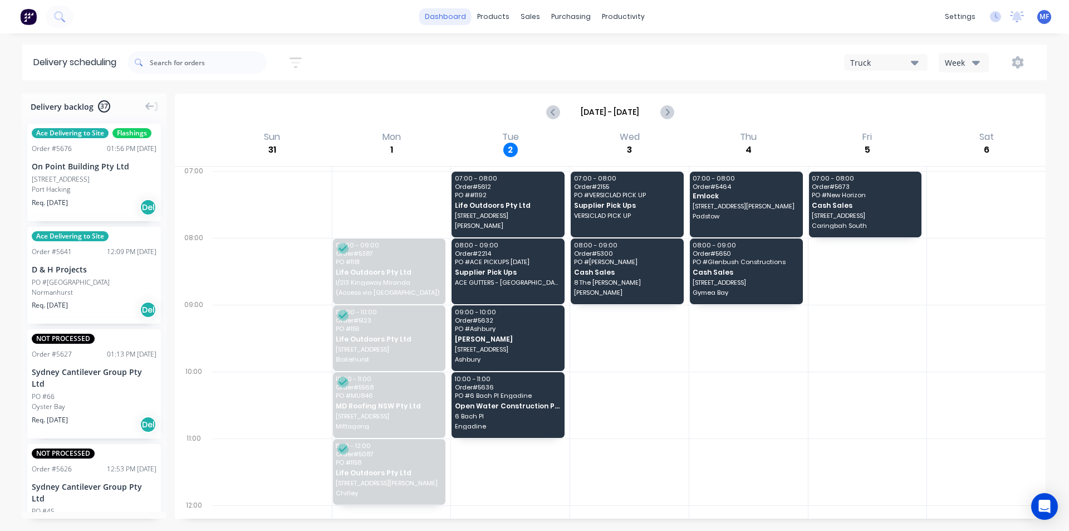
click at [445, 19] on link "dashboard" at bounding box center [445, 16] width 52 height 17
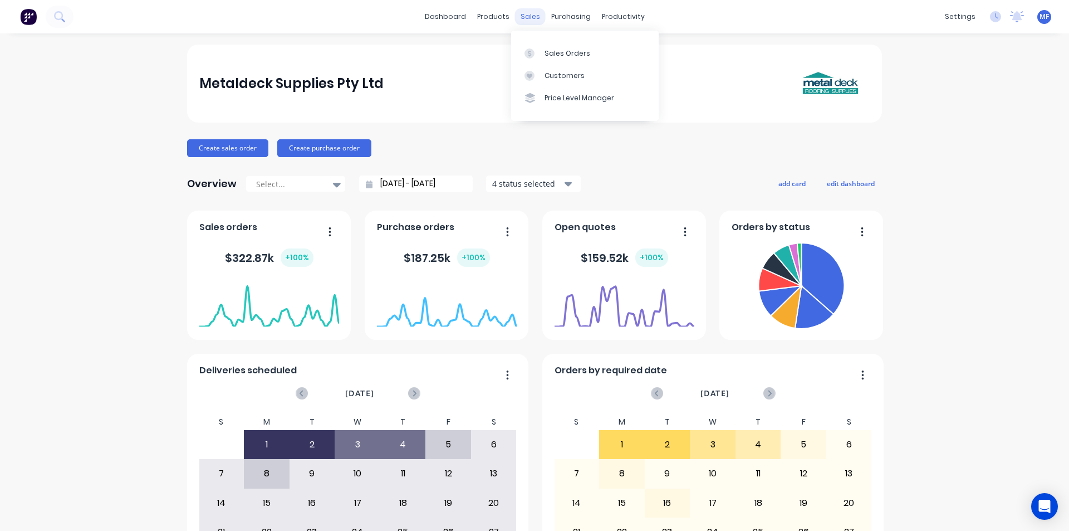
click at [520, 17] on div "sales" at bounding box center [530, 16] width 31 height 17
click at [558, 56] on div "Sales Orders" at bounding box center [568, 53] width 46 height 10
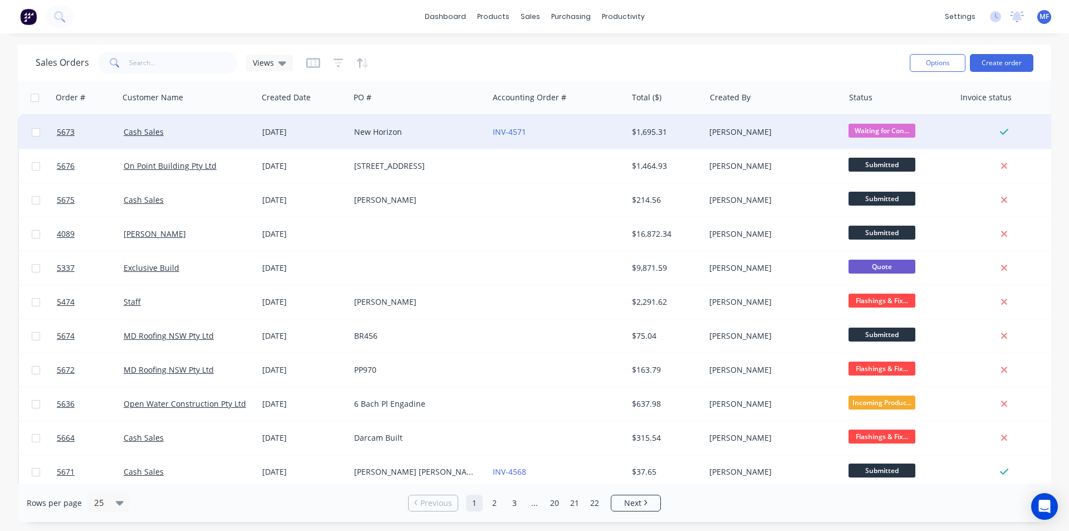
click at [380, 132] on div "New Horizon" at bounding box center [416, 131] width 124 height 11
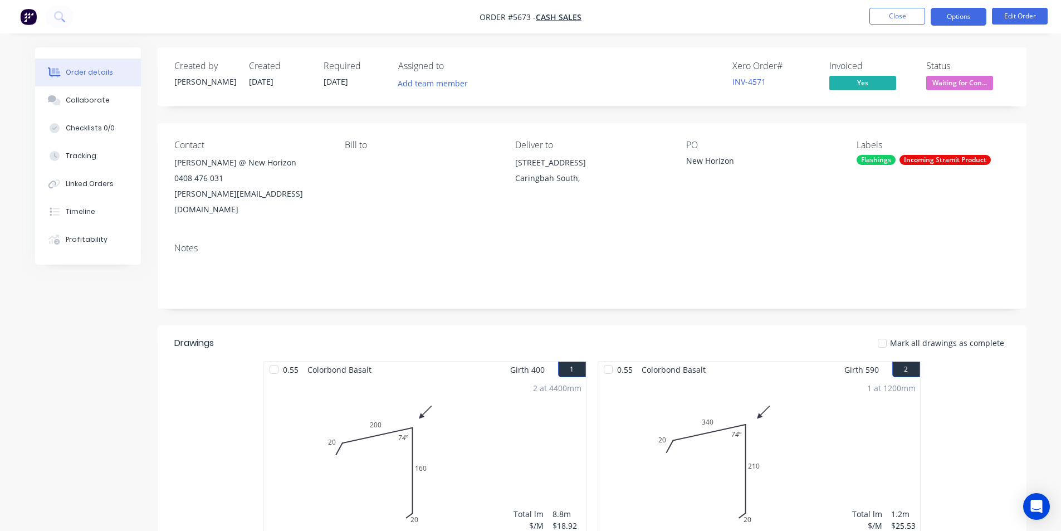
click at [958, 17] on button "Options" at bounding box center [959, 17] width 56 height 18
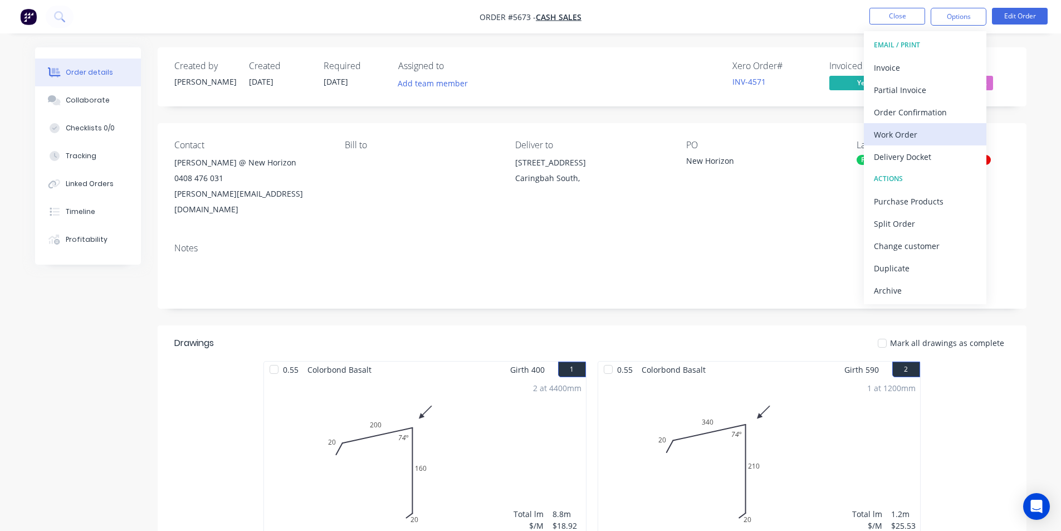
click at [895, 133] on div "Work Order" at bounding box center [925, 134] width 102 height 16
click at [895, 130] on div "Custom" at bounding box center [925, 134] width 102 height 16
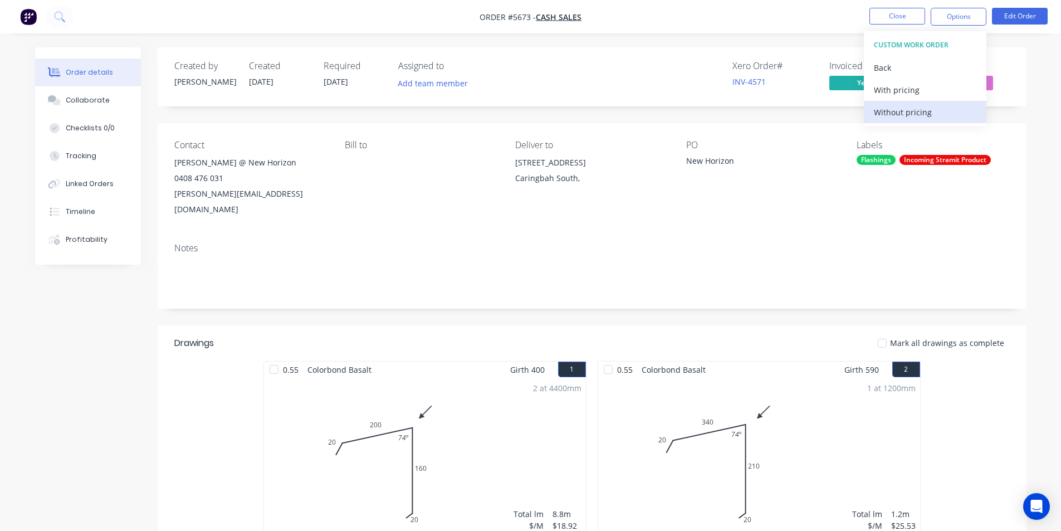
click at [901, 113] on div "Without pricing" at bounding box center [925, 112] width 102 height 16
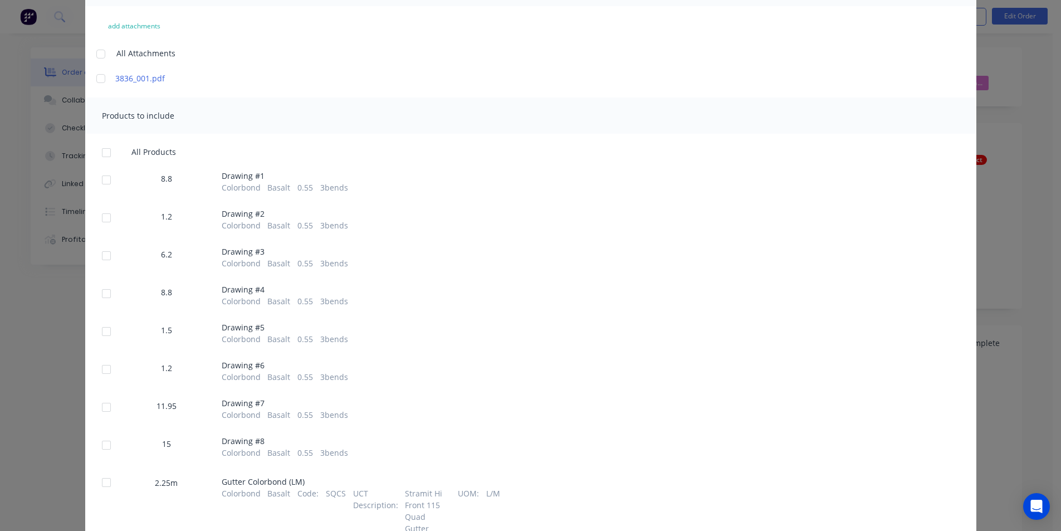
scroll to position [111, 0]
click at [100, 183] on div at bounding box center [106, 179] width 22 height 22
click at [101, 222] on div at bounding box center [106, 217] width 22 height 22
click at [105, 254] on div at bounding box center [106, 255] width 22 height 22
click at [108, 294] on div at bounding box center [106, 293] width 22 height 22
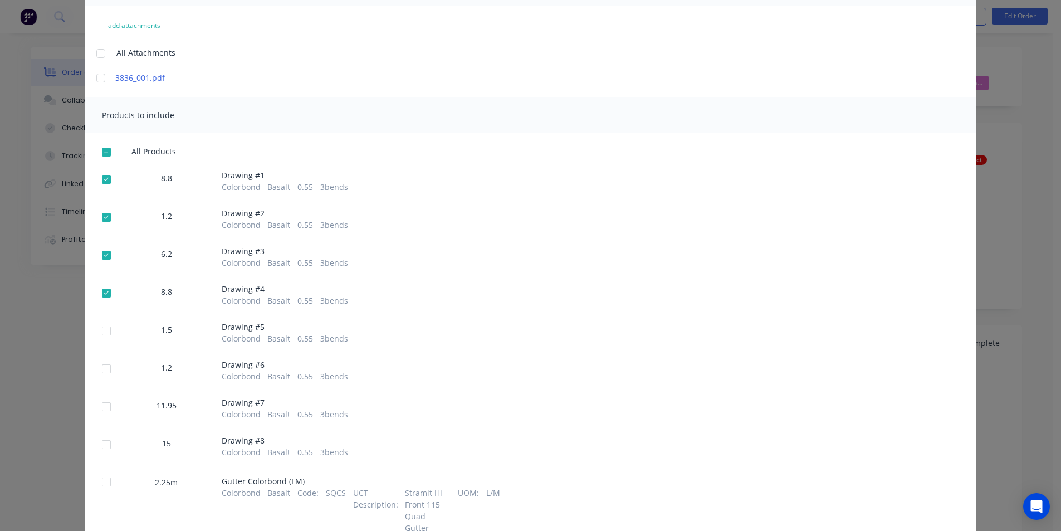
click at [102, 329] on div at bounding box center [106, 331] width 22 height 22
click at [97, 368] on div at bounding box center [106, 369] width 22 height 22
click at [104, 409] on div at bounding box center [106, 406] width 22 height 22
click at [102, 446] on div at bounding box center [106, 444] width 22 height 22
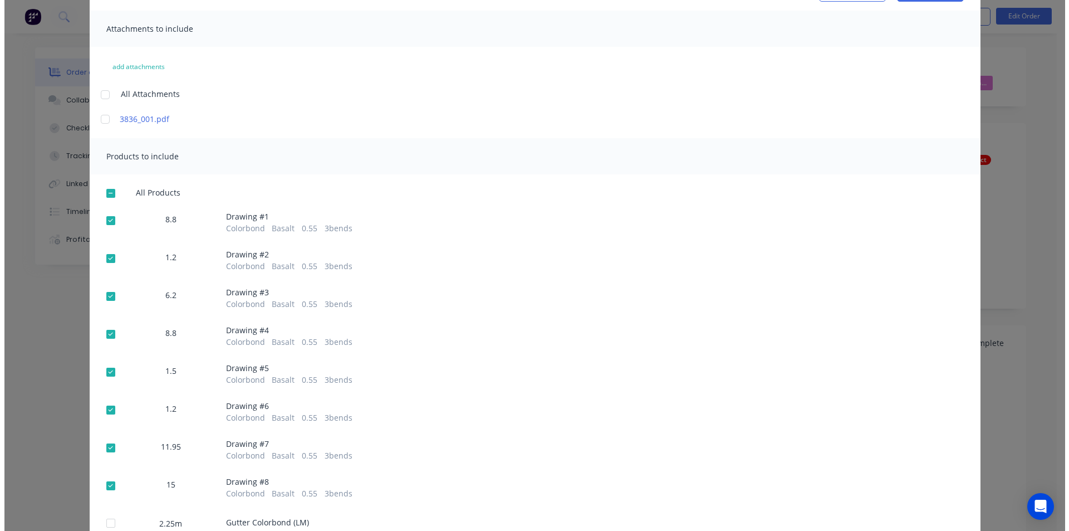
scroll to position [0, 0]
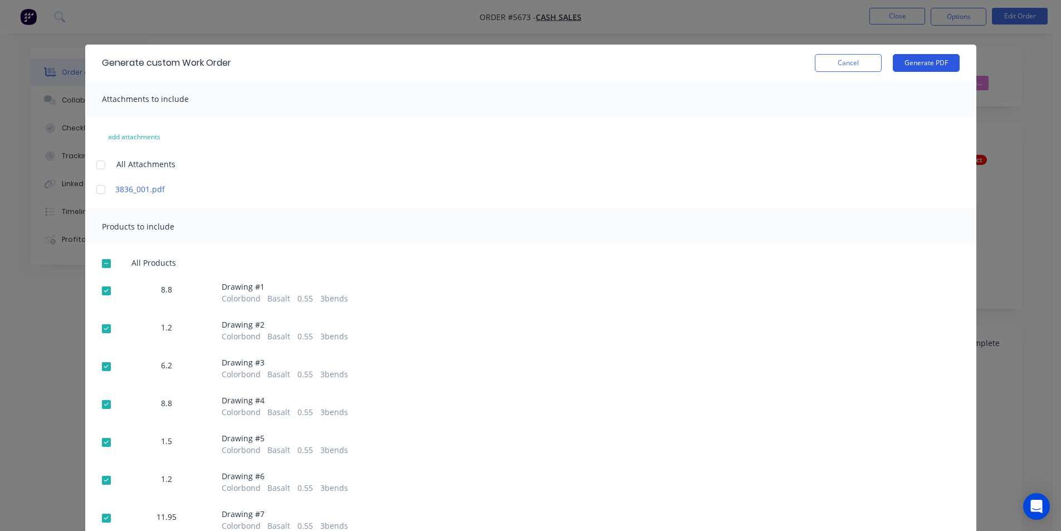
click at [924, 65] on button "Generate PDF" at bounding box center [926, 63] width 67 height 18
click at [872, 68] on button "Cancel" at bounding box center [848, 63] width 67 height 18
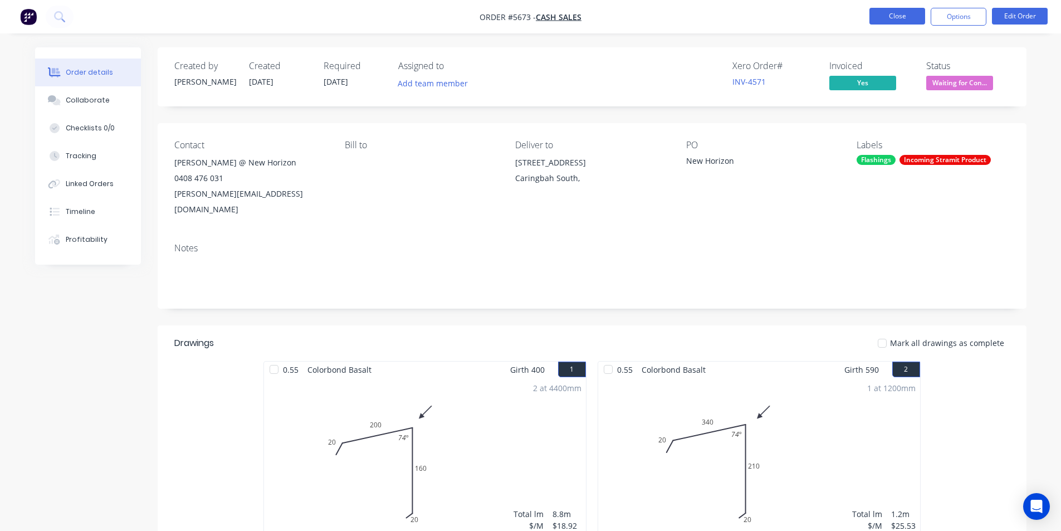
click at [894, 16] on button "Close" at bounding box center [898, 16] width 56 height 17
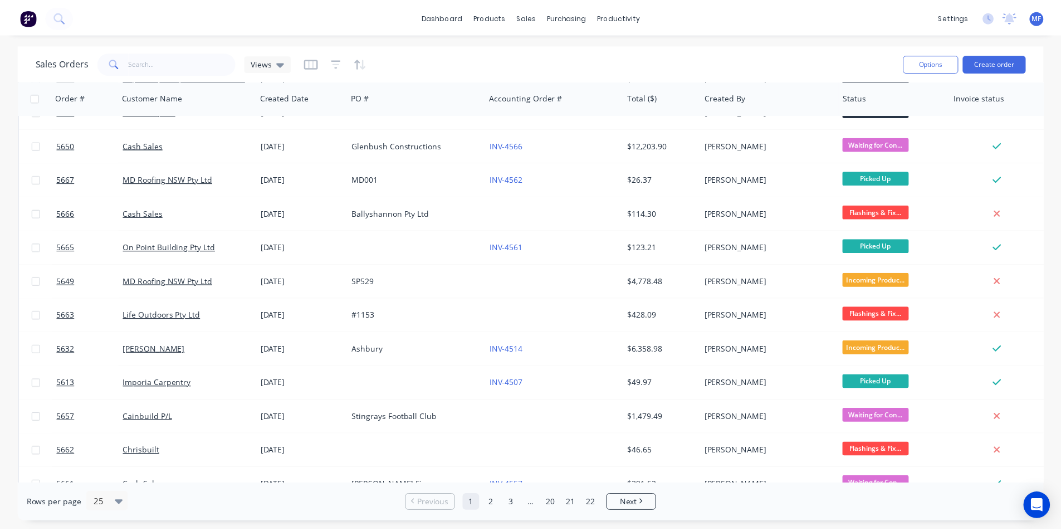
scroll to position [486, 0]
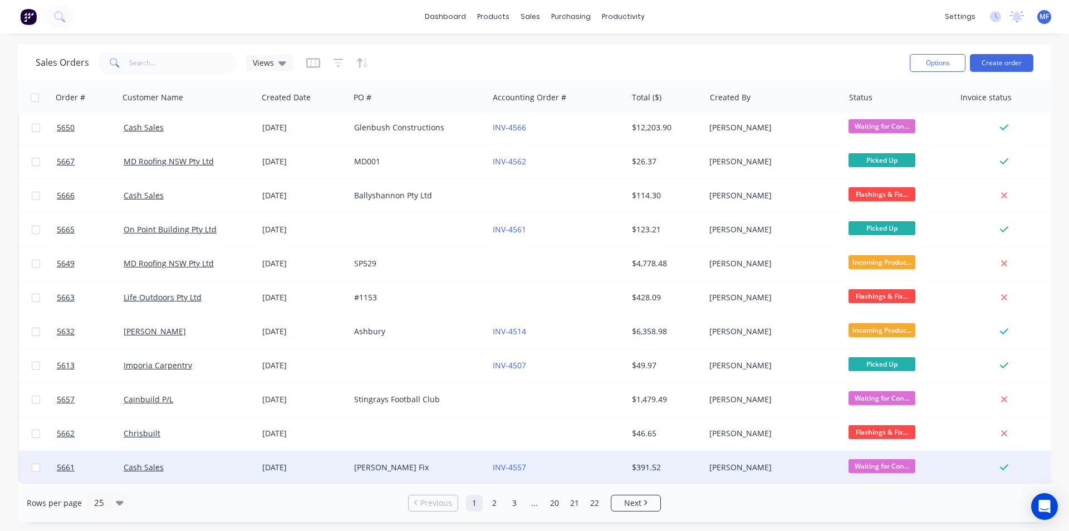
click at [383, 463] on div "[PERSON_NAME] Fix" at bounding box center [416, 467] width 124 height 11
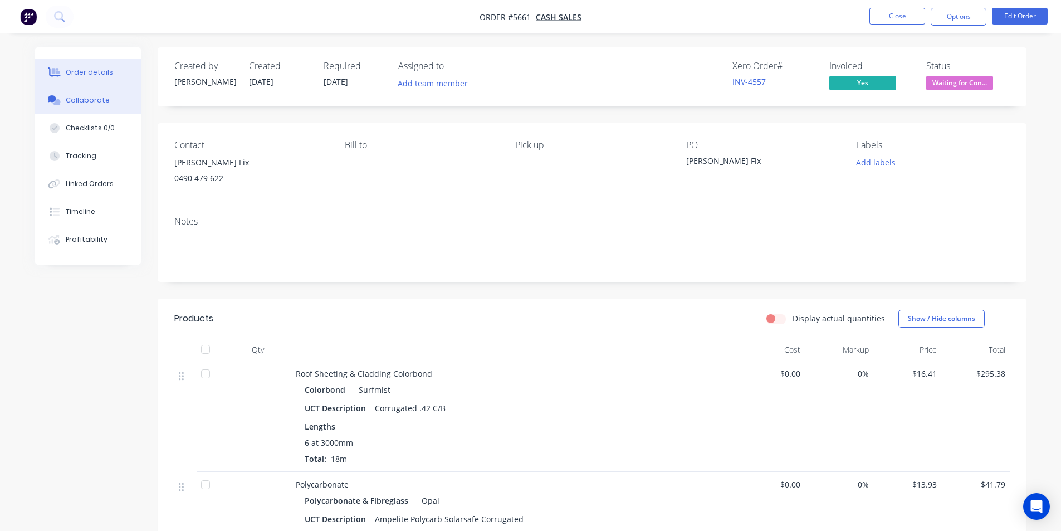
click at [73, 95] on div "Collaborate" at bounding box center [88, 100] width 44 height 10
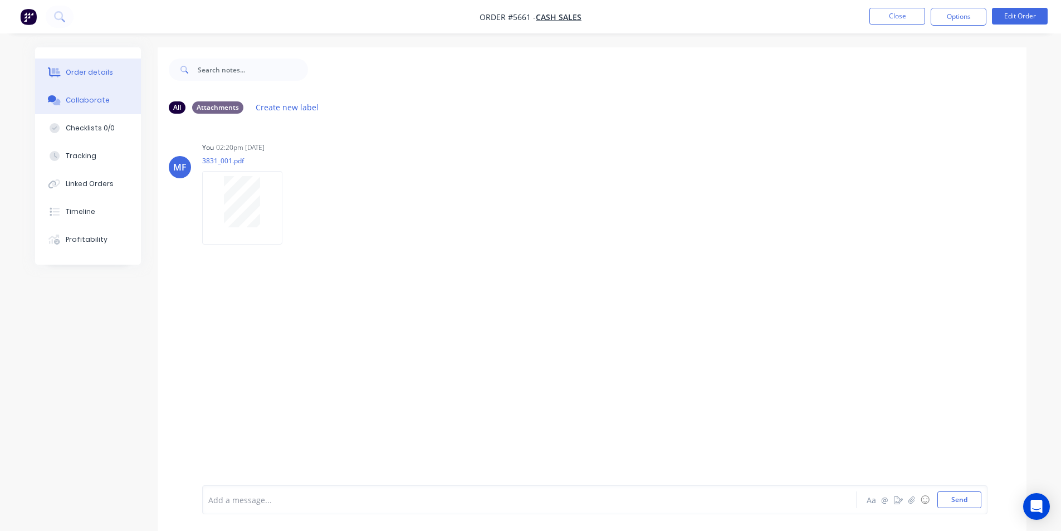
click at [80, 69] on div "Order details" at bounding box center [89, 72] width 47 height 10
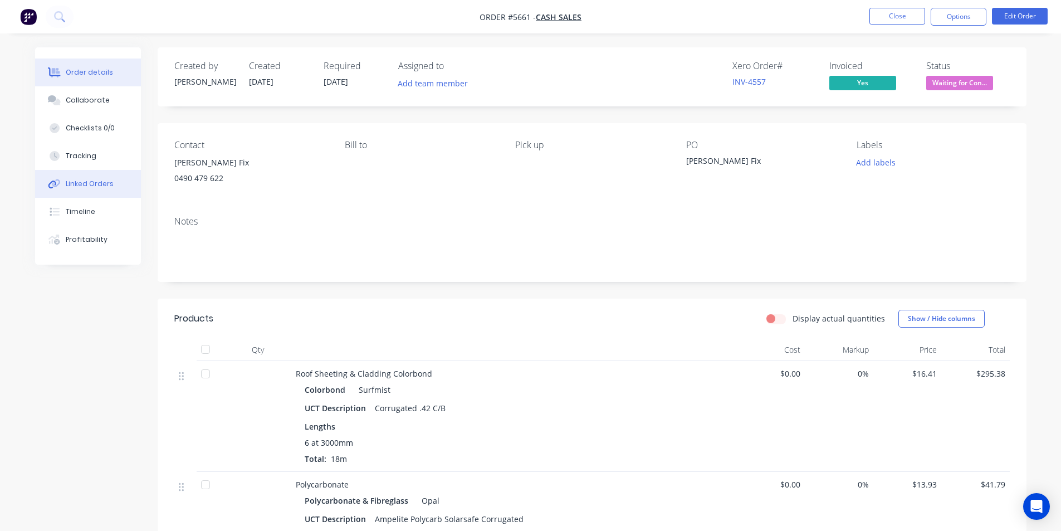
click at [89, 181] on div "Linked Orders" at bounding box center [90, 184] width 48 height 10
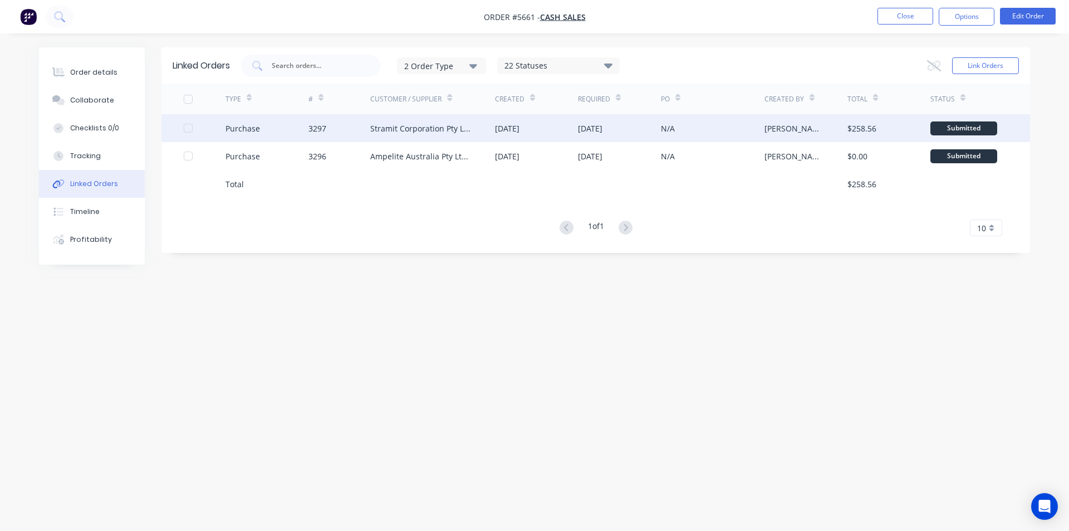
click at [453, 129] on div "Stramit Corporation Pty Ltd - Acc No: 32915" at bounding box center [421, 129] width 102 height 12
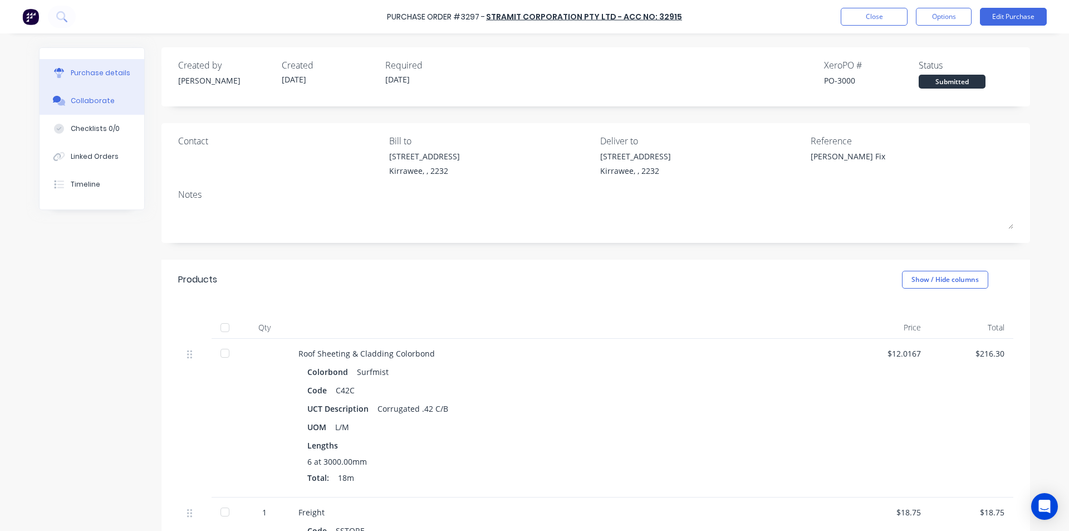
click at [85, 99] on div "Collaborate" at bounding box center [93, 101] width 44 height 10
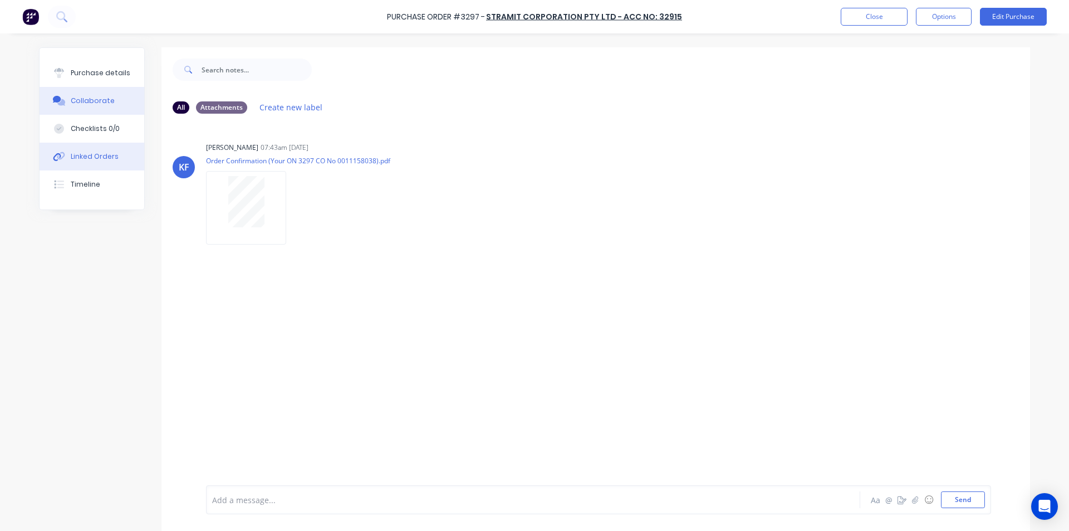
click at [89, 158] on div "Linked Orders" at bounding box center [95, 157] width 48 height 10
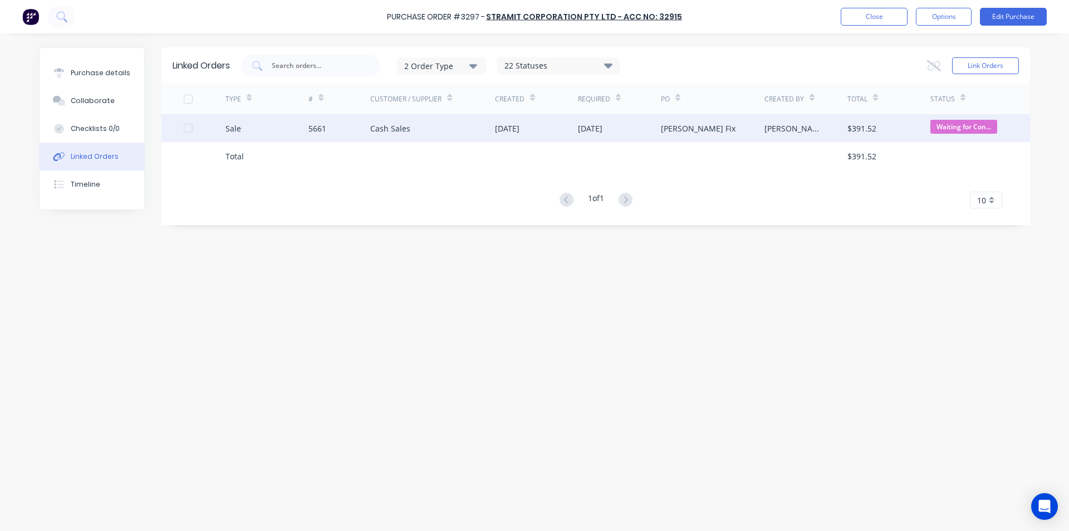
click at [385, 129] on div "Cash Sales" at bounding box center [390, 129] width 40 height 12
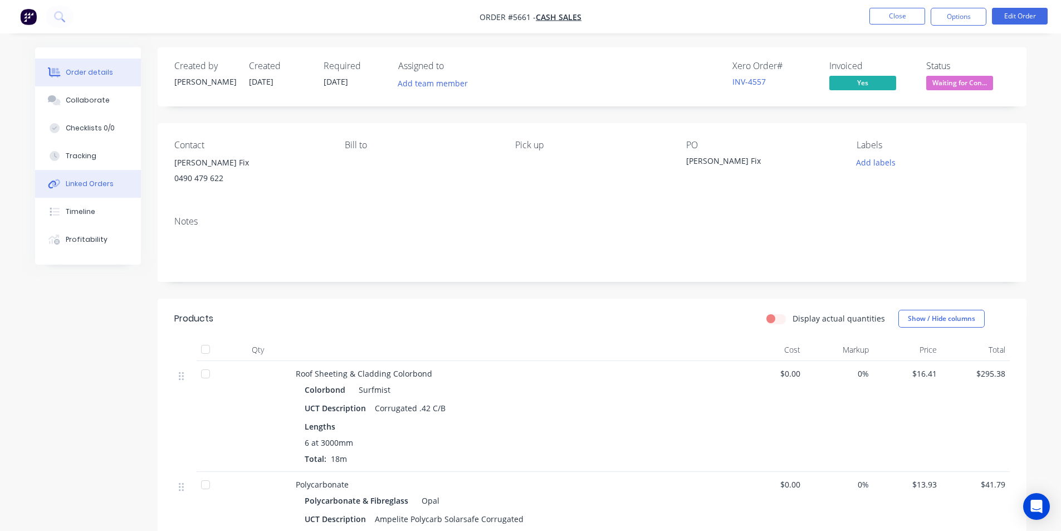
click at [100, 179] on div "Linked Orders" at bounding box center [90, 184] width 48 height 10
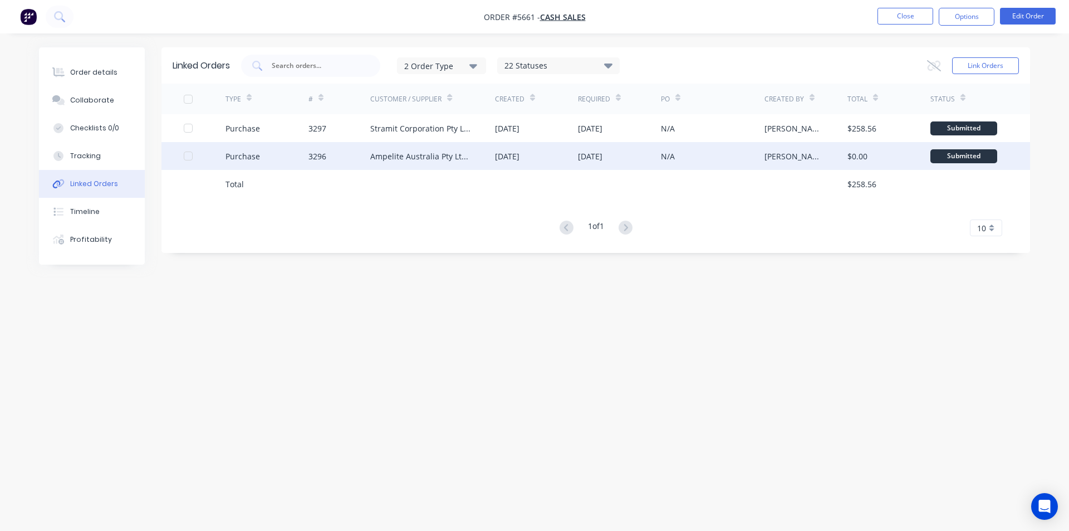
click at [441, 154] on div "Ampelite Australia Pty Ltd - Acc No: METSUP" at bounding box center [421, 156] width 102 height 12
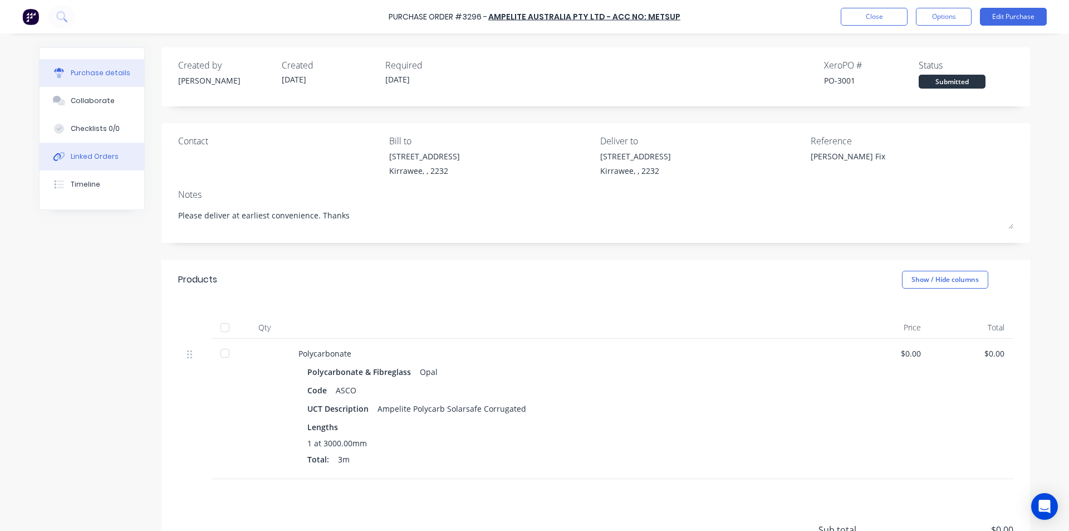
click at [90, 155] on div "Linked Orders" at bounding box center [95, 157] width 48 height 10
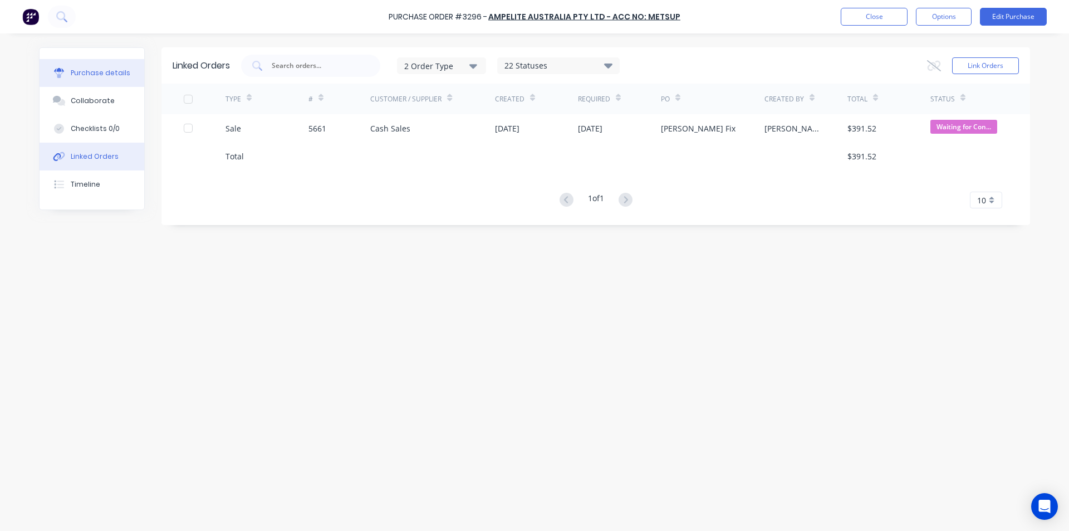
click at [88, 76] on div "Purchase details" at bounding box center [101, 73] width 60 height 10
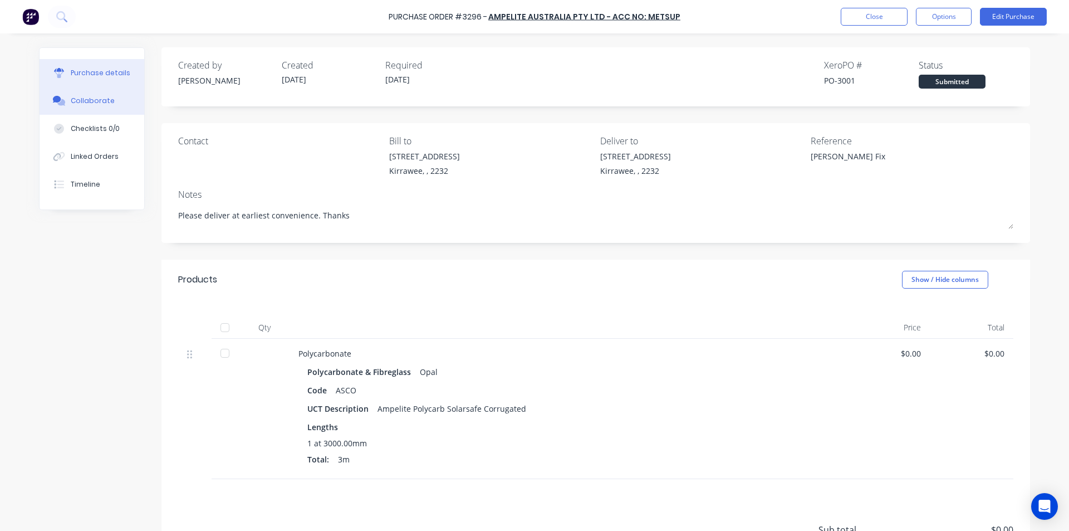
click at [84, 100] on div "Collaborate" at bounding box center [93, 101] width 44 height 10
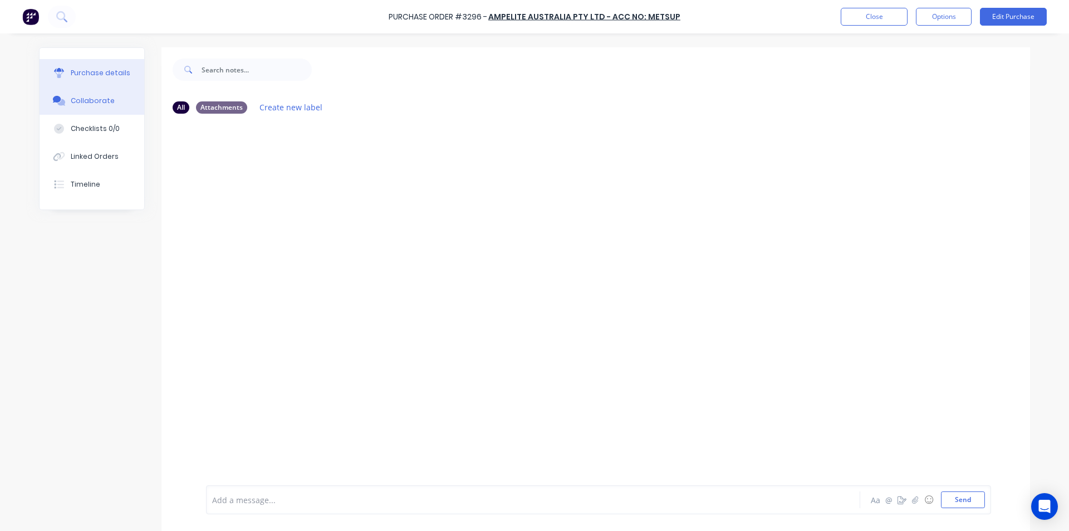
click at [77, 73] on div "Purchase details" at bounding box center [101, 73] width 60 height 10
type textarea "x"
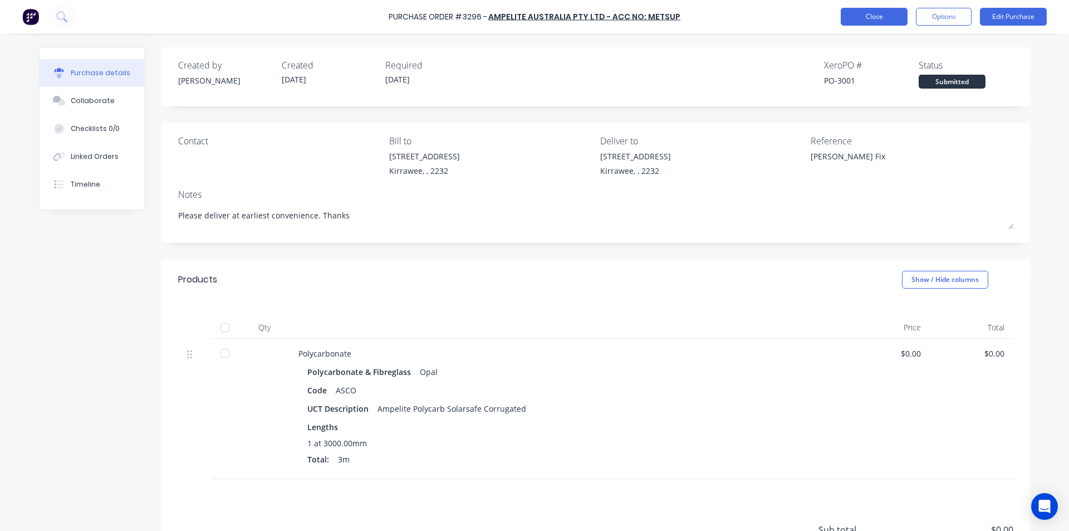
click at [877, 18] on button "Close" at bounding box center [874, 17] width 67 height 18
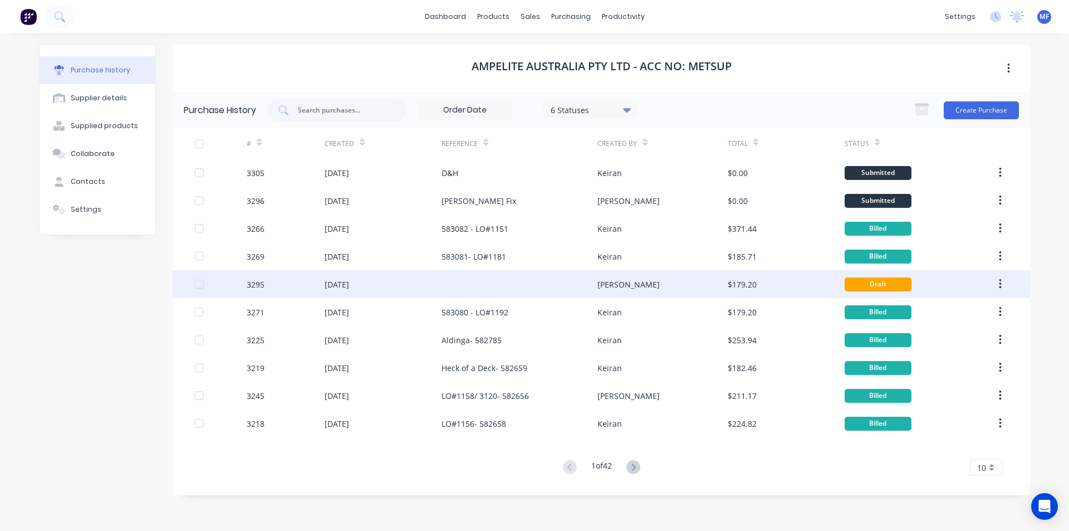
click at [752, 287] on div "$179.20" at bounding box center [742, 285] width 29 height 12
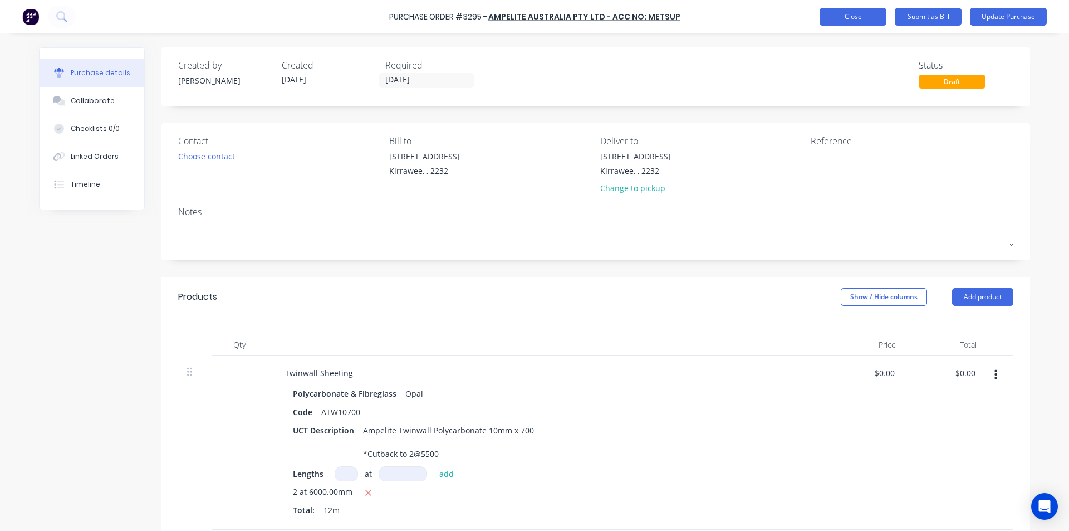
click at [856, 14] on button "Close" at bounding box center [853, 17] width 67 height 18
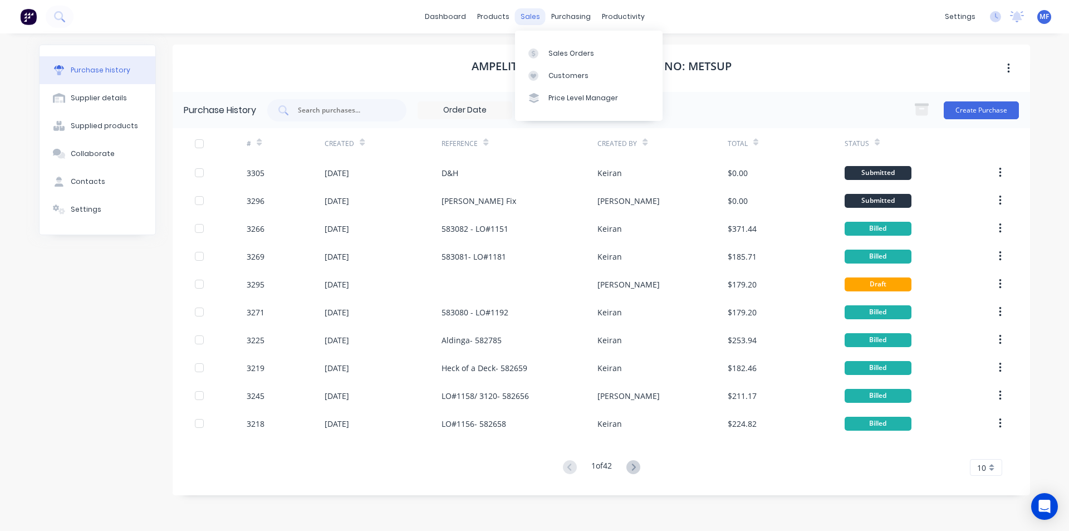
click at [529, 13] on div "sales" at bounding box center [530, 16] width 31 height 17
click at [566, 71] on div "Customers" at bounding box center [569, 76] width 40 height 10
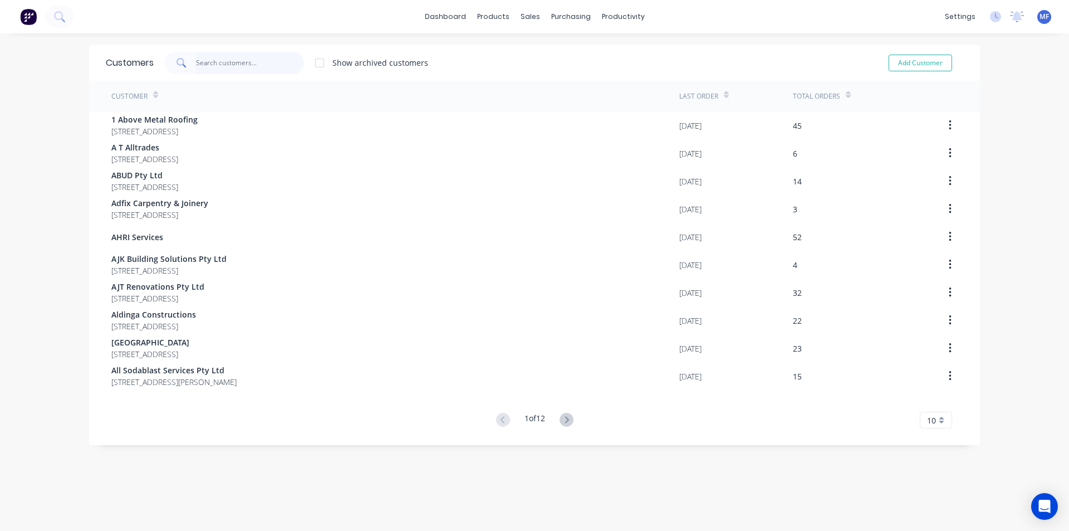
click at [248, 67] on input "text" at bounding box center [250, 63] width 109 height 22
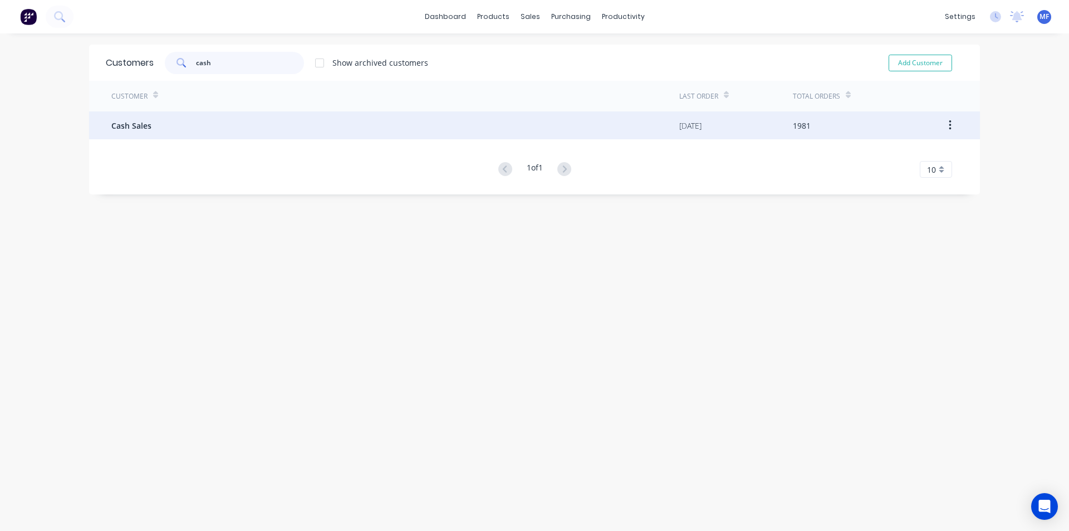
type input "cash"
click at [160, 123] on div "Cash Sales" at bounding box center [395, 125] width 568 height 28
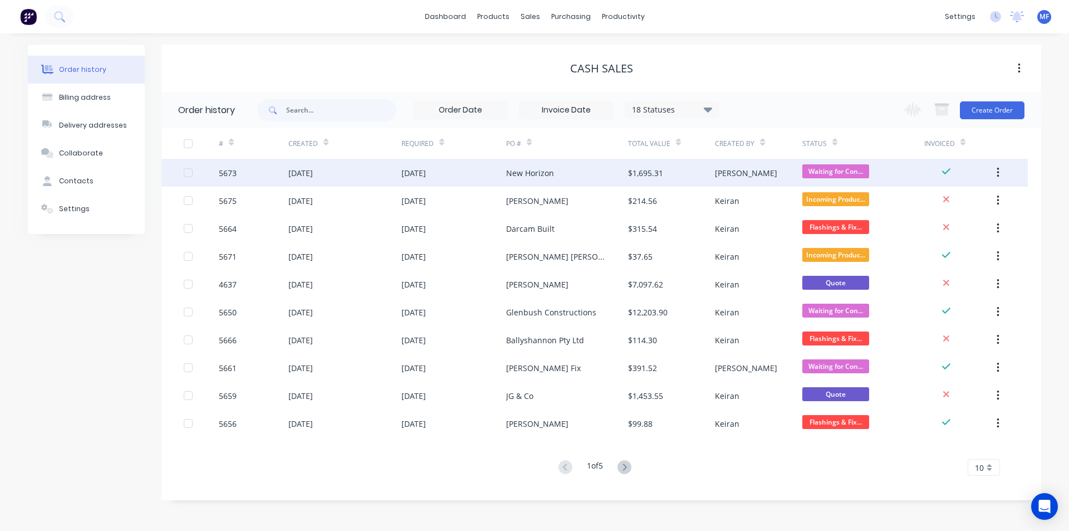
click at [729, 170] on div "[PERSON_NAME]" at bounding box center [746, 173] width 62 height 12
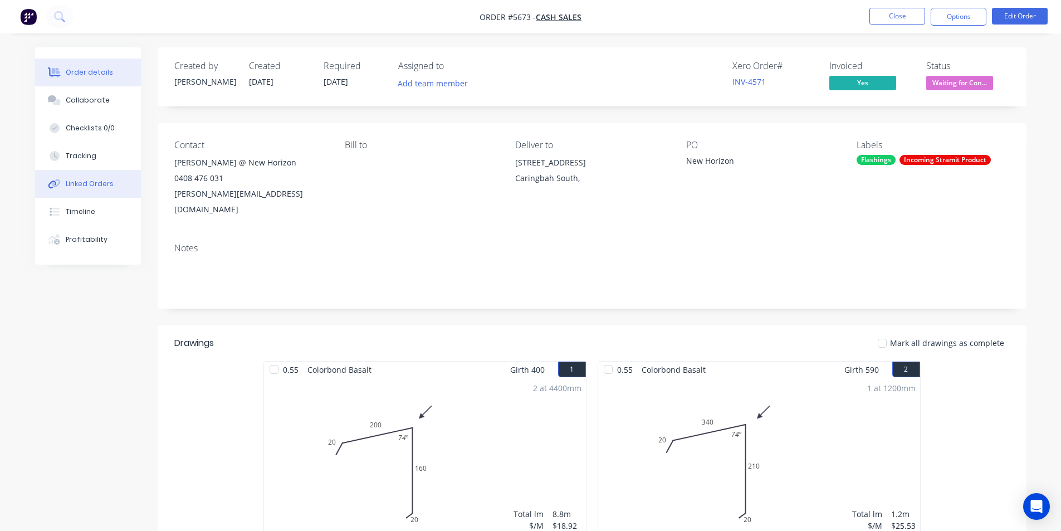
click at [90, 185] on div "Linked Orders" at bounding box center [90, 184] width 48 height 10
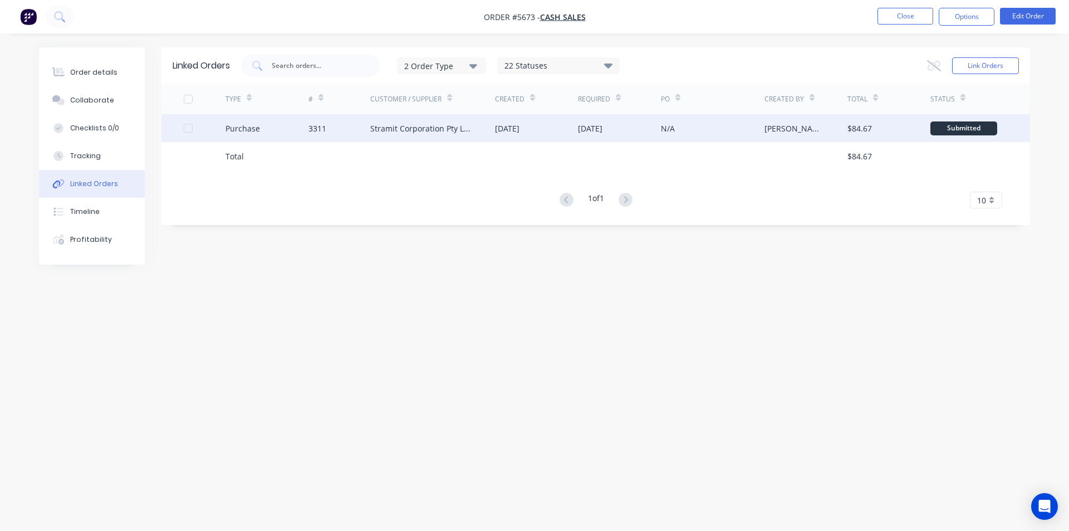
click at [436, 130] on div "Stramit Corporation Pty Ltd - Acc No: 32915" at bounding box center [421, 129] width 102 height 12
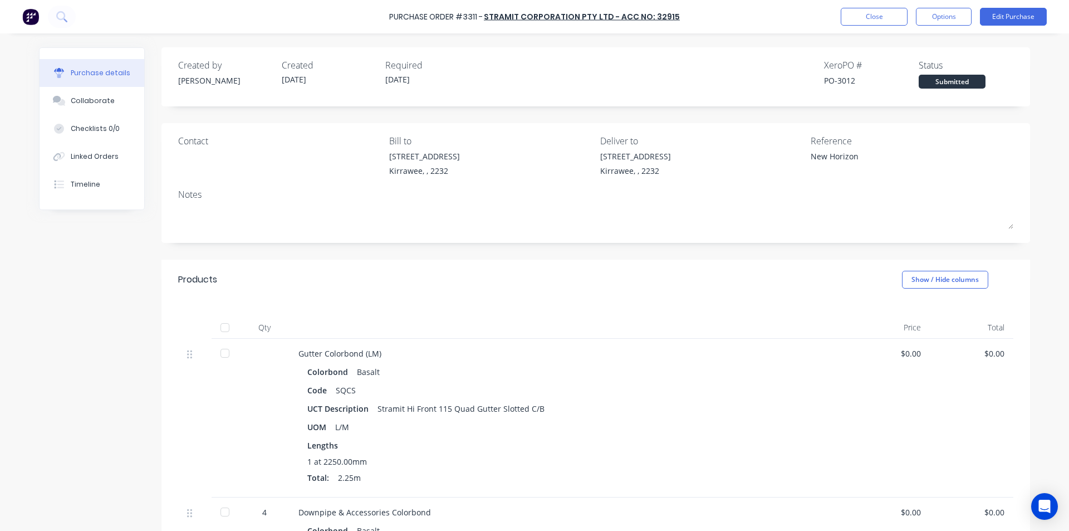
type textarea "x"
click at [75, 180] on div "Timeline" at bounding box center [86, 184] width 30 height 10
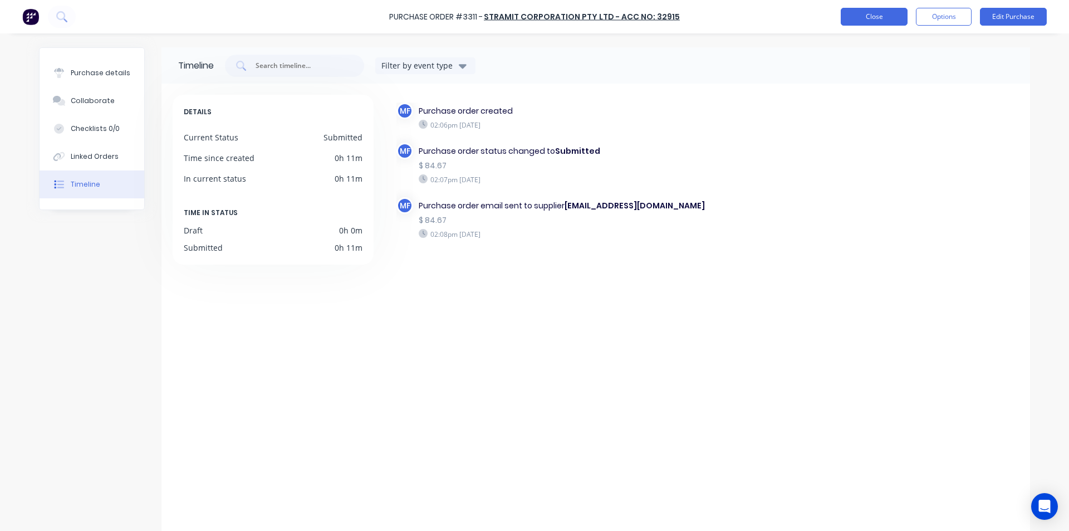
click at [882, 15] on button "Close" at bounding box center [874, 17] width 67 height 18
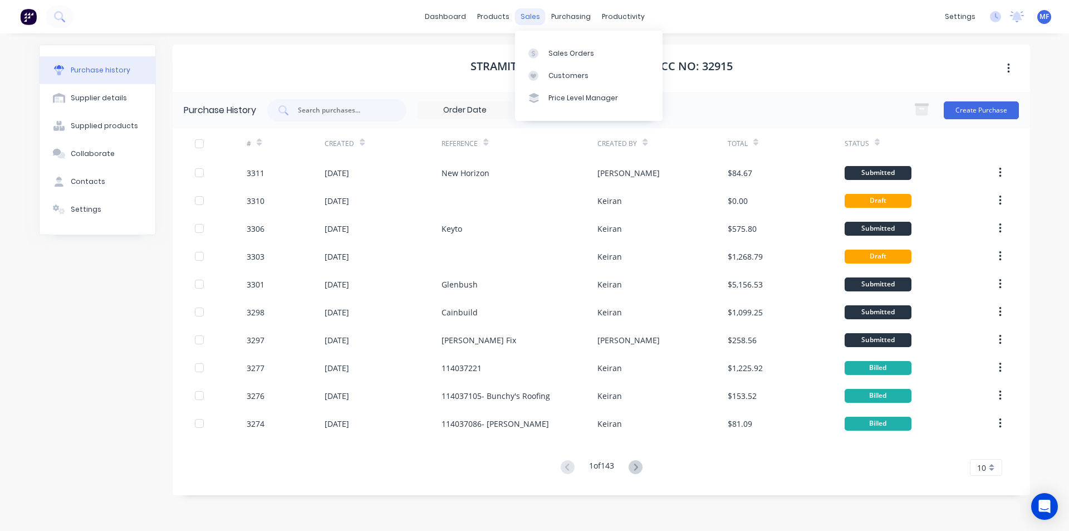
click at [530, 13] on div "sales" at bounding box center [530, 16] width 31 height 17
click at [559, 75] on div "Customers" at bounding box center [569, 76] width 40 height 10
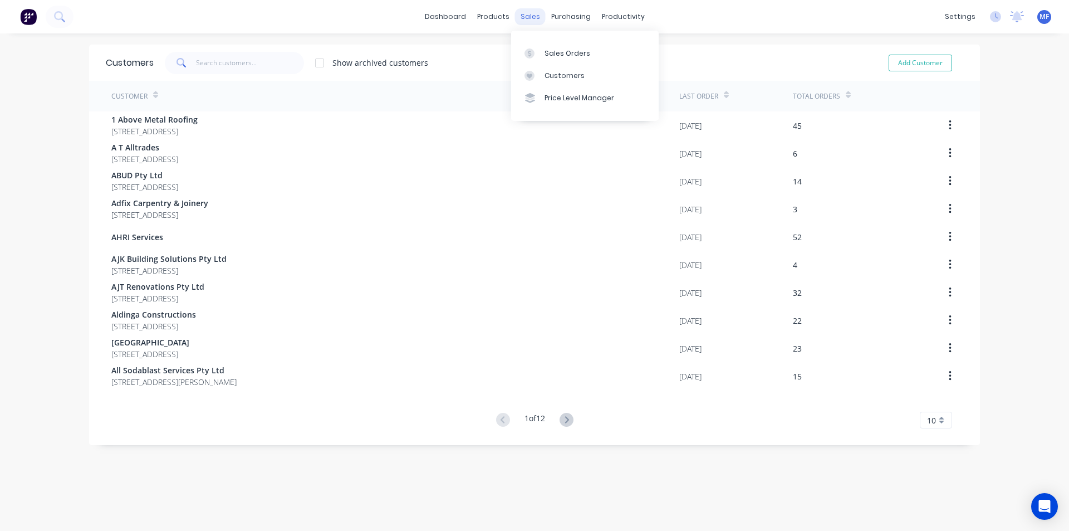
click at [528, 14] on div "sales" at bounding box center [530, 16] width 31 height 17
click at [548, 51] on div "Sales Orders" at bounding box center [568, 53] width 46 height 10
